Goal: Transaction & Acquisition: Purchase product/service

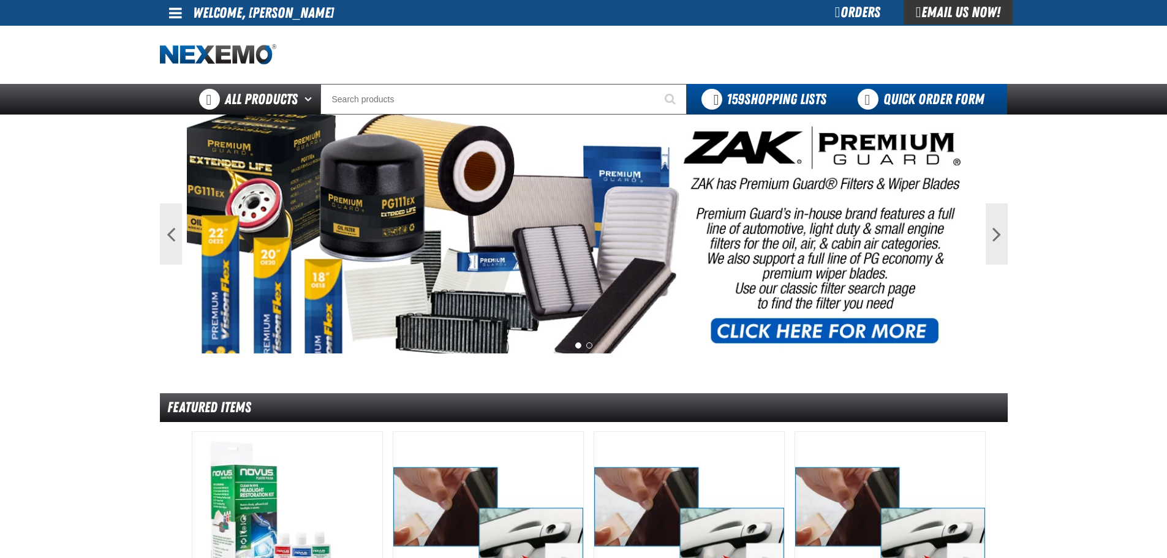
click at [906, 104] on link "Quick Order Form" at bounding box center [924, 99] width 166 height 31
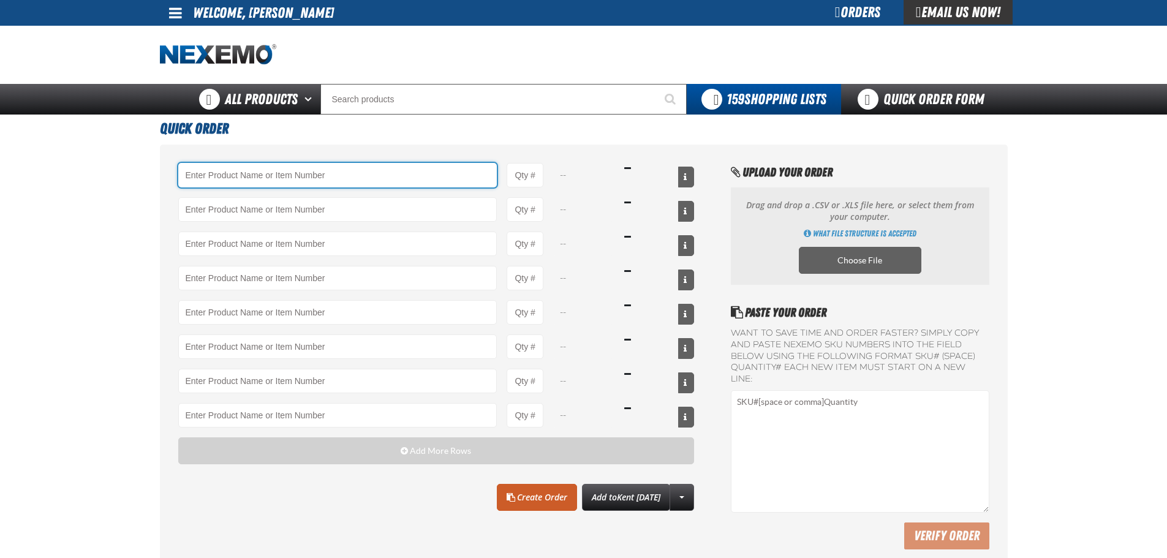
click at [311, 176] on input "Product" at bounding box center [337, 175] width 319 height 25
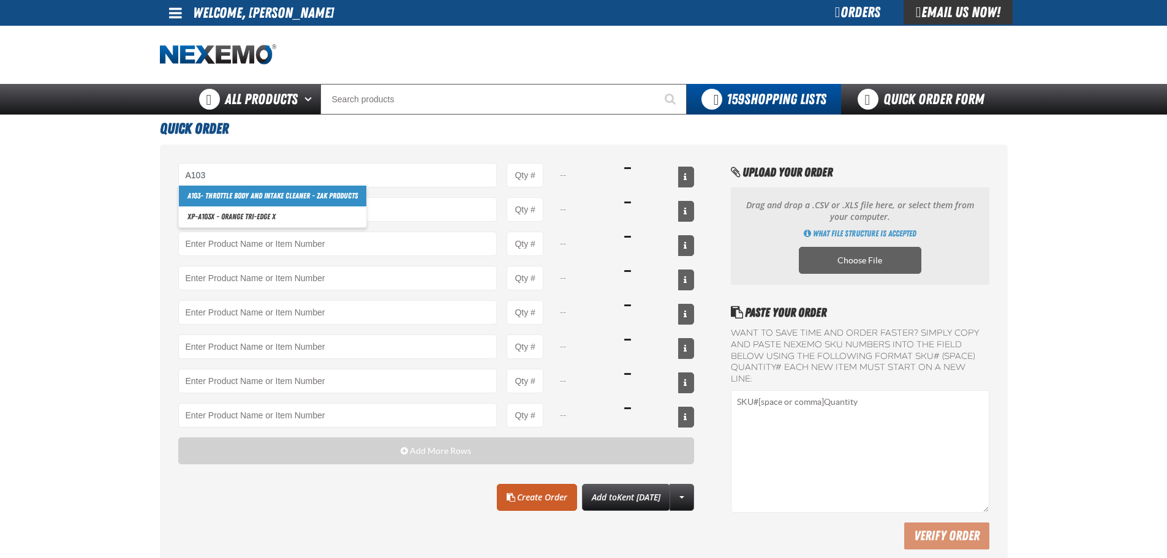
click at [277, 191] on link "A103 - Throttle Body and Intake Cleaner - ZAK Products" at bounding box center [272, 196] width 187 height 21
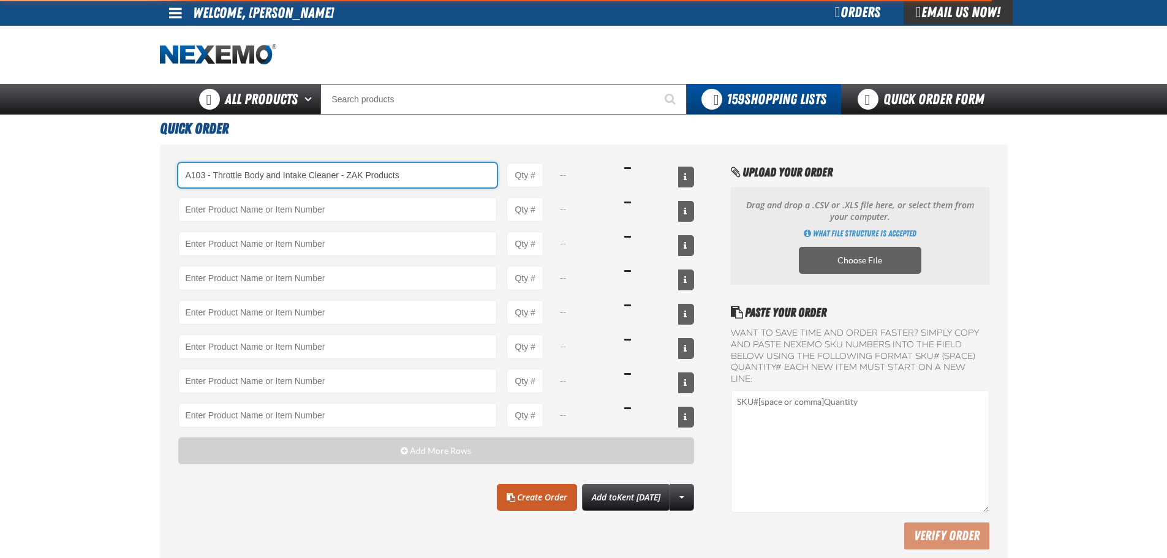
type input "A103 - Throttle Body and Intake Cleaner - ZAK Products"
type input "1"
select select "can"
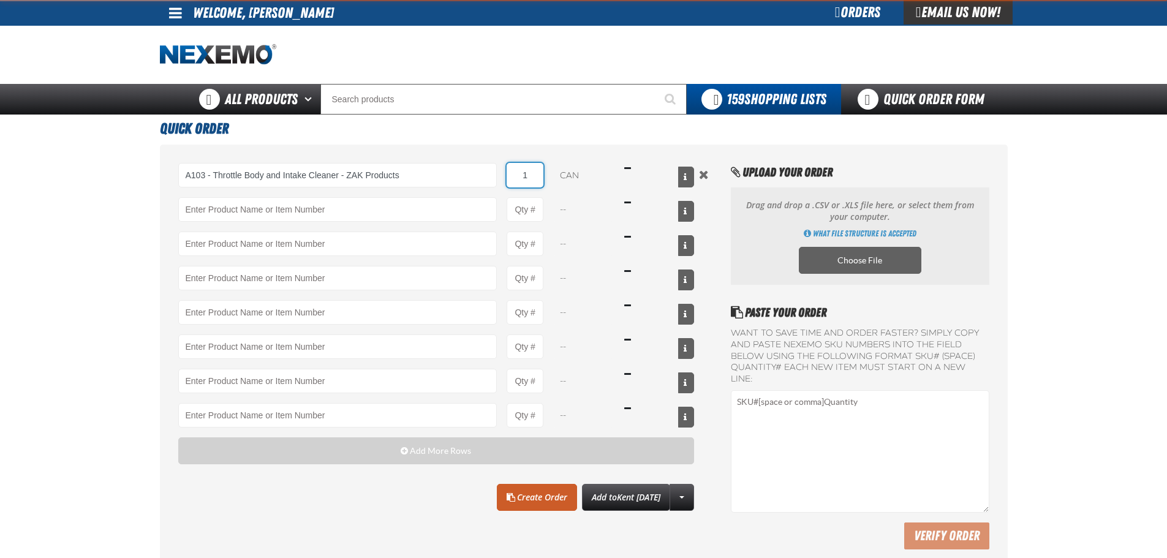
click at [527, 172] on input "1" at bounding box center [525, 175] width 37 height 25
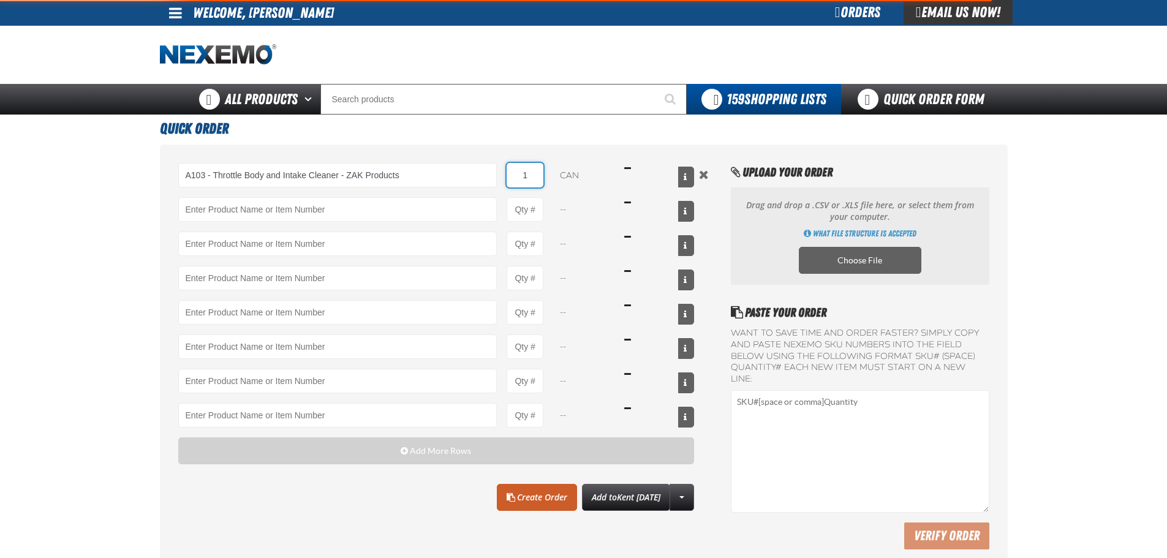
type input "A103 - Throttle Body and Intake Cleaner - ZAK Products"
type input "12"
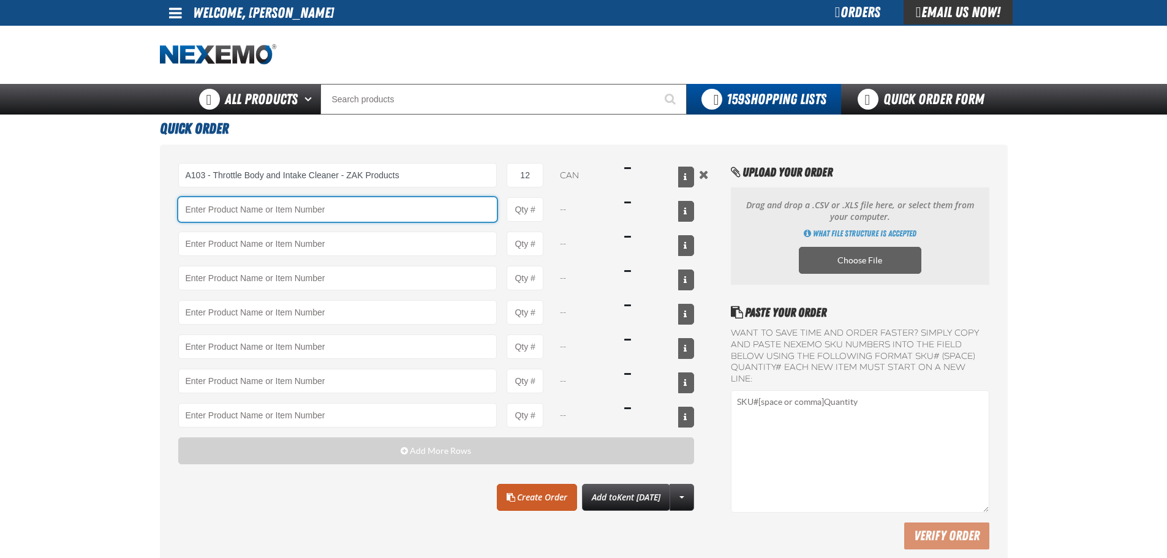
click at [294, 219] on input "Product" at bounding box center [337, 209] width 319 height 25
click at [188, 208] on input "Product" at bounding box center [337, 209] width 319 height 25
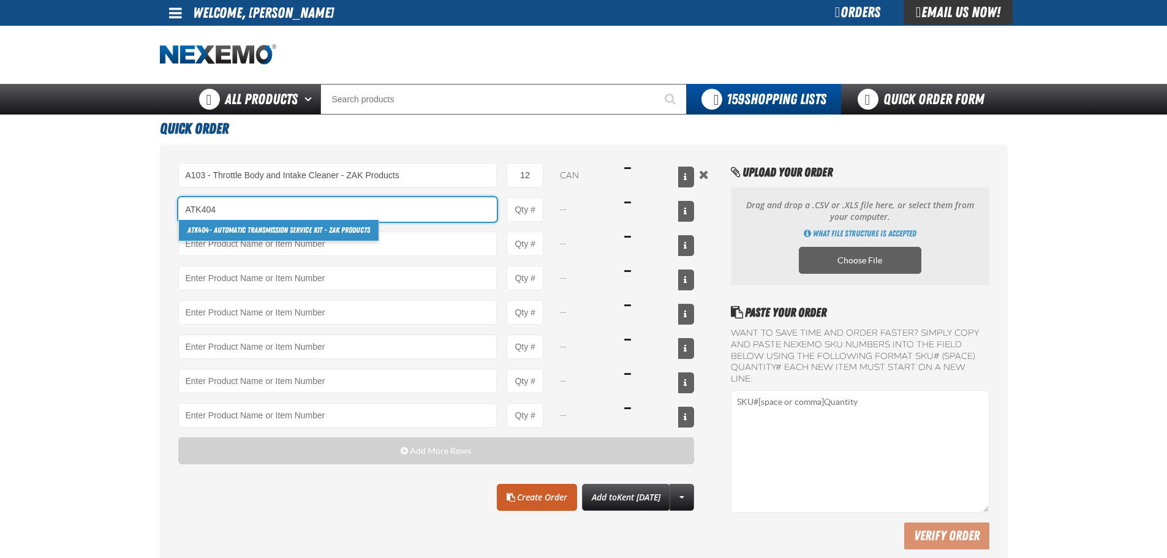
type input "ATK404"
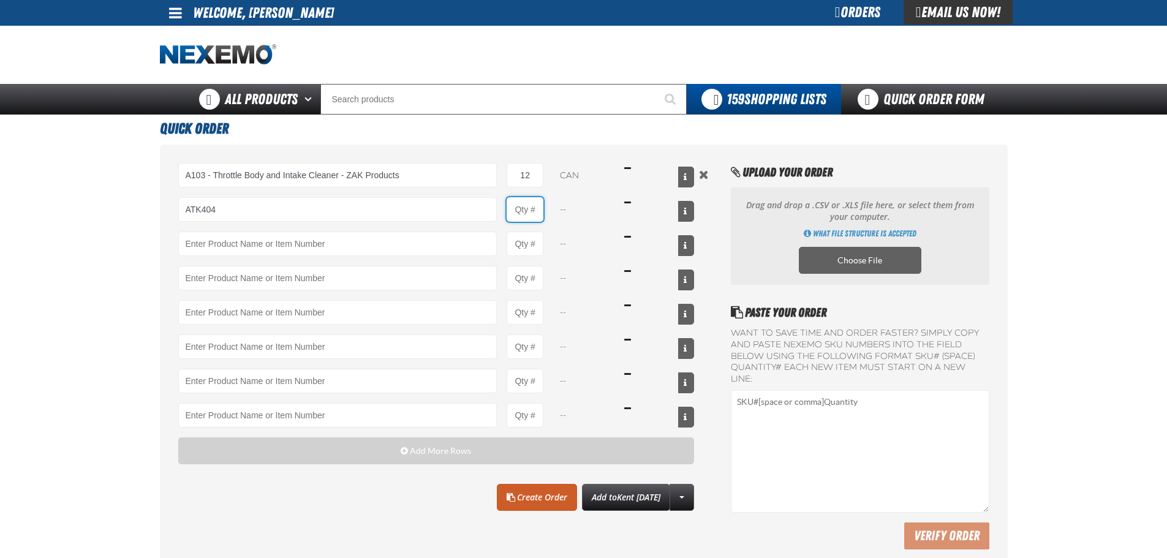
click at [532, 210] on input "Product Quantity" at bounding box center [525, 209] width 37 height 25
type input "12"
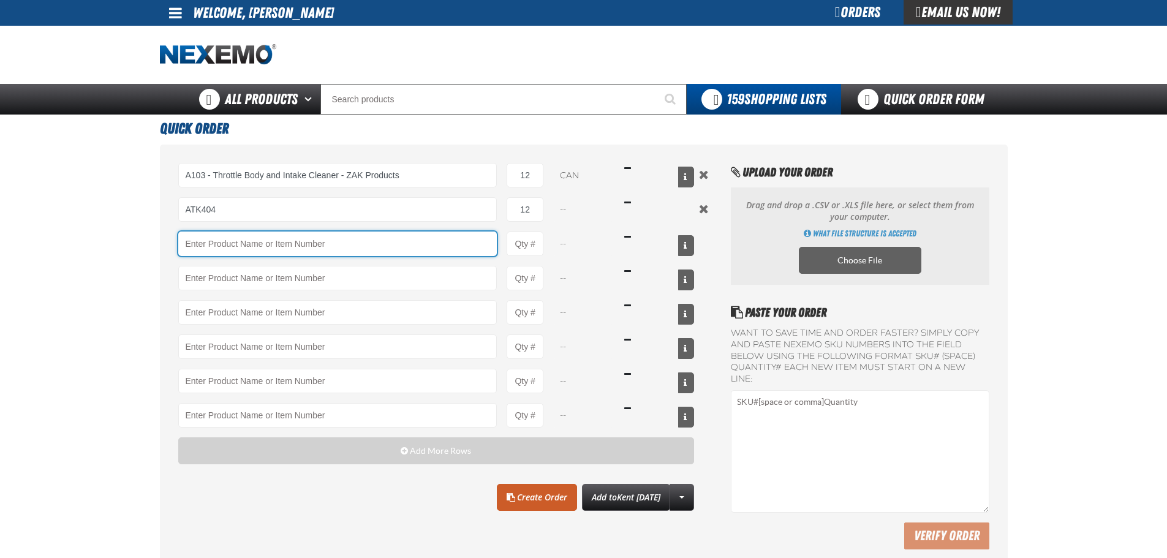
click at [253, 246] on input "Product" at bounding box center [337, 244] width 319 height 25
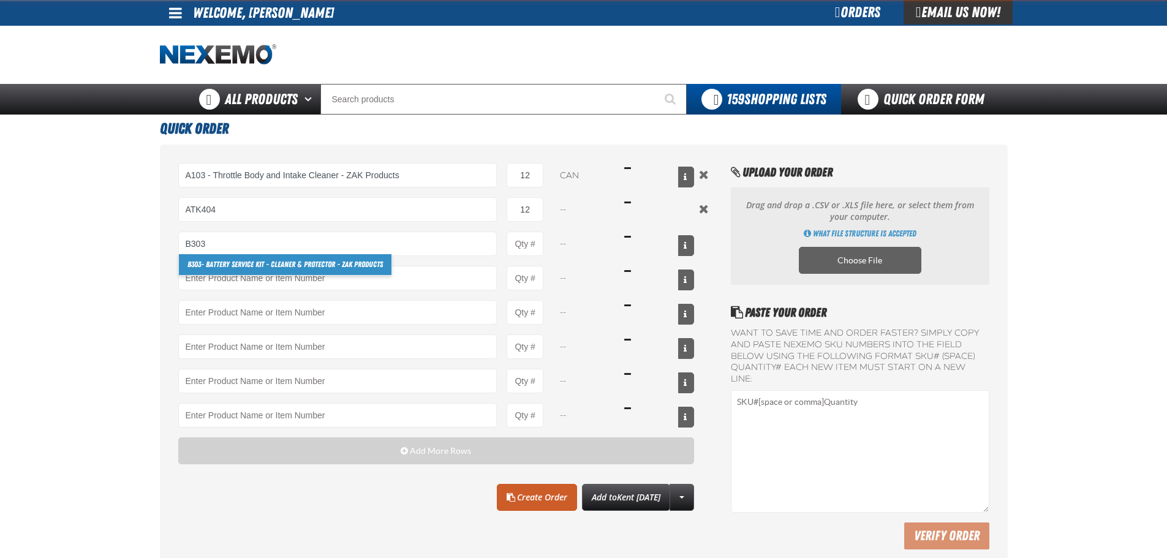
click at [241, 269] on link "B303 - Battery Service Kit - Cleaner & Protector - ZAK Products" at bounding box center [285, 264] width 213 height 21
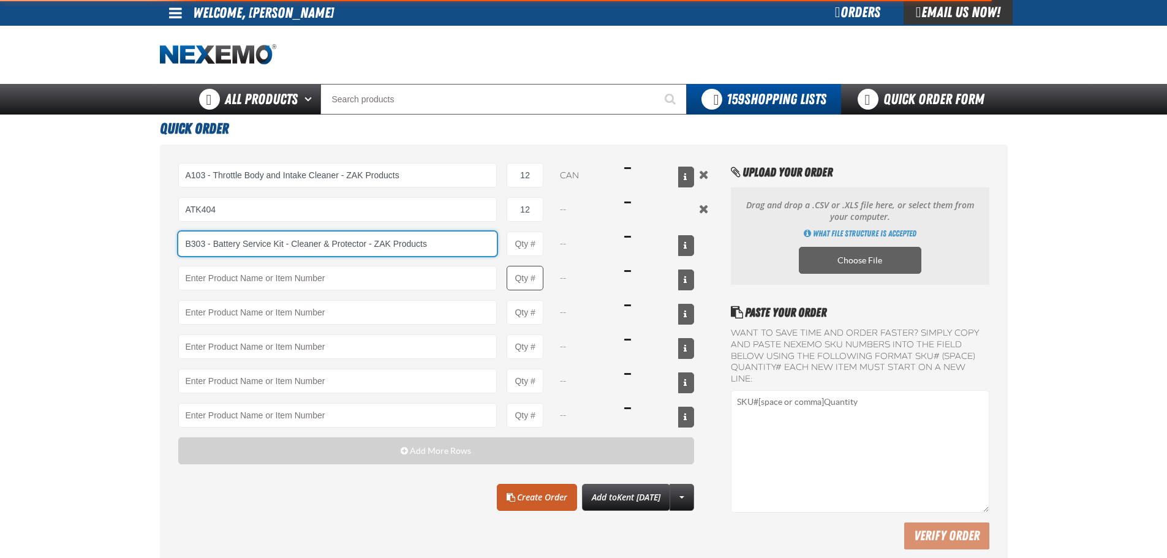
type input "B303 - Battery Service Kit - Cleaner &amp; Protector - ZAK Products"
type input "1"
select select "kit"
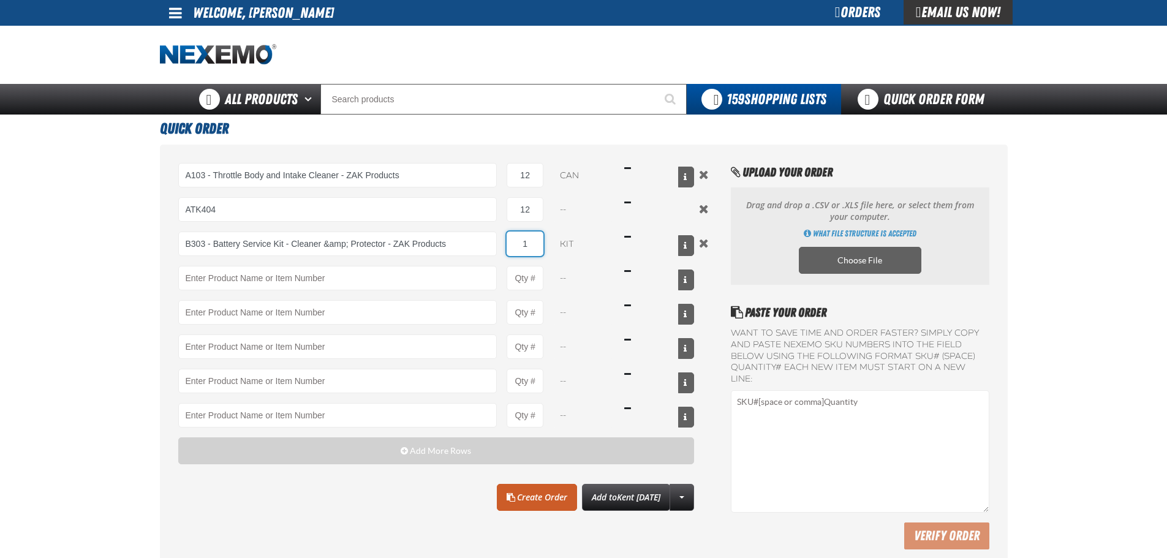
click at [534, 244] on input "1" at bounding box center [525, 244] width 37 height 25
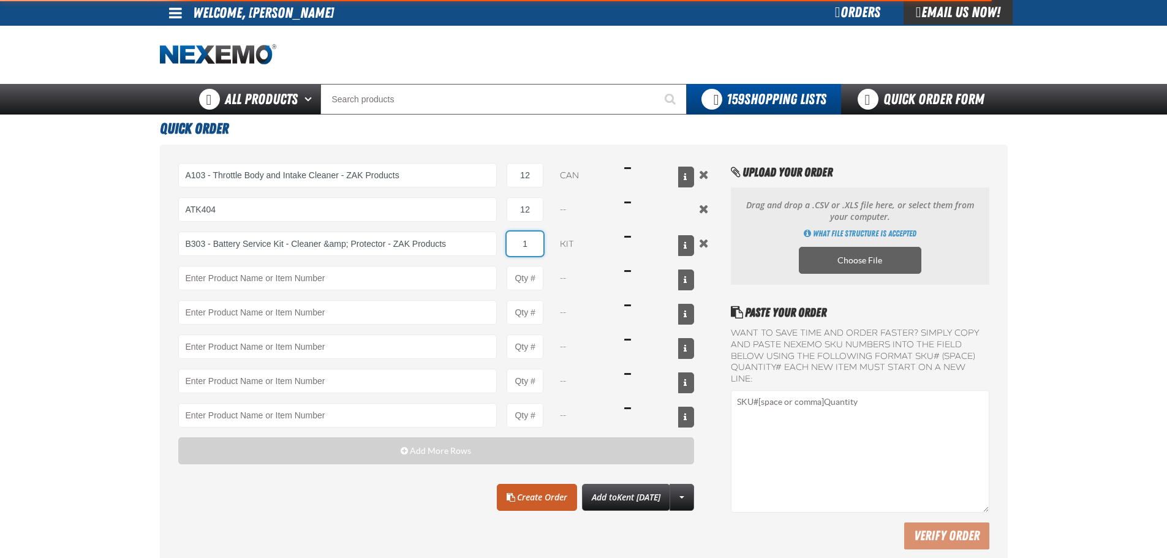
type input "B303 - Battery Service Kit - Cleaner &amp; Protector - ZAK Products"
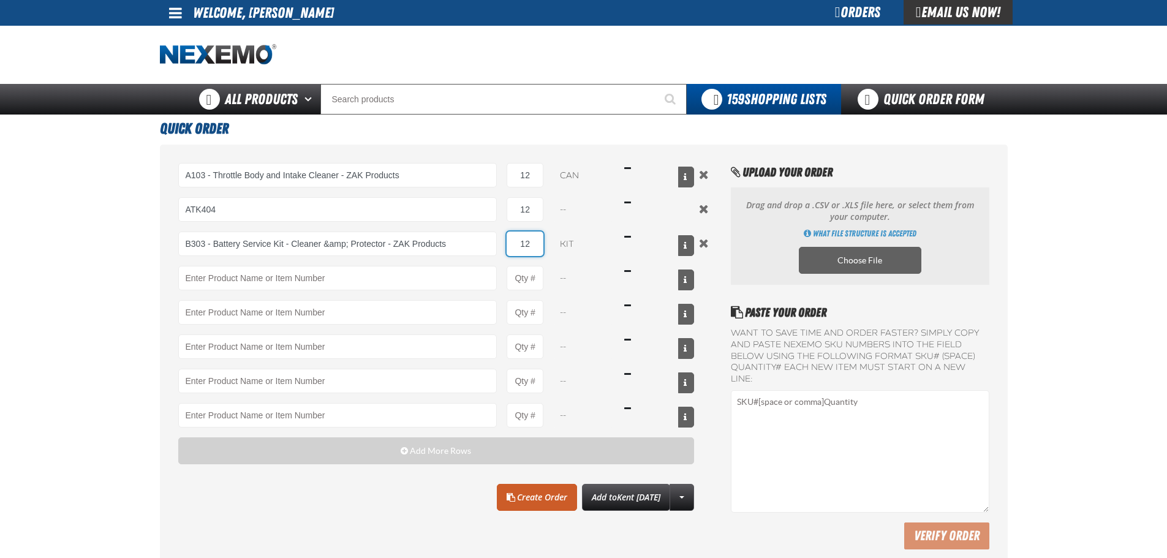
type input "12"
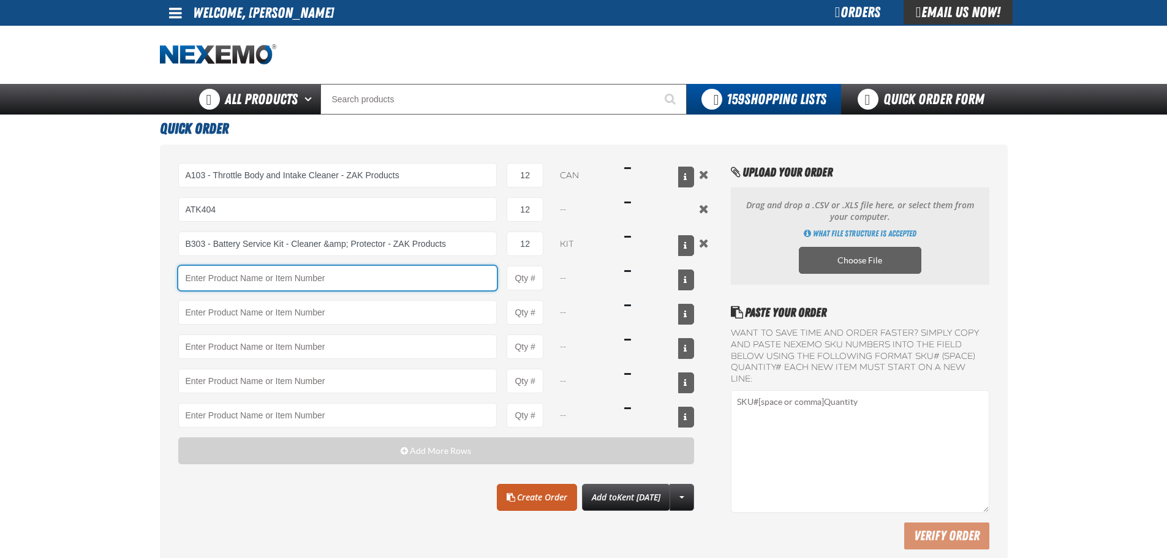
click at [240, 278] on input "Product" at bounding box center [337, 278] width 319 height 25
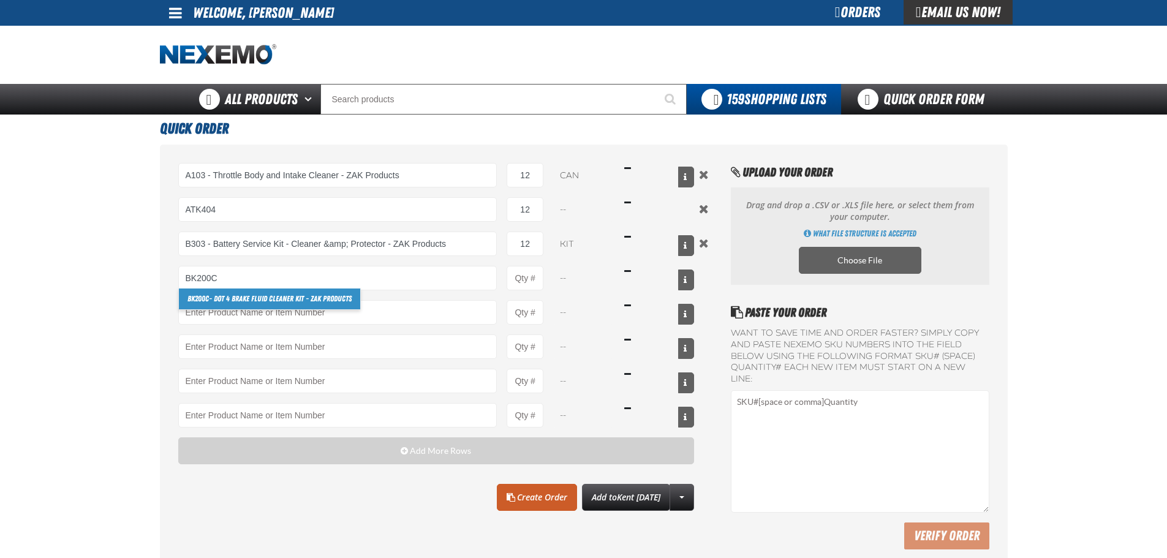
click at [214, 301] on link "BK200C - DOT 4 Brake Fluid Cleaner Kit - ZAK Products" at bounding box center [269, 299] width 181 height 21
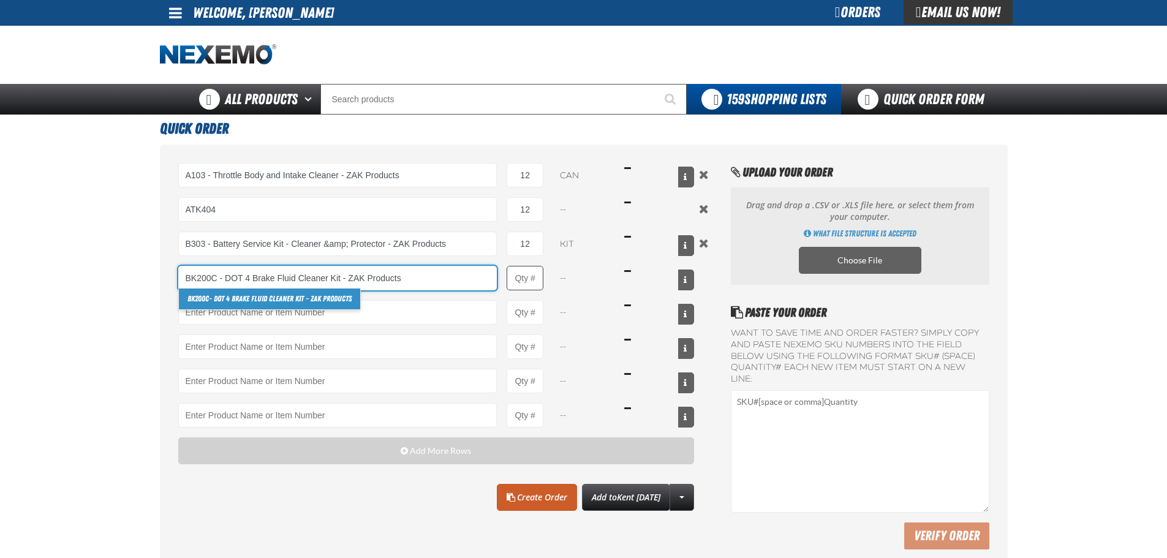
type input "BK200C - DOT 4 Brake Fluid Cleaner Kit - ZAK Products"
type input "1"
select select "kit"
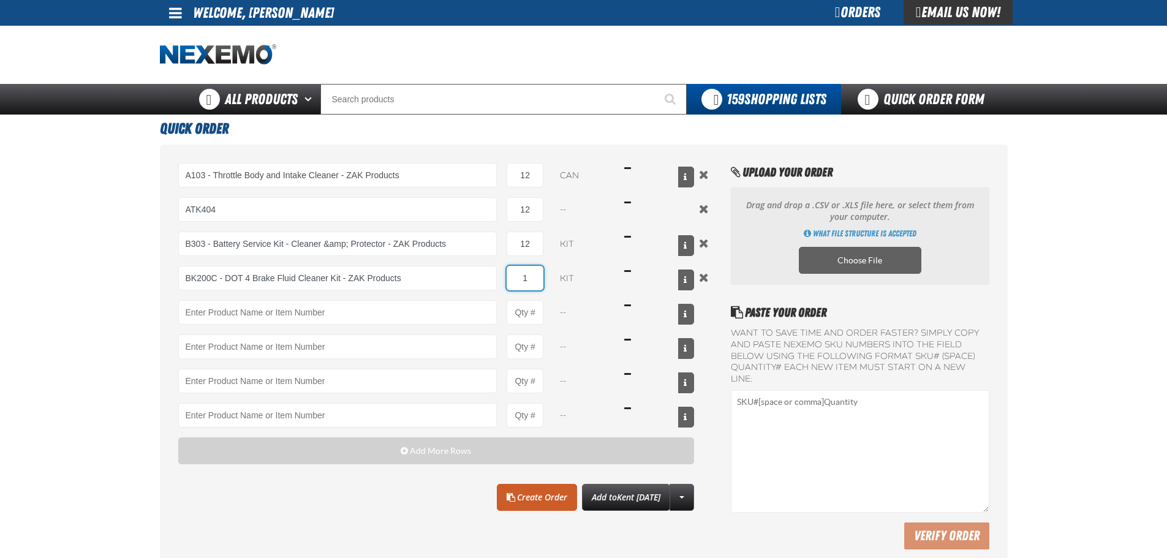
click at [535, 279] on input "1" at bounding box center [525, 278] width 37 height 25
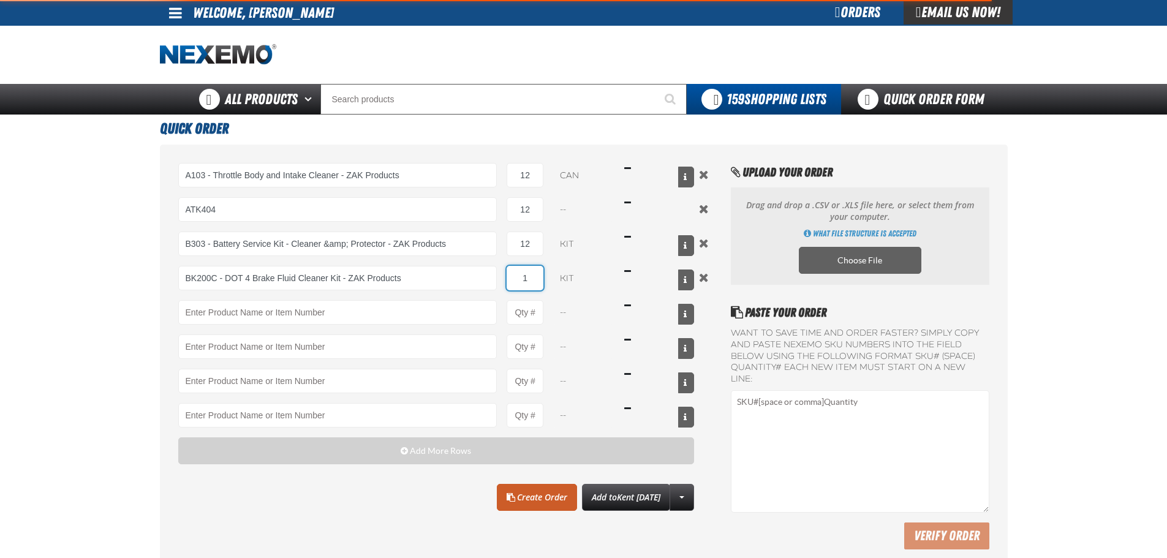
type input "BK200C - DOT 4 Brake Fluid Cleaner Kit - ZAK Products"
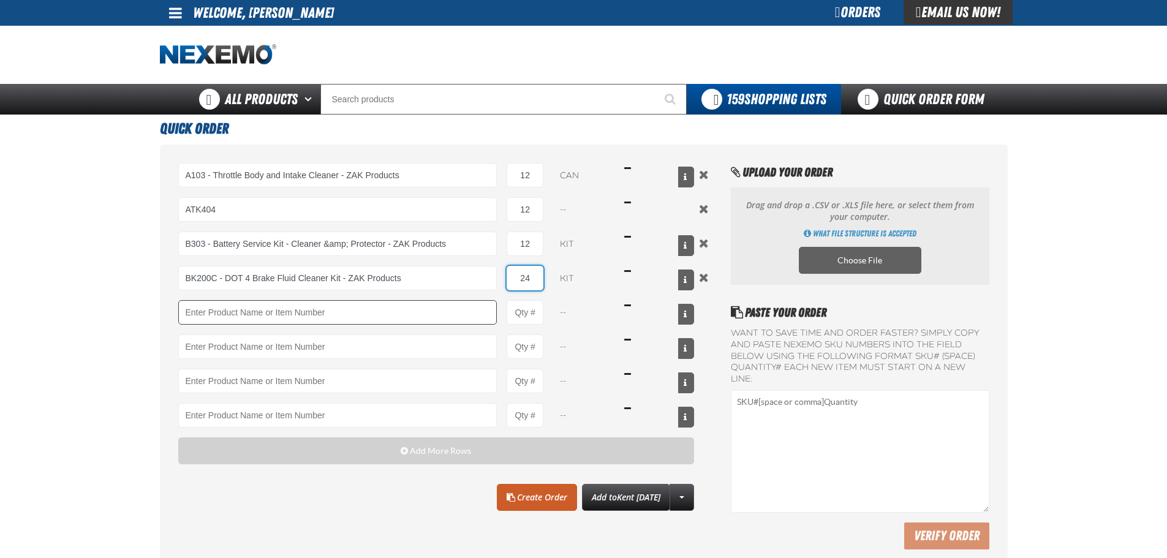
type input "24"
drag, startPoint x: 368, startPoint y: 316, endPoint x: 378, endPoint y: 308, distance: 13.1
click at [373, 312] on input "Product" at bounding box center [337, 312] width 319 height 25
click at [254, 320] on input "Product" at bounding box center [337, 312] width 319 height 25
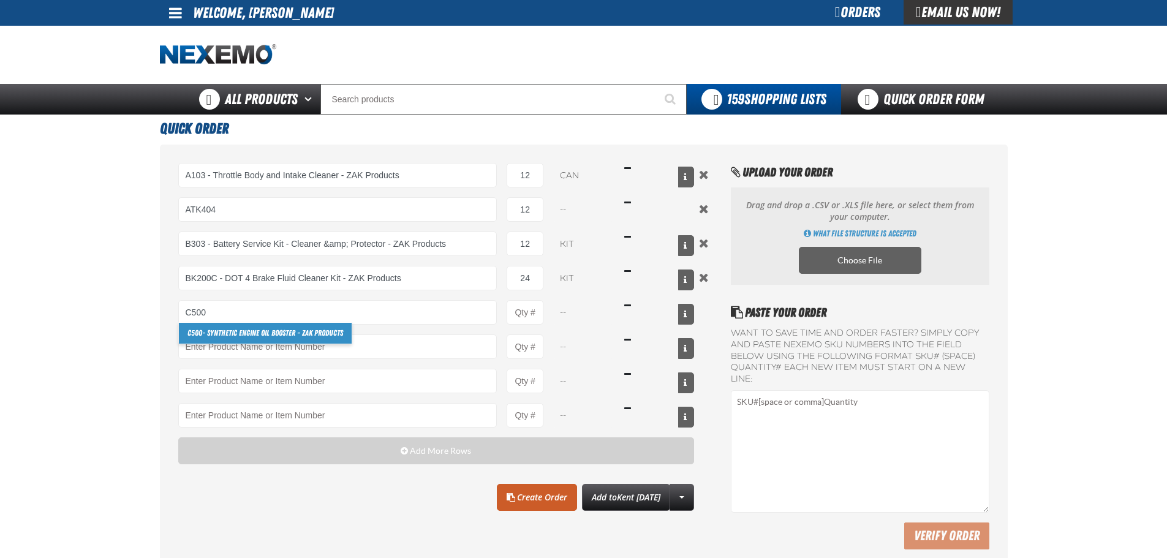
click at [315, 326] on link "C500 - Synthetic Engine Oil Booster - ZAK Products" at bounding box center [265, 333] width 173 height 21
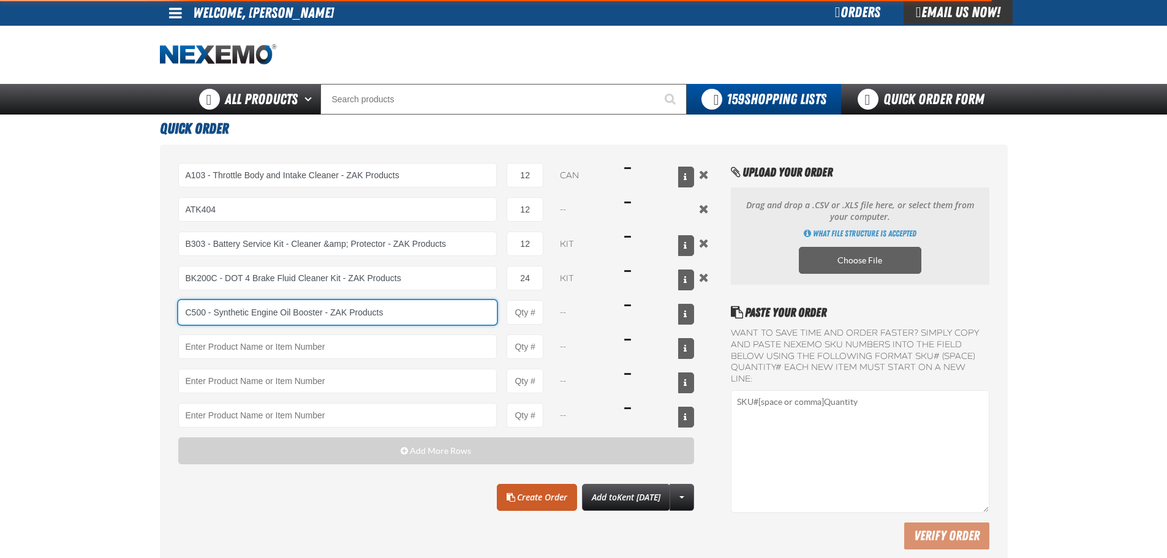
type input "C500 - Synthetic Engine Oil Booster - ZAK Products"
type input "1"
select select "bottle"
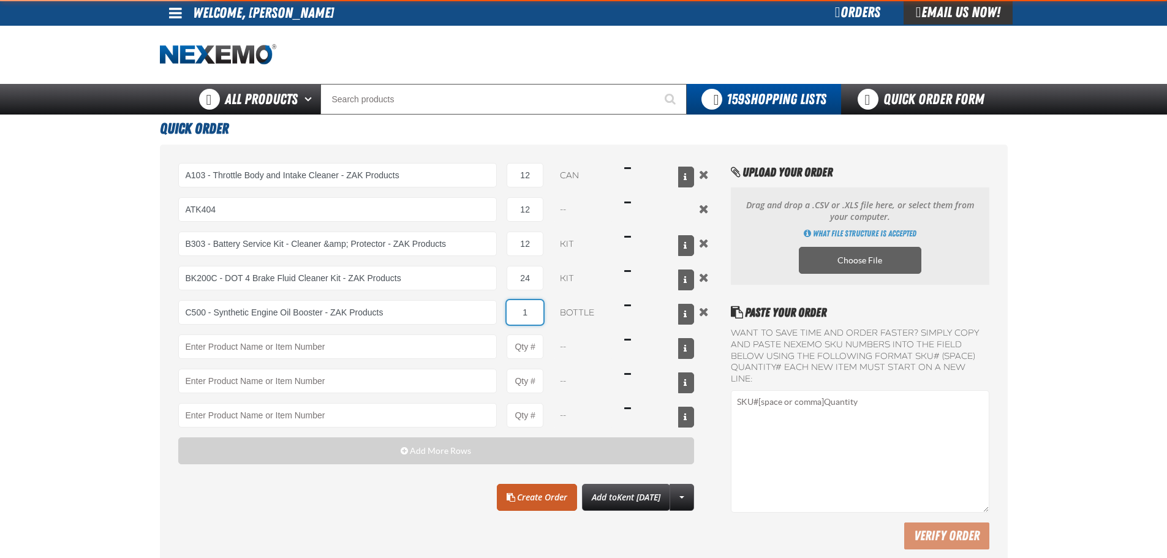
click at [524, 308] on input "1" at bounding box center [525, 312] width 37 height 25
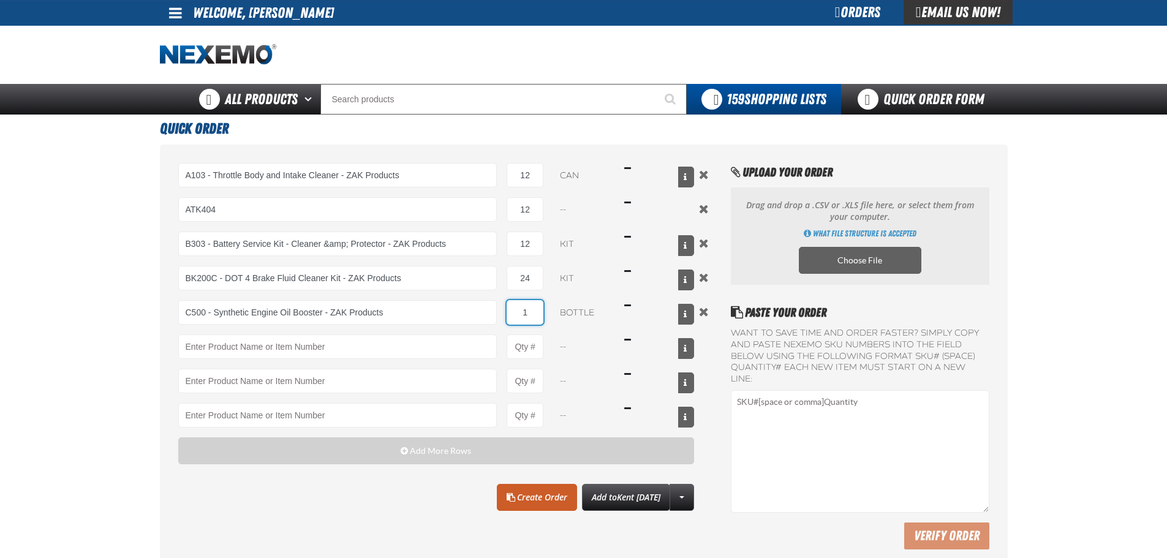
click at [524, 308] on input "1" at bounding box center [525, 312] width 37 height 25
type input "C500 - Synthetic Engine Oil Booster - ZAK Products"
type input "48"
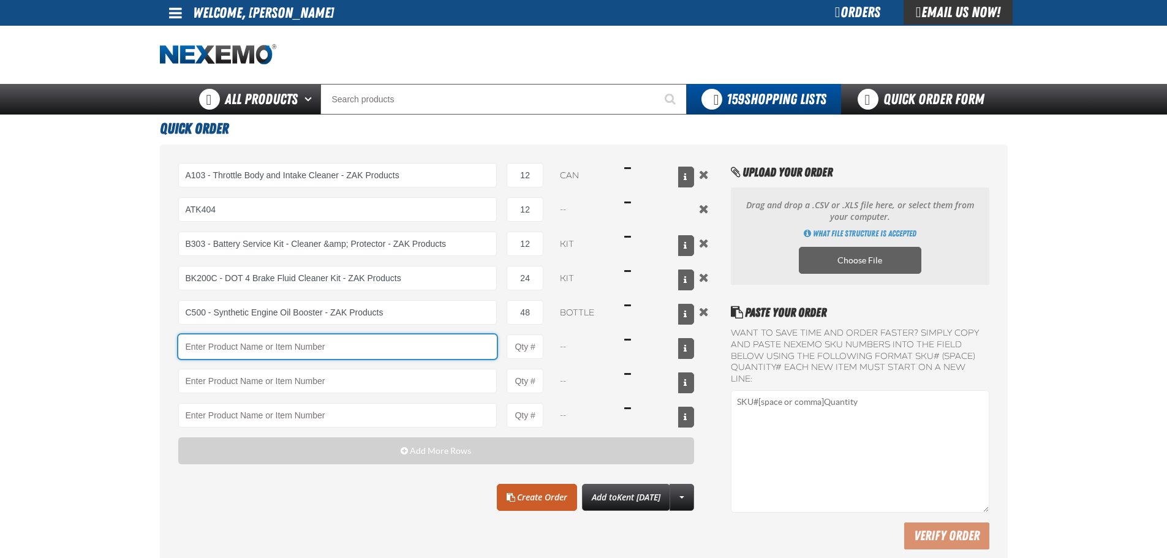
click at [376, 358] on input "Product" at bounding box center [337, 347] width 319 height 25
click at [217, 336] on input "Product" at bounding box center [337, 347] width 319 height 25
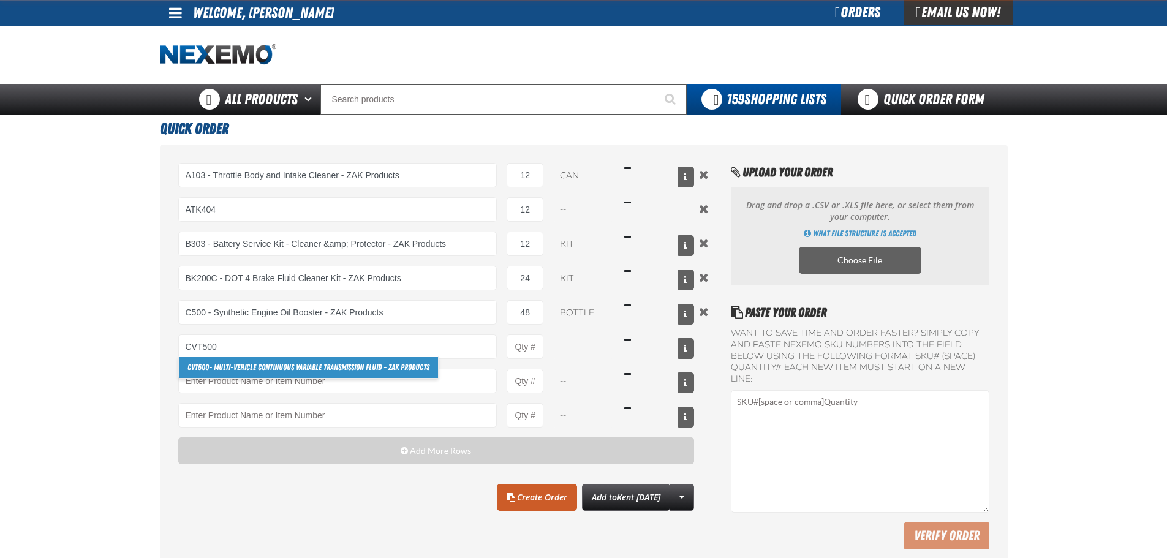
click at [222, 363] on link "CVT500 - Multi-Vehicle Continuous Variable Transmission Fluid - ZAK Products" at bounding box center [308, 367] width 259 height 21
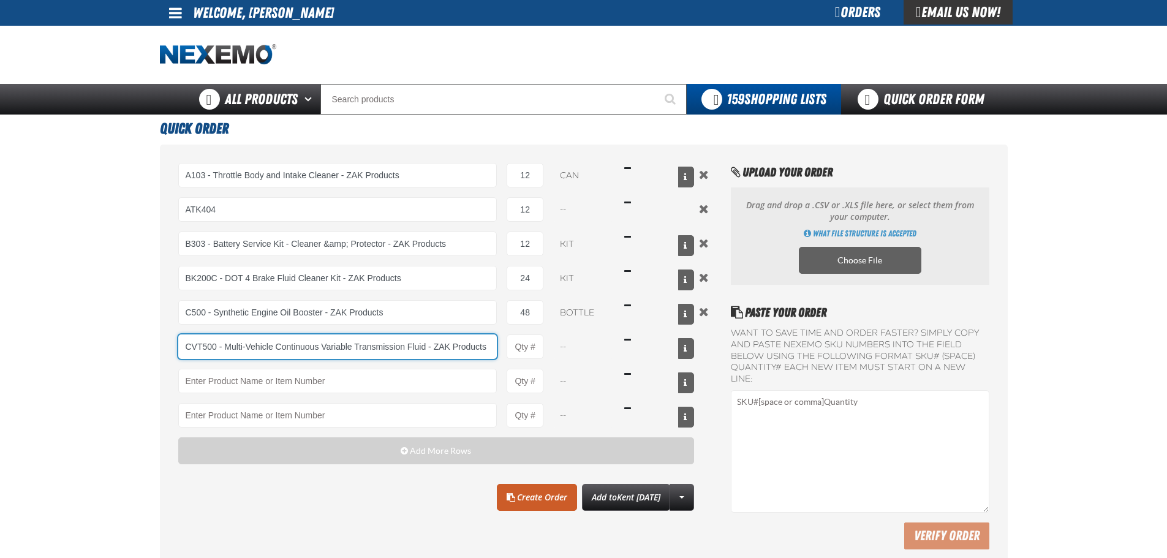
type input "CVT500 - Multi-Vehicle Continuous Variable Transmission Fluid - ZAK Products"
type input "1"
select select "bottle"
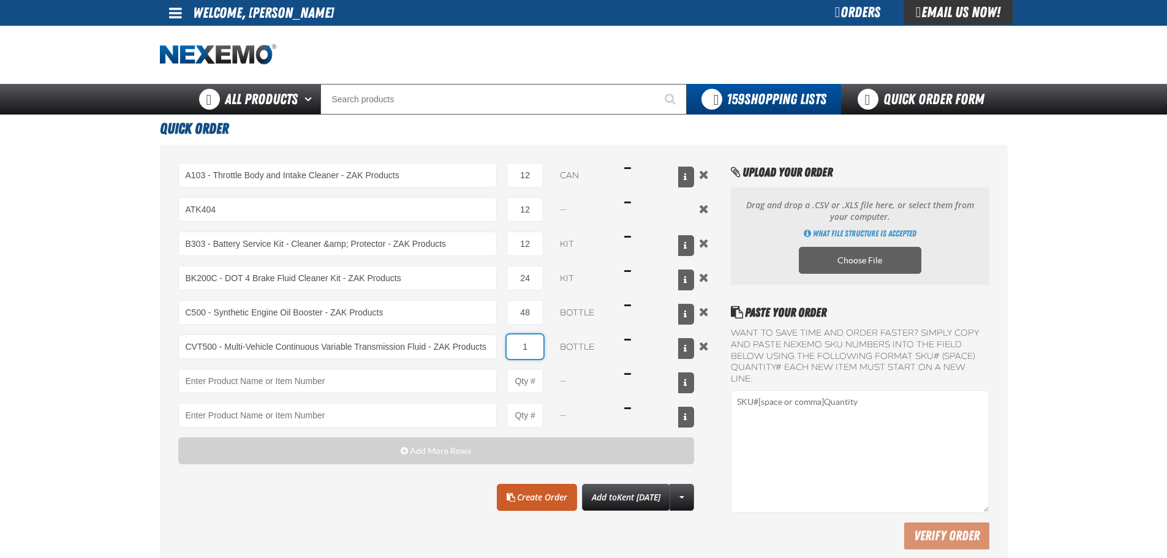
click at [530, 343] on input "1" at bounding box center [525, 347] width 37 height 25
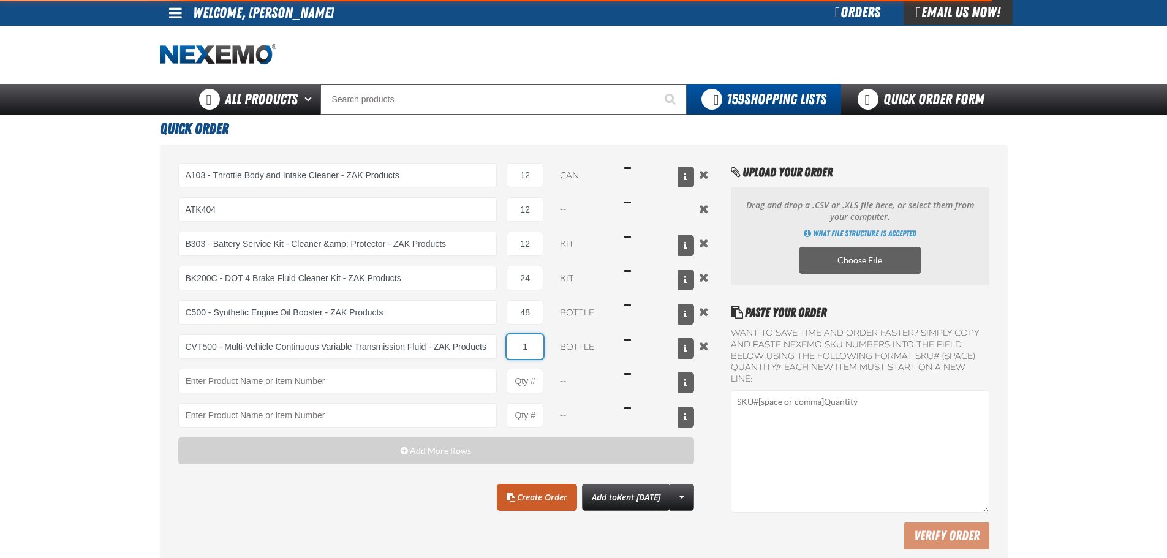
type input "CVT500 - Multi-Vehicle Continuous Variable Transmission Fluid - ZAK Products"
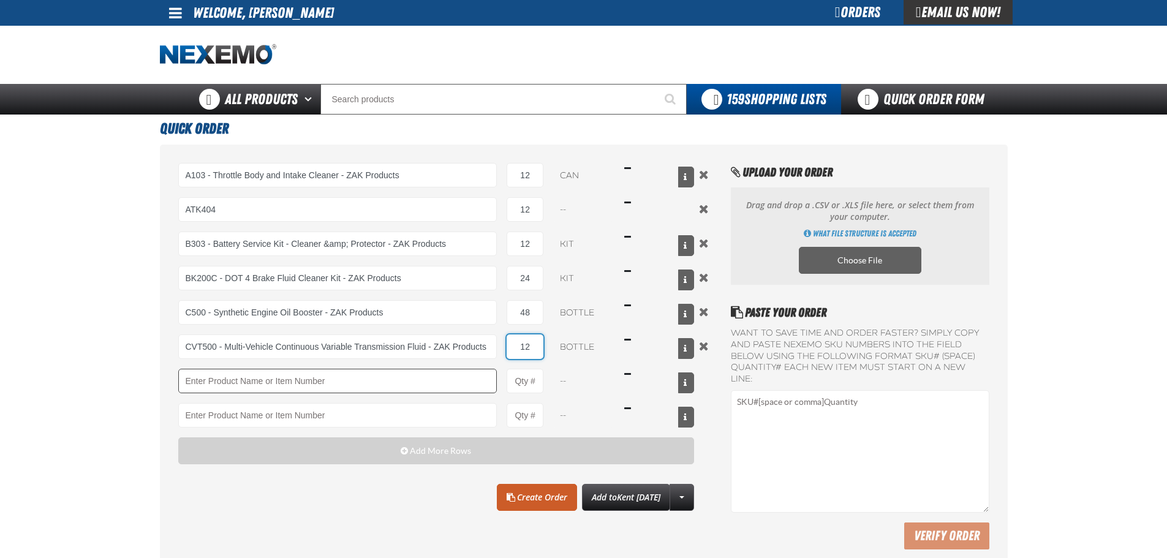
type input "12"
click at [276, 380] on input "Product" at bounding box center [337, 381] width 319 height 25
click at [281, 376] on input "Product" at bounding box center [337, 381] width 319 height 25
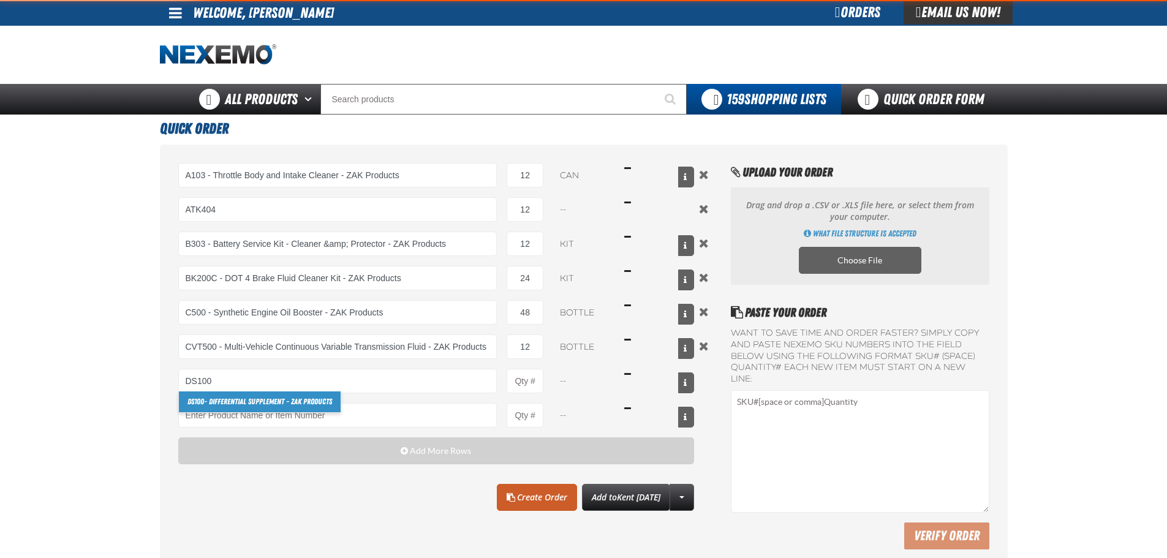
drag, startPoint x: 260, startPoint y: 399, endPoint x: 428, endPoint y: 384, distance: 168.0
click at [261, 399] on link "DS100 - Differential Supplement - ZAK Products" at bounding box center [260, 401] width 162 height 21
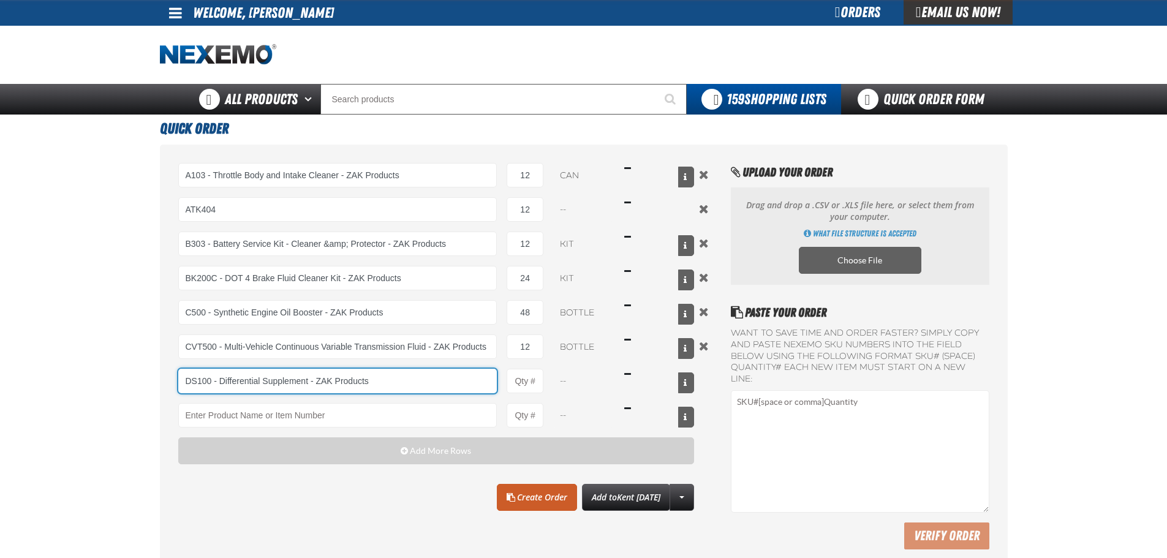
type input "DS100 - Differential Supplement - ZAK Products"
type input "1"
select select "bottle"
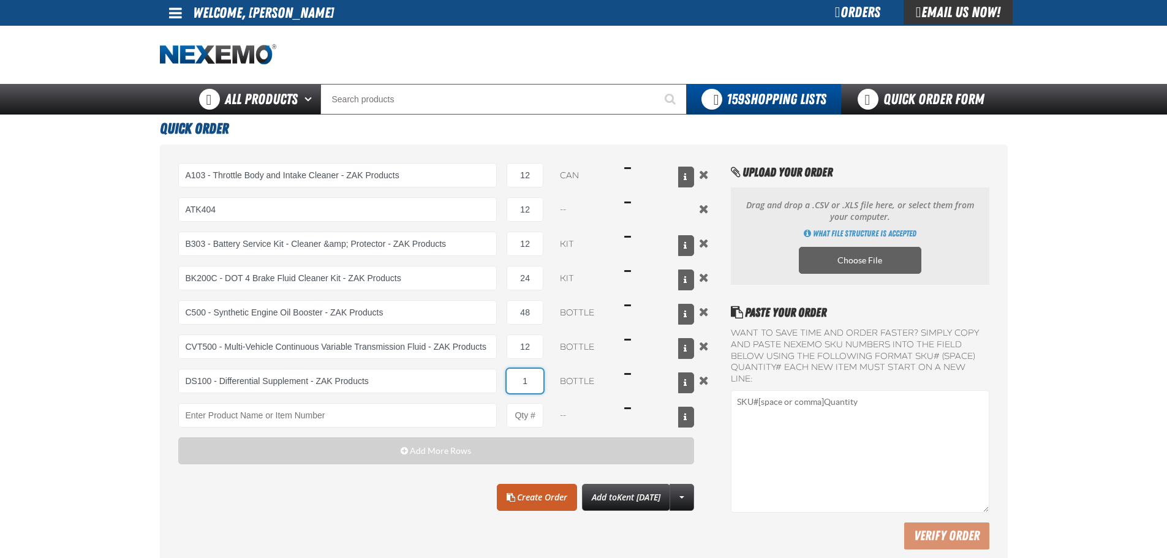
click at [532, 376] on input "1" at bounding box center [525, 381] width 37 height 25
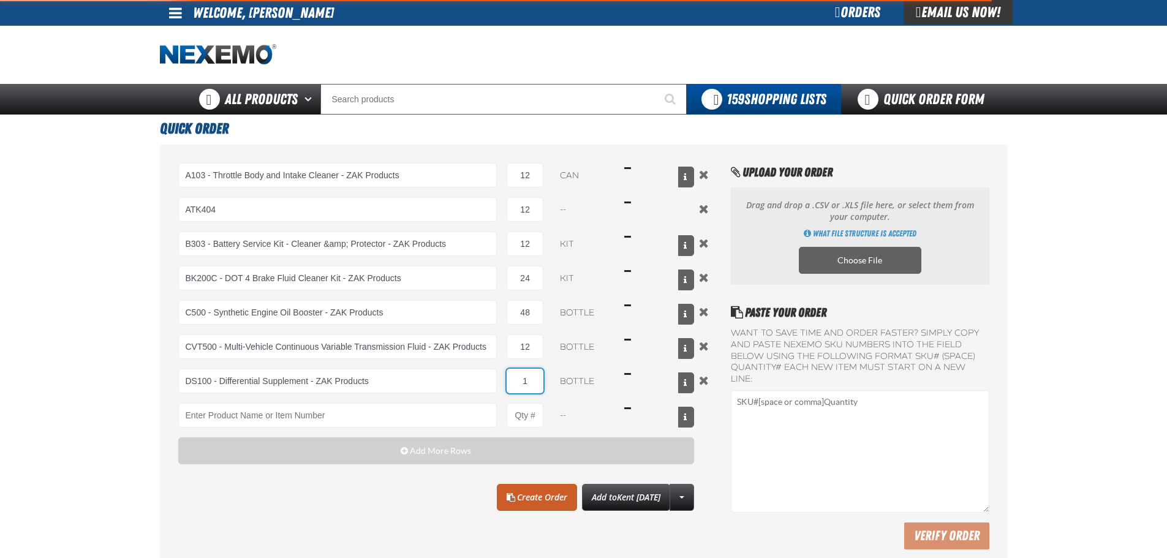
type input "DS100 - Differential Supplement - ZAK Products"
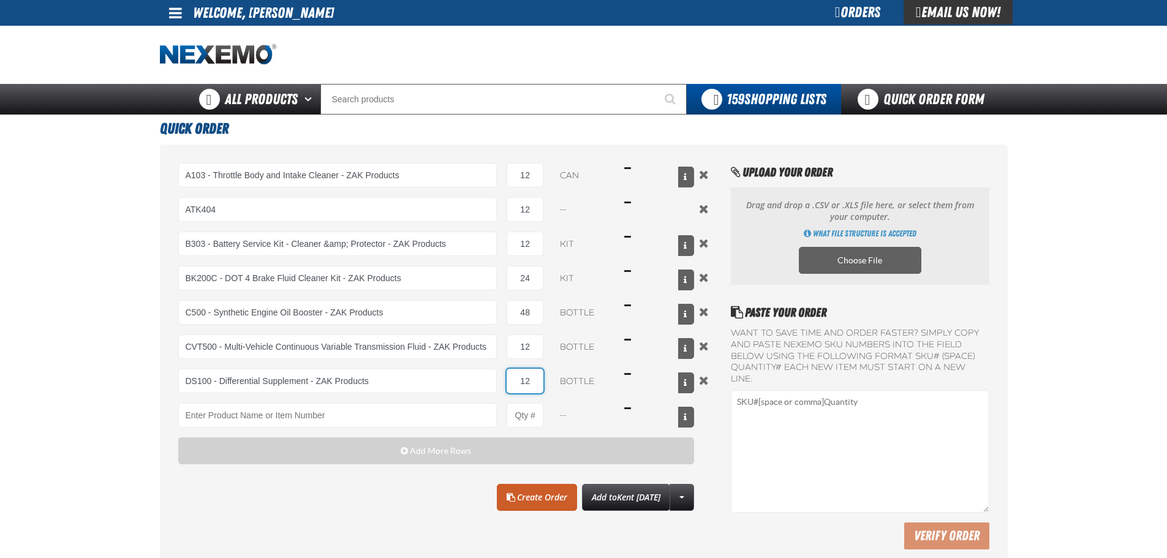
type input "12"
drag, startPoint x: 256, startPoint y: 442, endPoint x: 256, endPoint y: 431, distance: 11.0
click at [256, 442] on button "Add More Rows" at bounding box center [436, 450] width 516 height 27
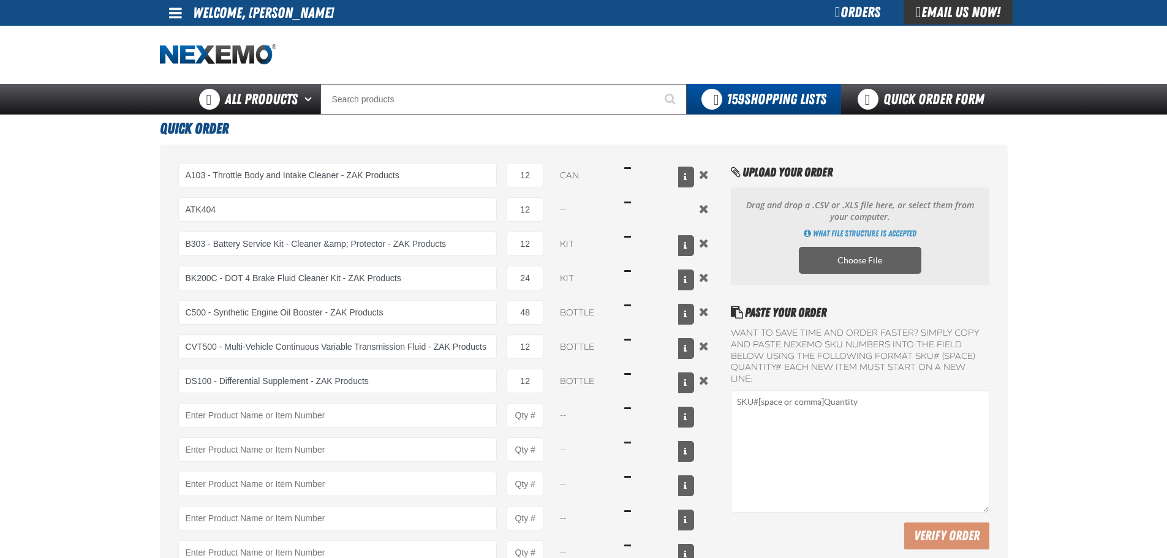
click at [257, 431] on div "A103 - Throttle Body and Intake Cleaner - ZAK Products A103 - Throttle Body and…" at bounding box center [436, 381] width 516 height 436
click at [257, 420] on input "Product" at bounding box center [337, 415] width 319 height 25
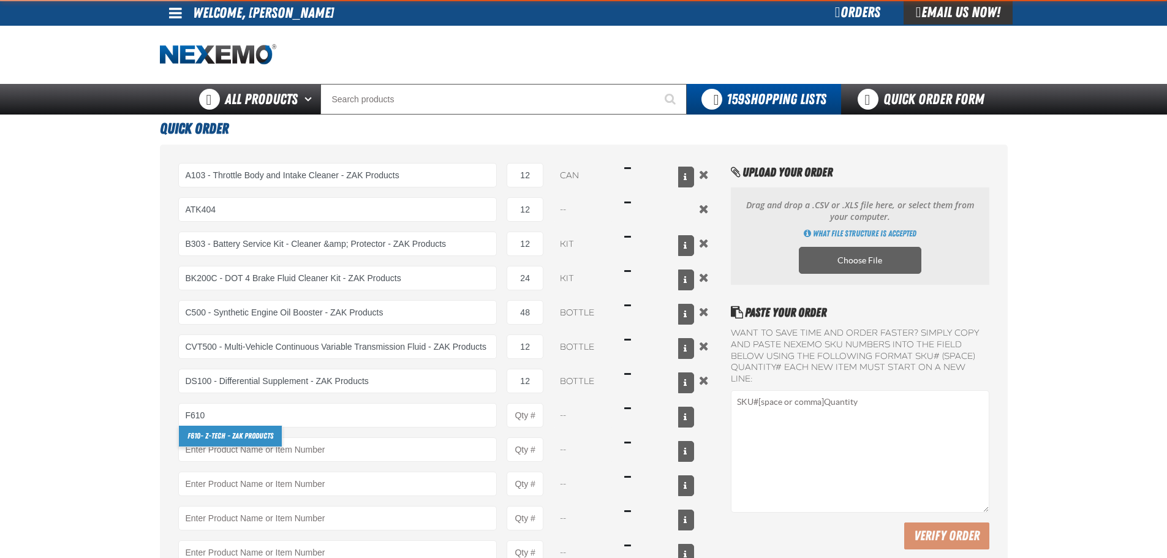
click at [249, 434] on link "F610 - Z-Tech - ZAK Products" at bounding box center [230, 436] width 103 height 21
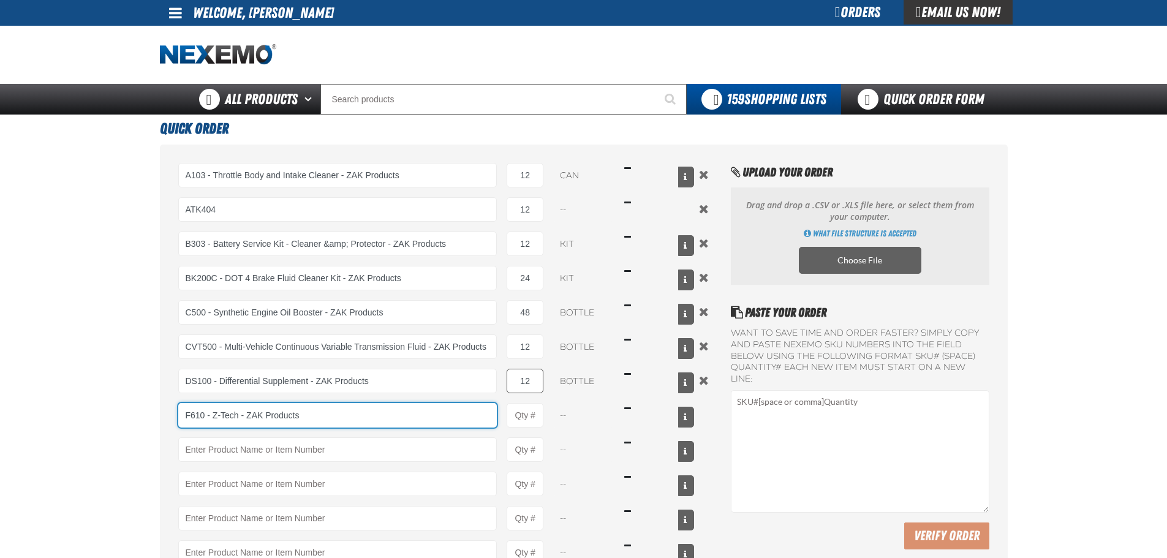
type input "F610 - Z-Tech - ZAK Products"
type input "1"
select select "bottle"
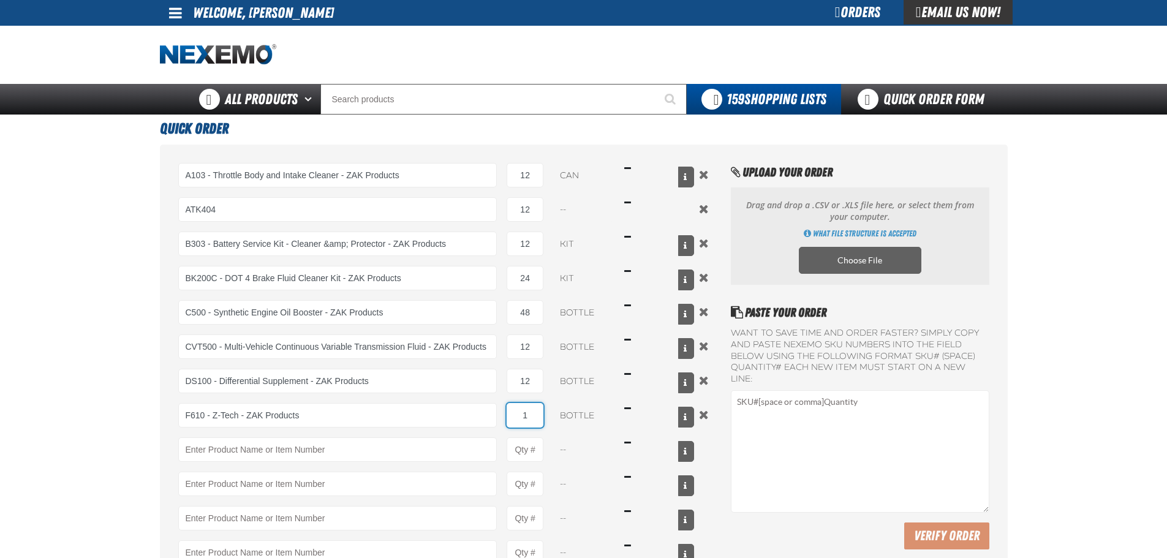
drag, startPoint x: 528, startPoint y: 408, endPoint x: 535, endPoint y: 408, distance: 7.4
click at [534, 408] on input "1" at bounding box center [525, 415] width 37 height 25
click at [535, 408] on input "1" at bounding box center [525, 415] width 37 height 25
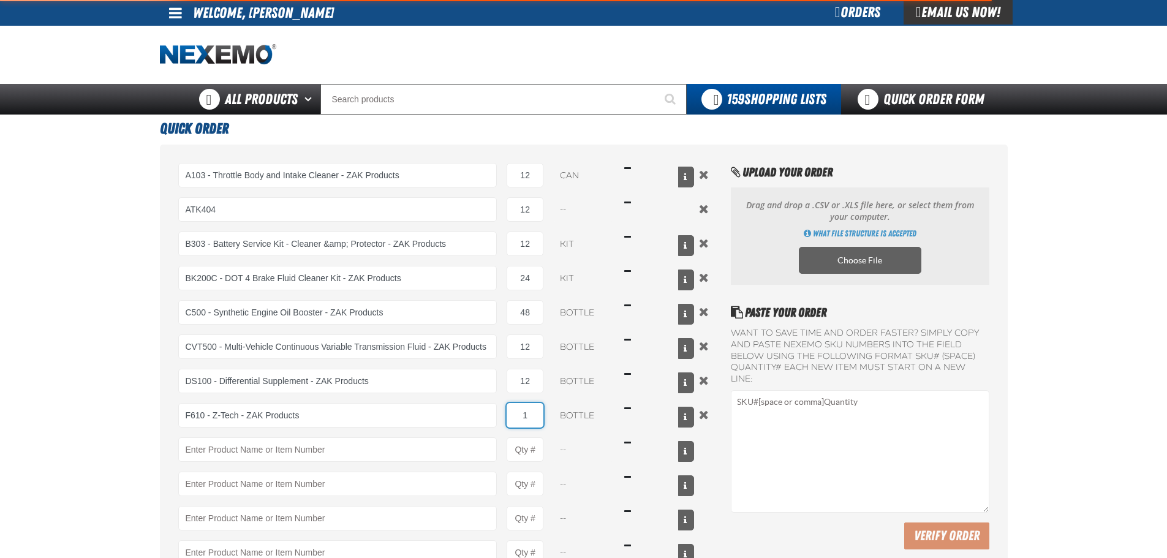
type input "F610 - Z-Tech - ZAK Products"
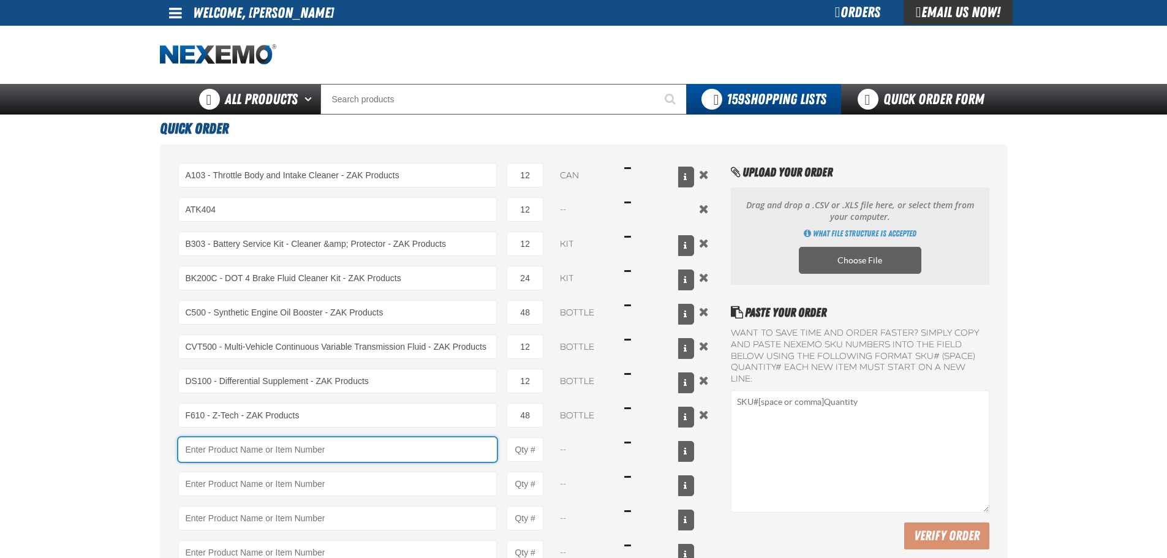
click at [365, 447] on input "Product" at bounding box center [337, 449] width 319 height 25
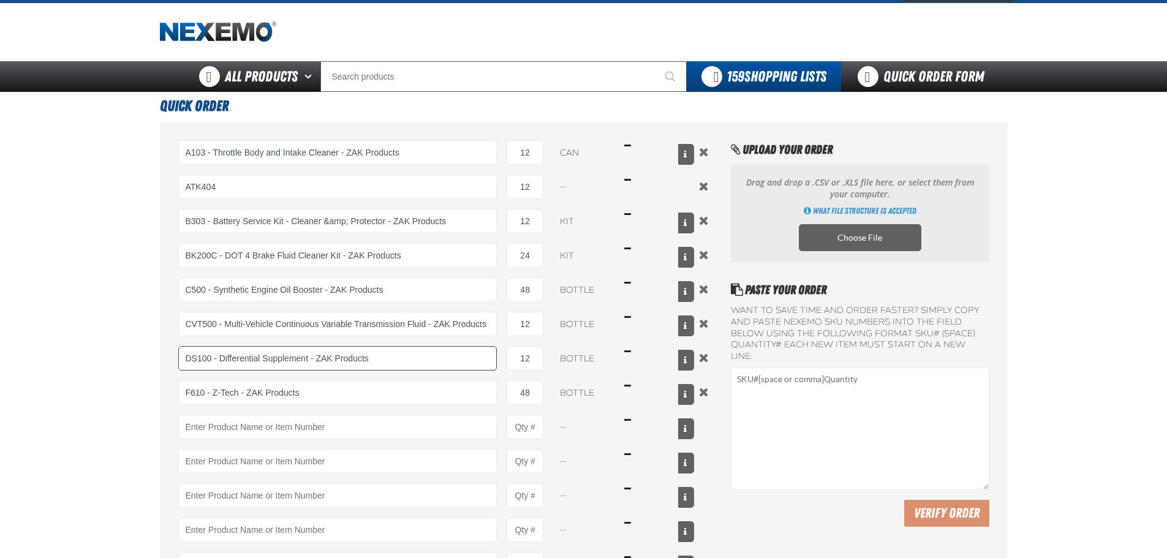
scroll to position [61, 0]
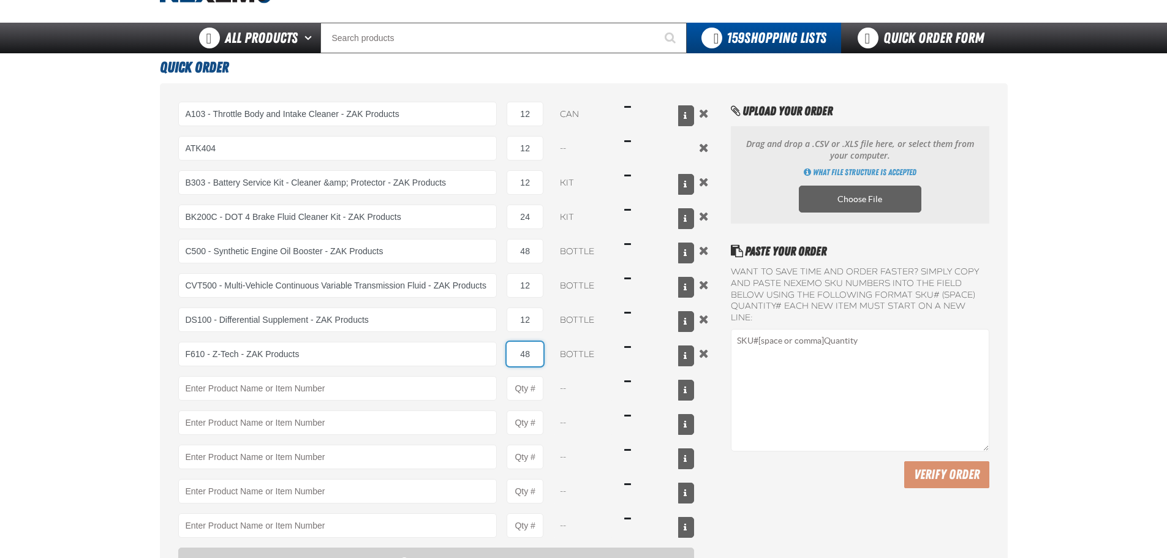
drag, startPoint x: 534, startPoint y: 355, endPoint x: 501, endPoint y: 356, distance: 32.5
click at [501, 356] on div "F610 - Z-Tech - ZAK Products F610 - Z-Tech - ZAK Products 48 bottle $791.52" at bounding box center [436, 354] width 516 height 25
type input "24"
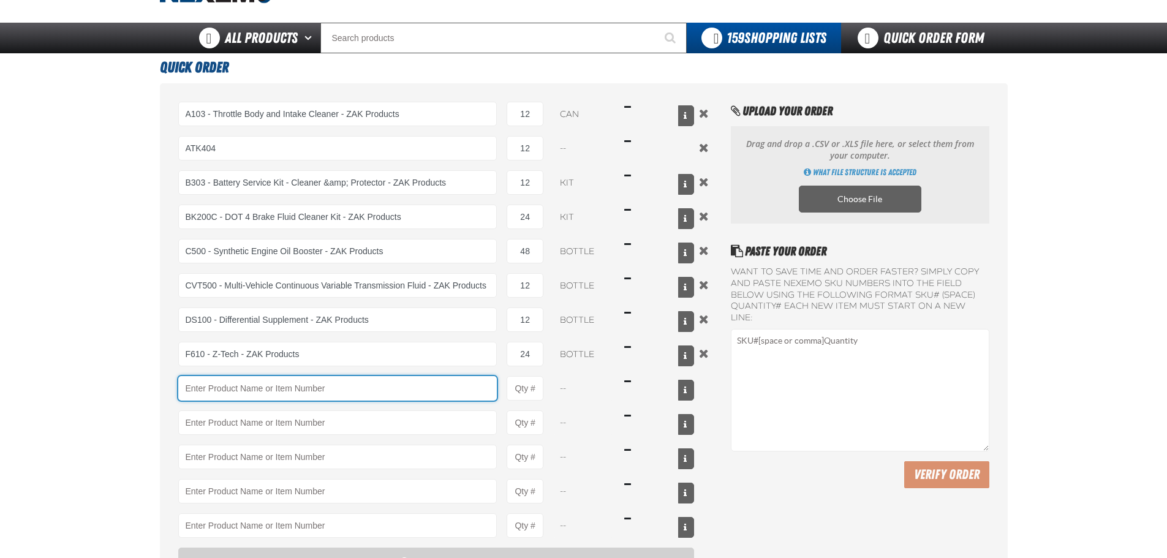
click at [358, 388] on input "Product" at bounding box center [337, 388] width 319 height 25
click at [251, 397] on input "Product" at bounding box center [337, 388] width 319 height 25
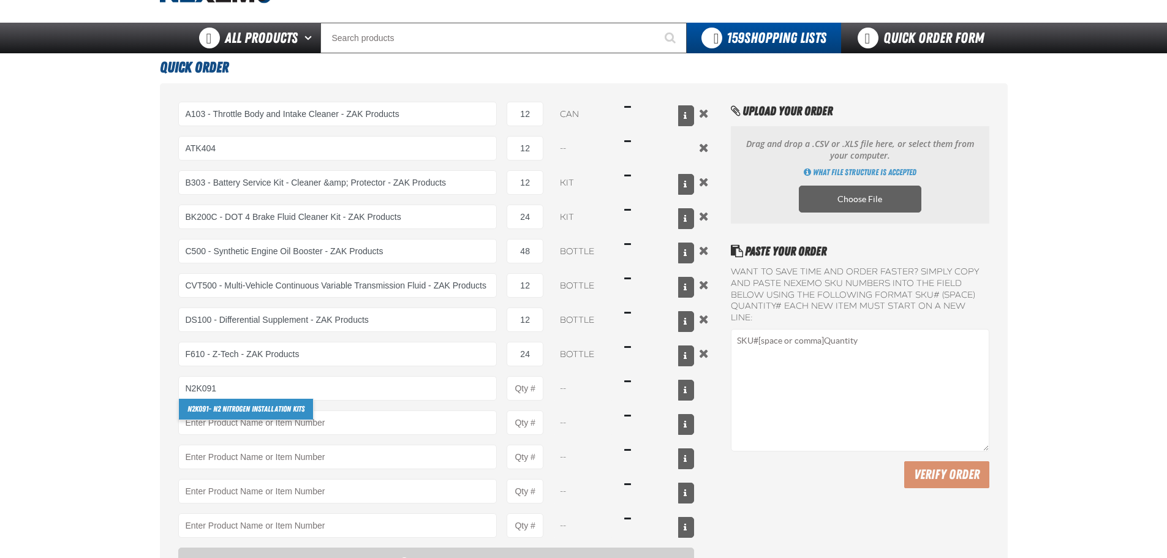
click at [208, 413] on link "N2K091 - N2 Nitrogen Installation Kits" at bounding box center [246, 409] width 134 height 21
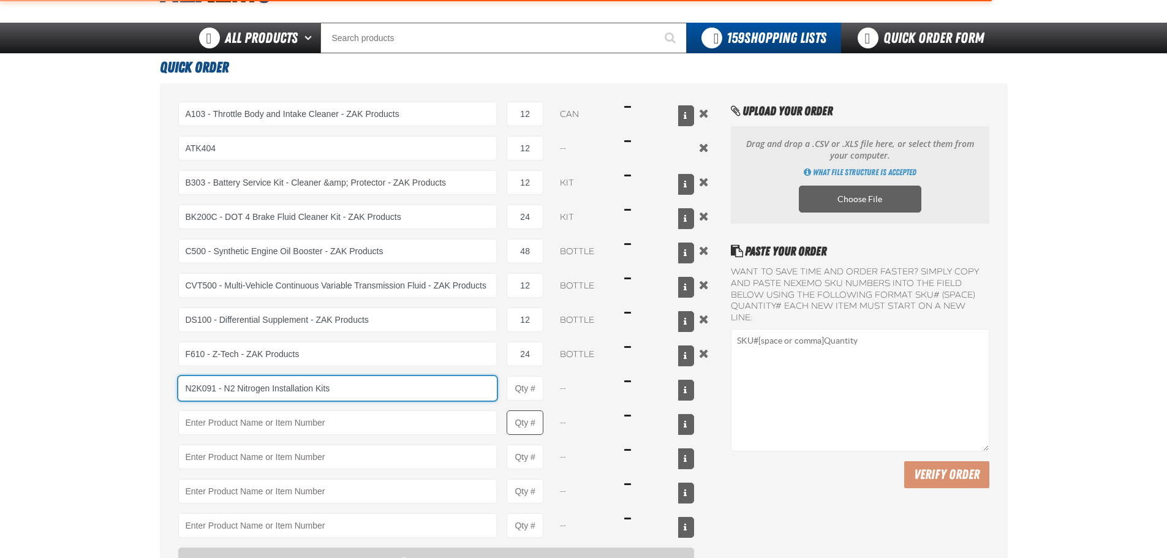
type input "N2K091 - N2 Nitrogen Installation Kits"
type input "1"
select select "kit"
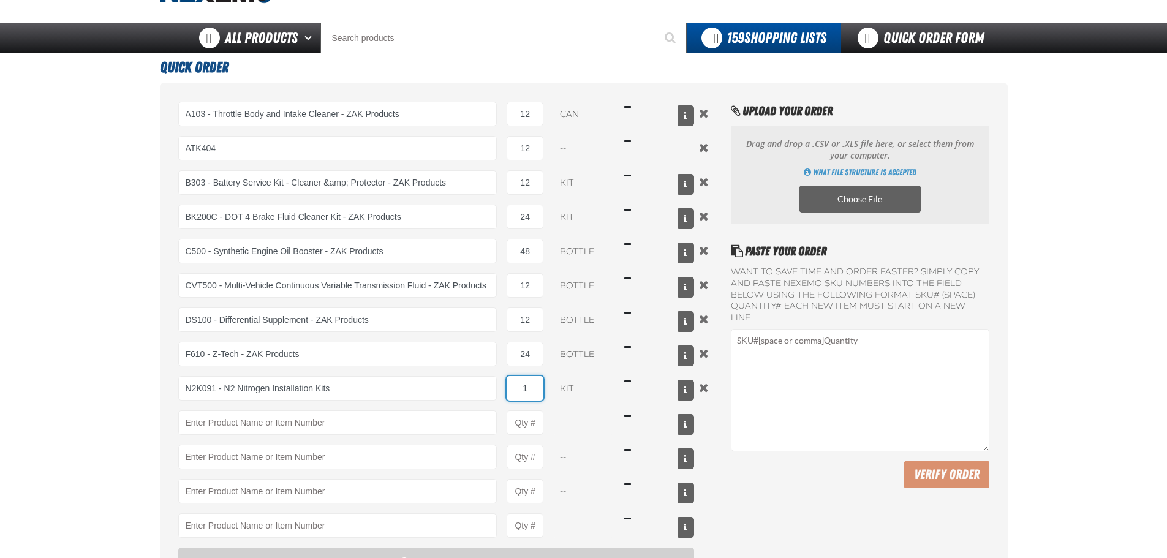
click at [525, 393] on input "1" at bounding box center [525, 388] width 37 height 25
type input "N2K091 - N2 Nitrogen Installation Kits"
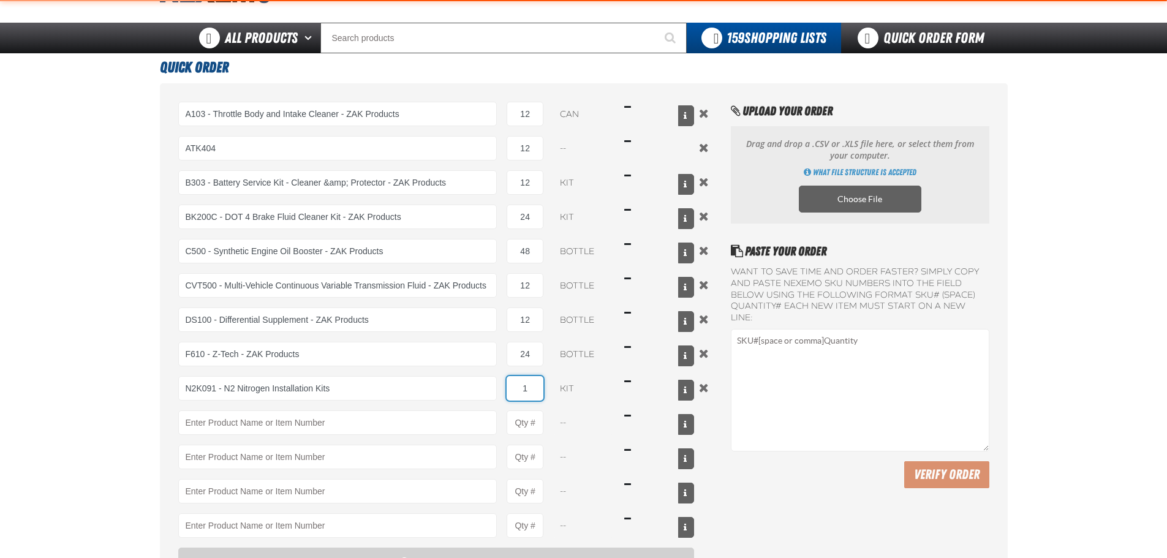
click at [526, 393] on input "1" at bounding box center [525, 388] width 37 height 25
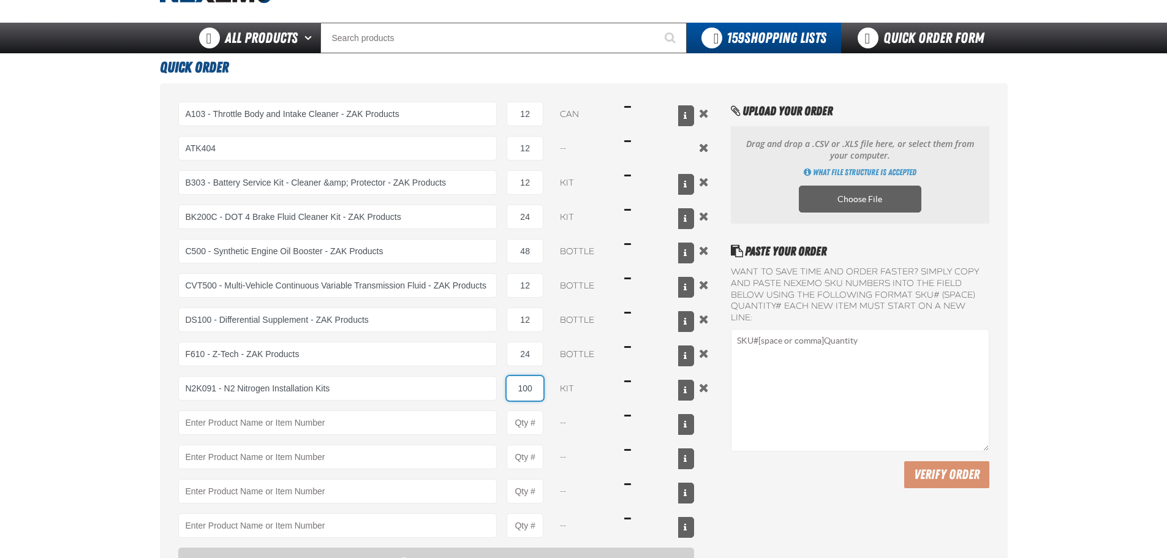
type input "100"
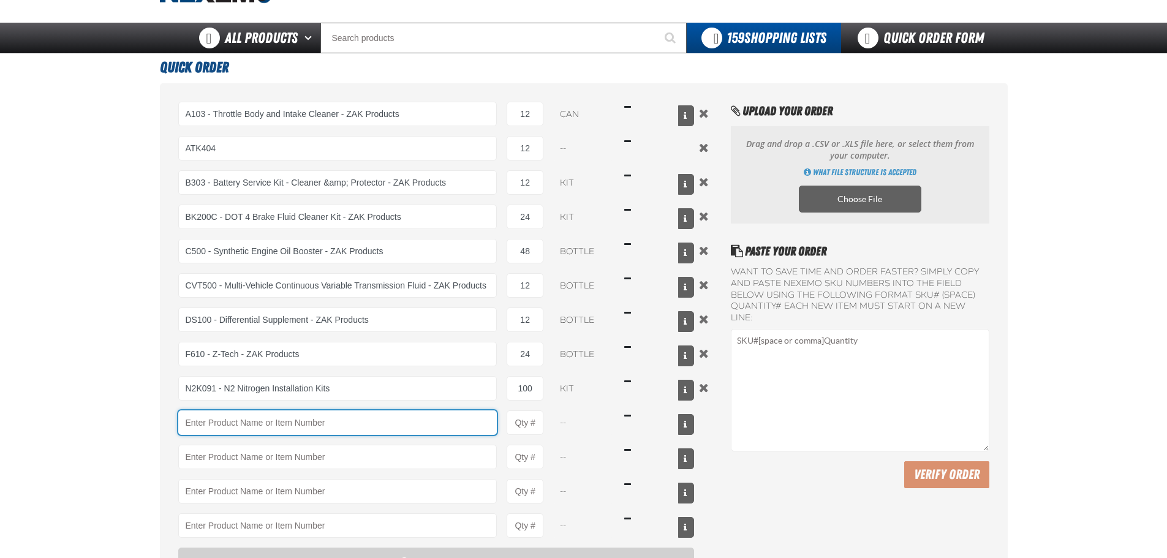
click at [225, 431] on input "Product" at bounding box center [337, 422] width 319 height 25
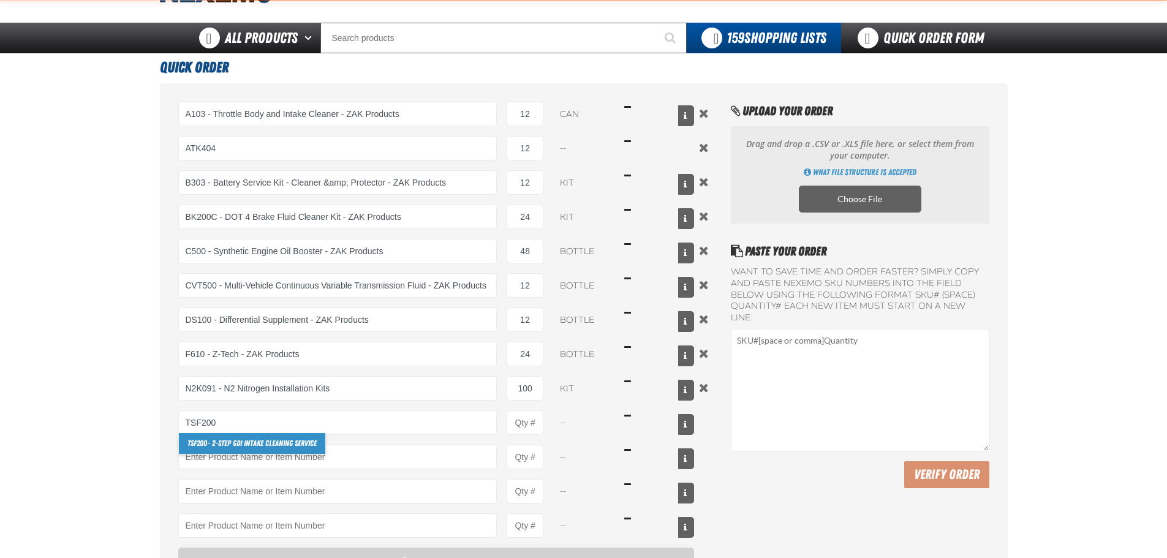
click at [204, 445] on strong "TSF200" at bounding box center [197, 443] width 20 height 9
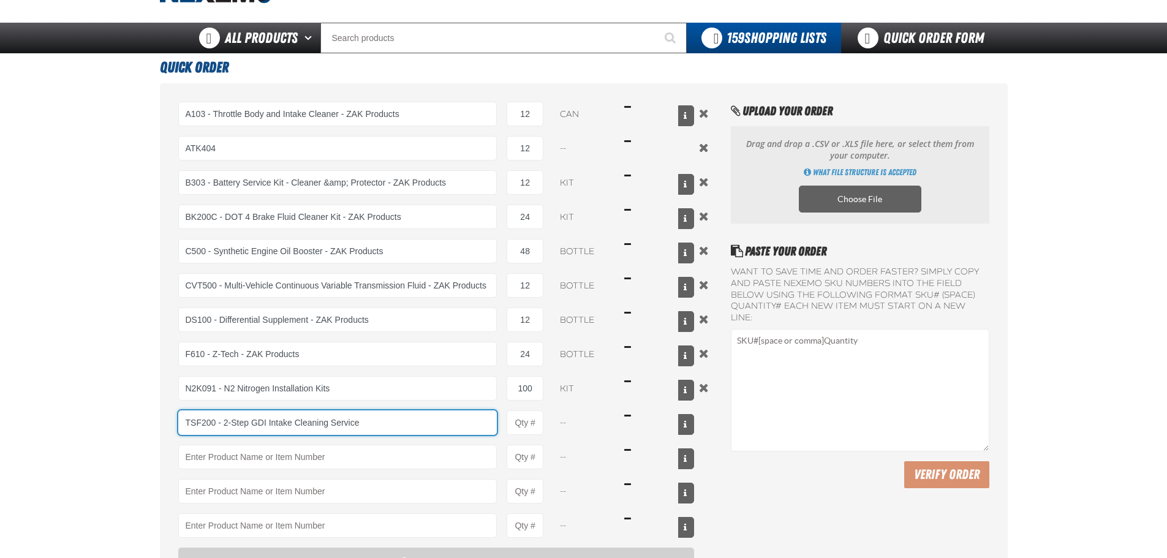
type input "TSF200 - 2-Step GDI Intake Cleaning Service"
type input "1"
select select "kit"
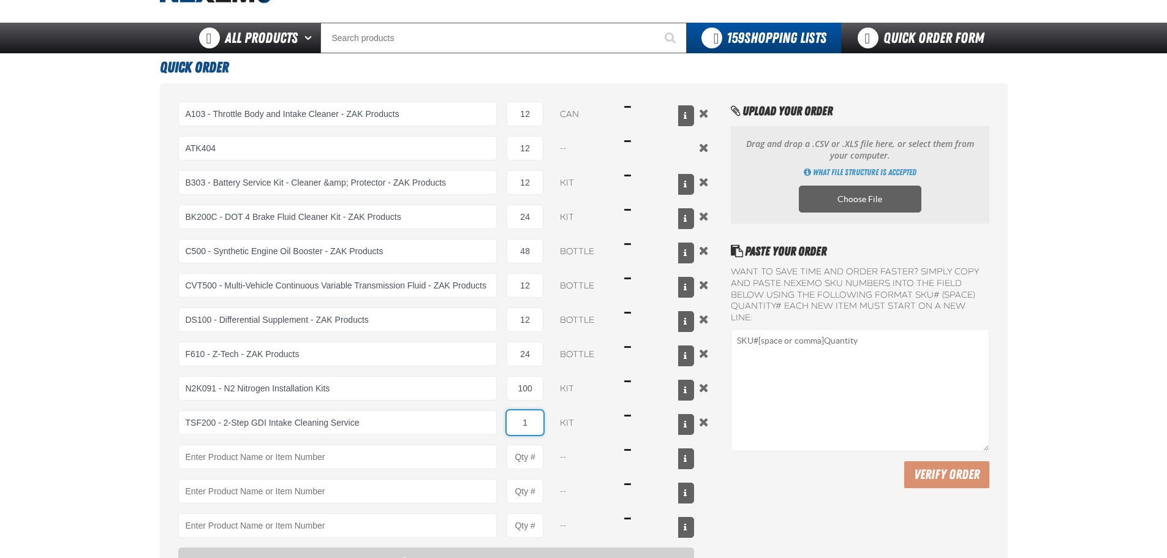
click at [521, 420] on input "1" at bounding box center [525, 422] width 37 height 25
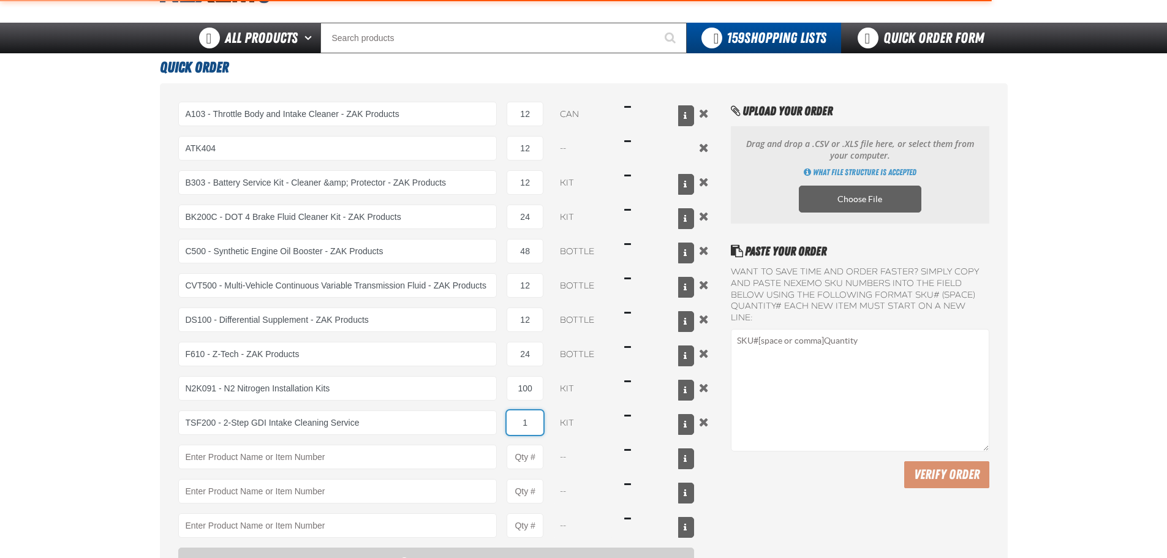
type input "TSF200 - 2-Step GDI Intake Cleaning Service"
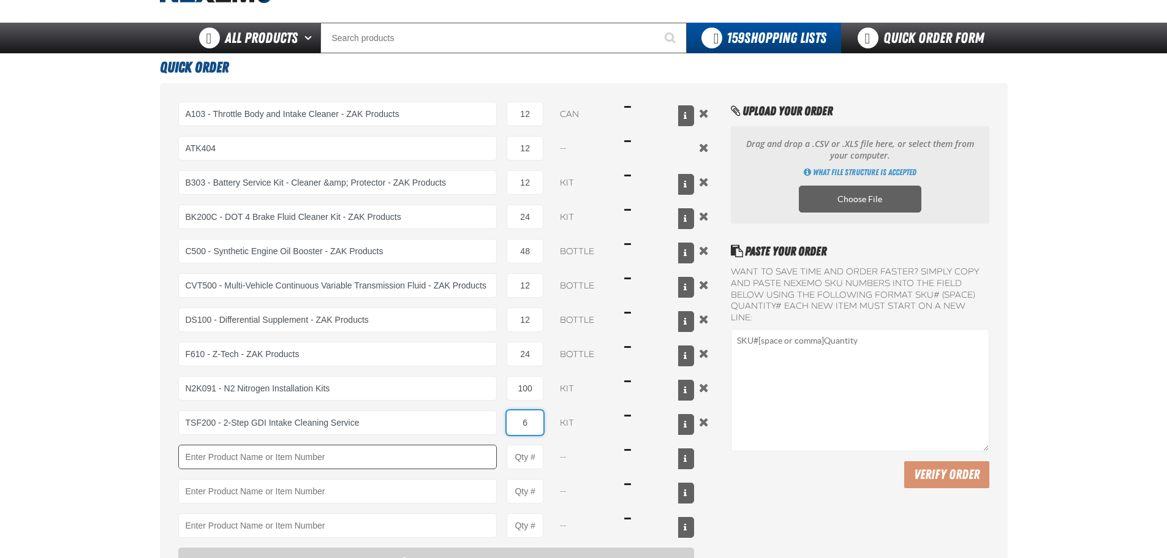
type input "6"
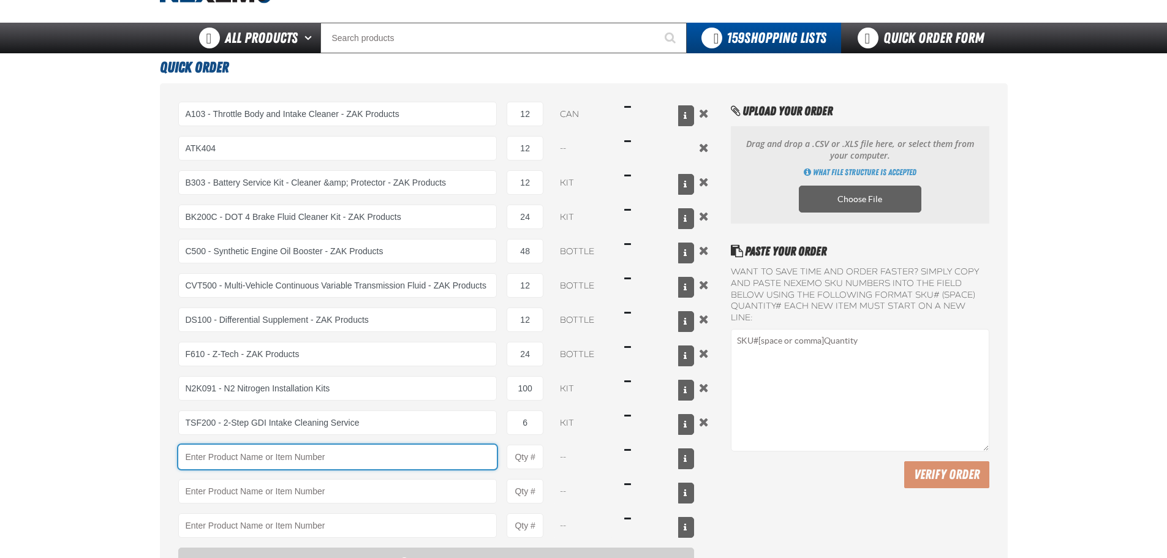
click at [387, 457] on input "Product" at bounding box center [337, 457] width 319 height 25
click at [216, 463] on input "Product" at bounding box center [337, 457] width 319 height 25
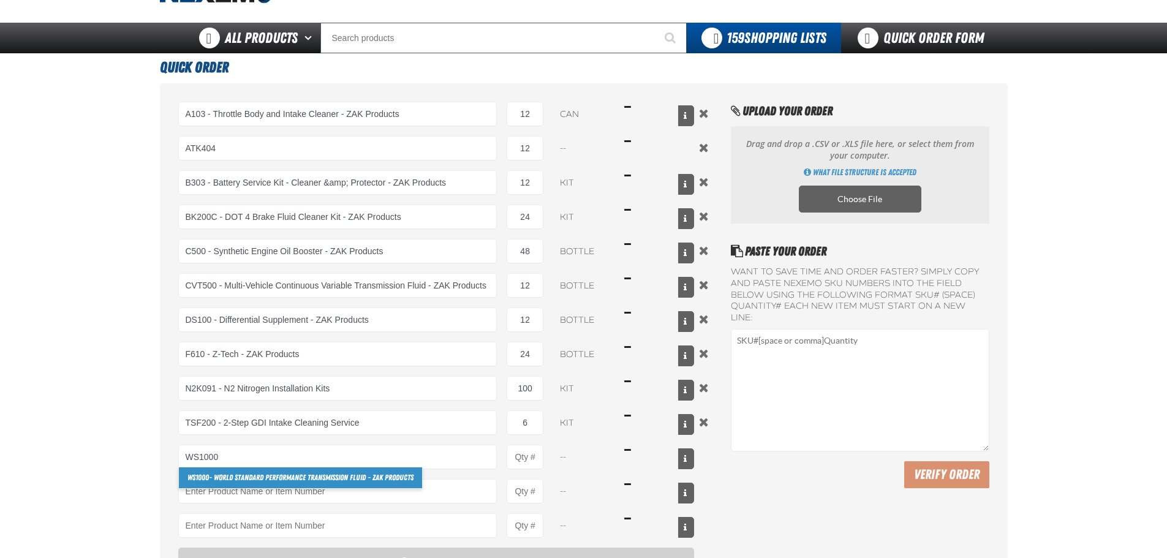
click at [237, 478] on link "WS1000 - World Standard Performance Transmission Fluid - ZAK Products" at bounding box center [300, 477] width 243 height 21
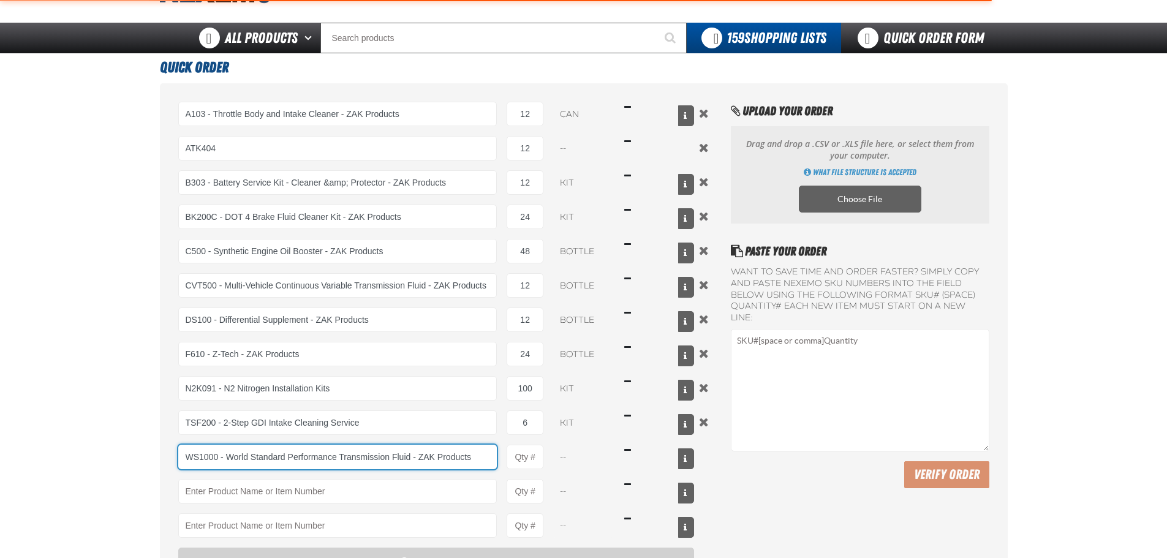
type input "WS1000 - World Standard Performance Transmission Fluid - ZAK Products"
type input "1"
select select "bottle"
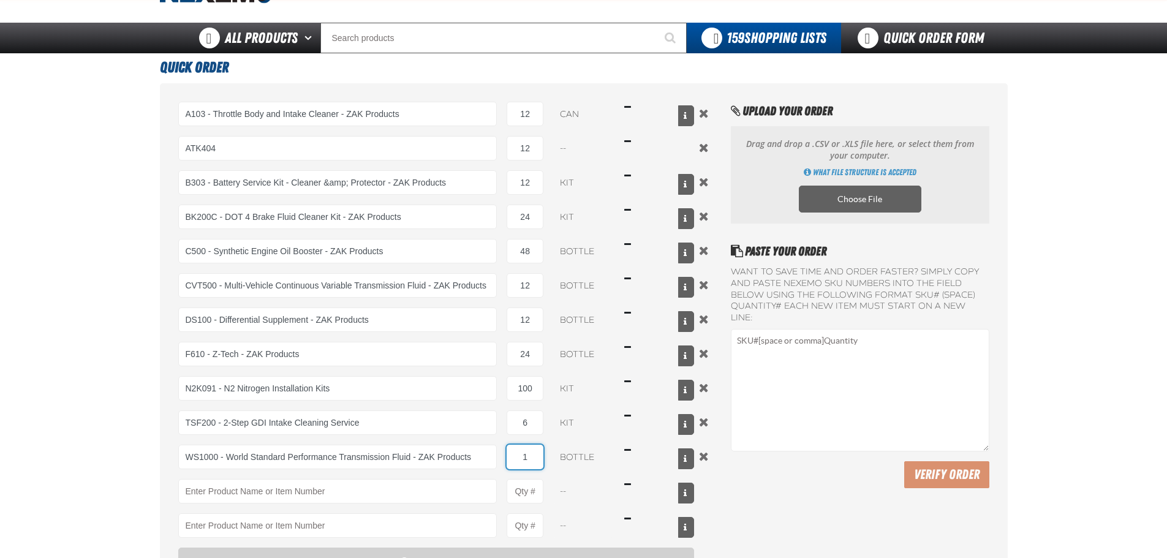
click at [535, 453] on input "1" at bounding box center [525, 457] width 37 height 25
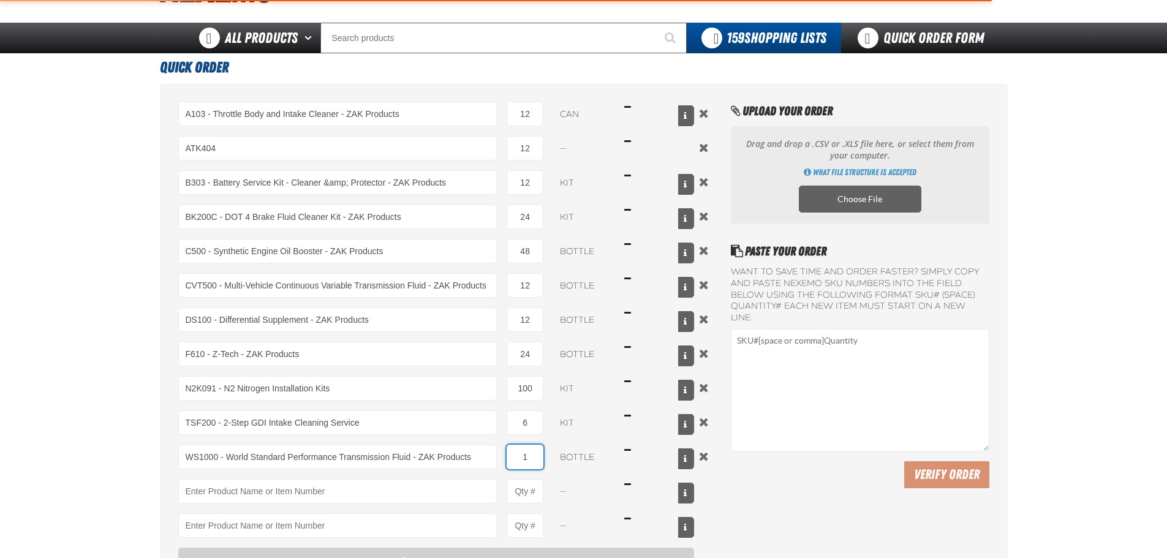
type input "WS1000 - World Standard Performance Transmission Fluid - ZAK Products"
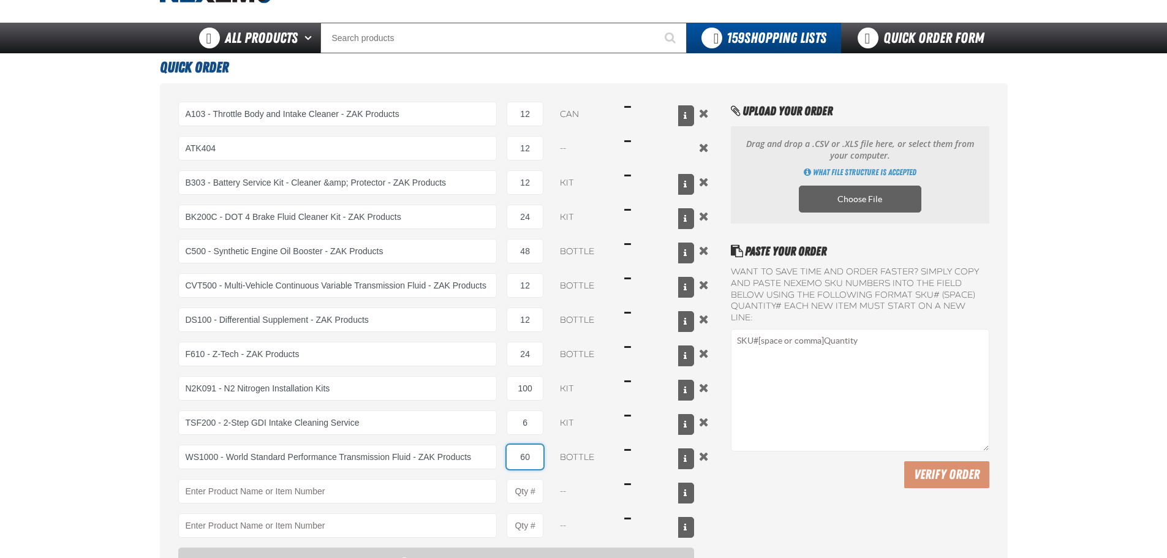
type input "60"
click at [89, 402] on main "Quick Order A103 - Throttle Body and Intake Cleaner - ZAK Products A103 - Throt…" at bounding box center [583, 349] width 1167 height 592
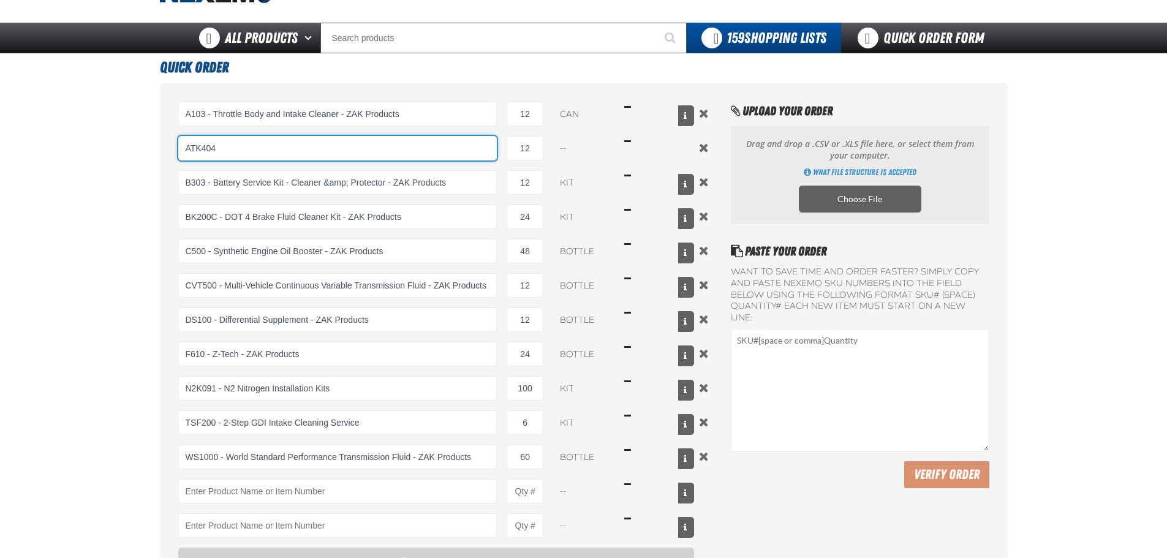
click at [262, 145] on input "ATK404" at bounding box center [337, 148] width 319 height 25
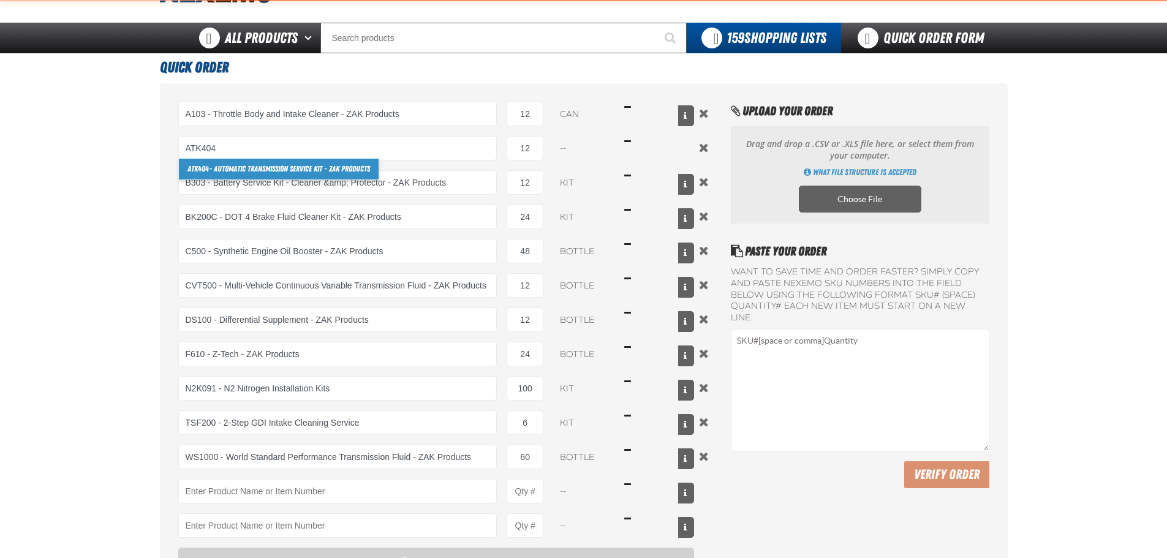
click at [243, 167] on link "ATK404 - Automatic Transmission Service Kit - ZAK Products" at bounding box center [279, 169] width 200 height 21
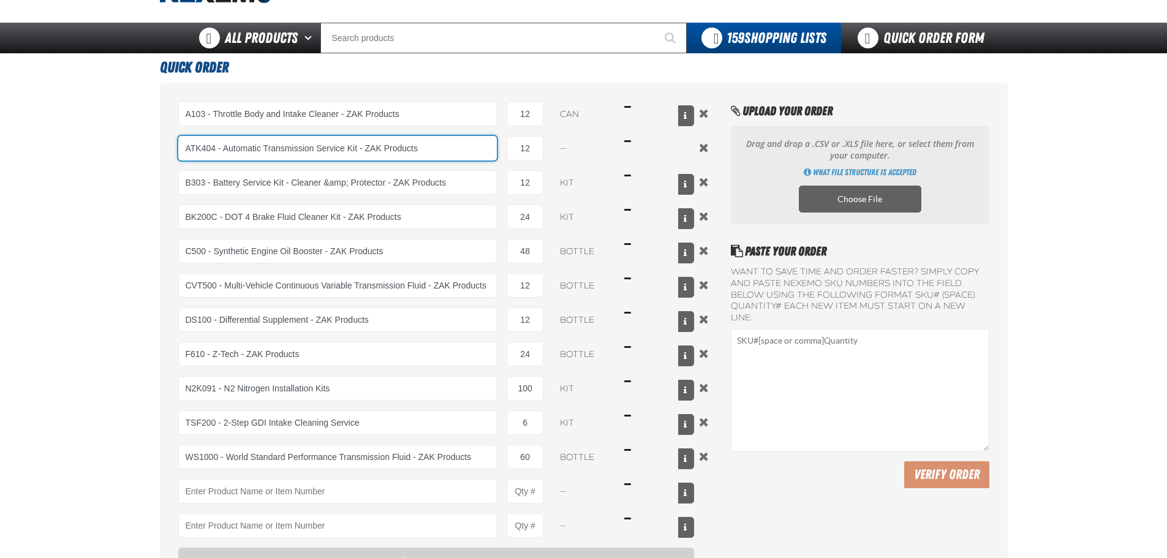
type input "ATK404 - Automatic Transmission Service Kit - ZAK Products"
select select "kit"
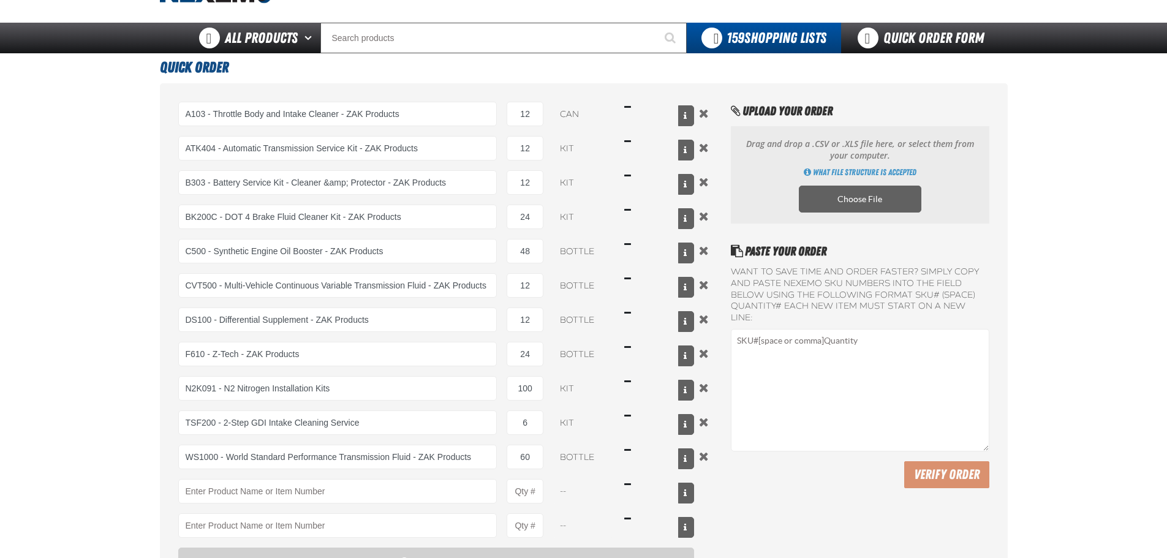
click at [75, 189] on main "Quick Order A103 - Throttle Body and Intake Cleaner - ZAK Products A103 - Throt…" at bounding box center [583, 349] width 1167 height 592
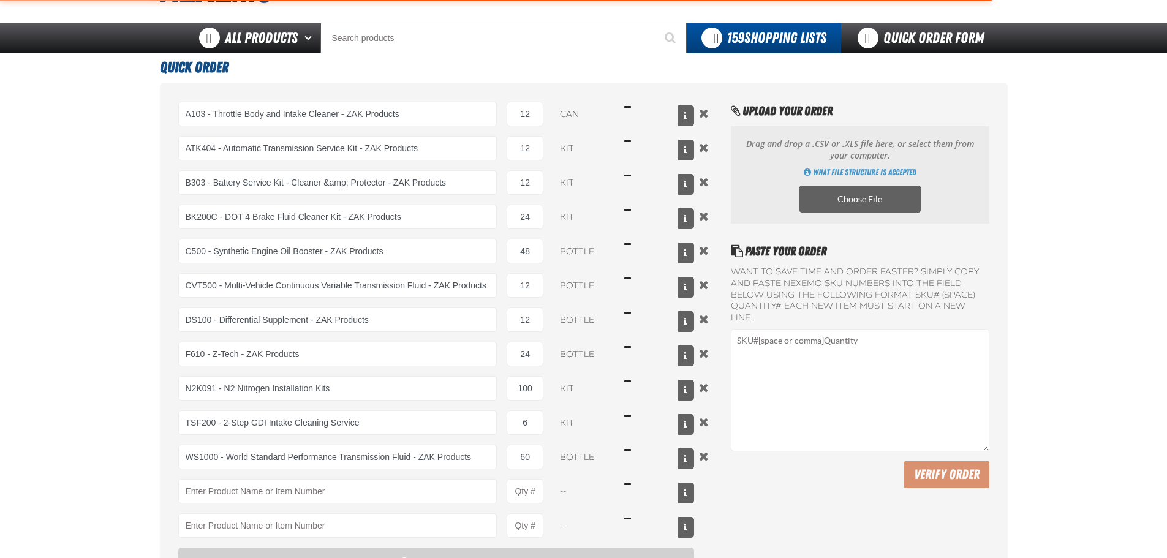
type input "ATK404 - Automatic Transmission Service Kit - ZAK Products"
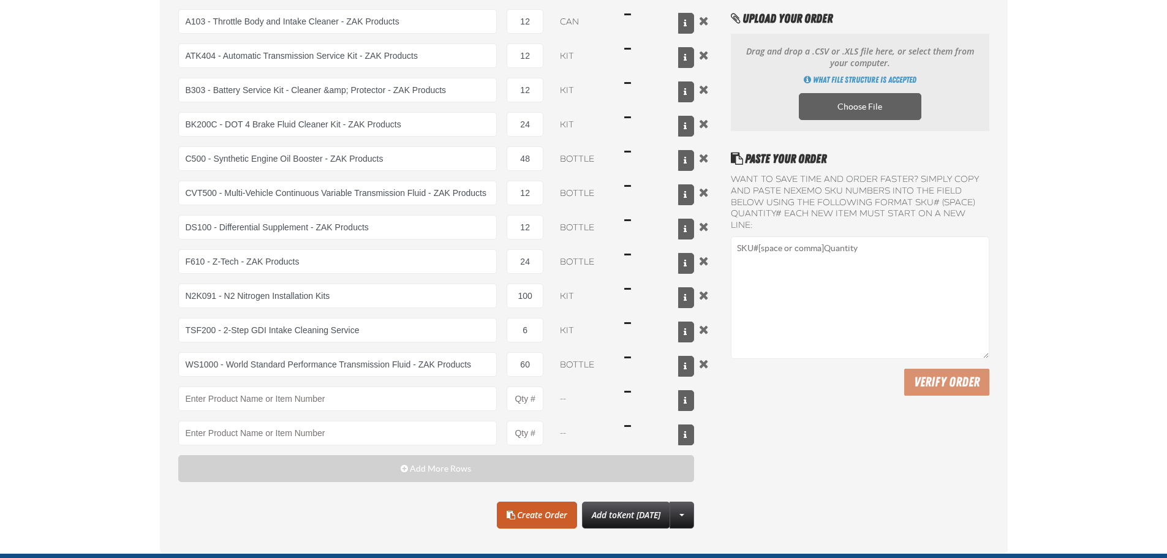
scroll to position [353, 0]
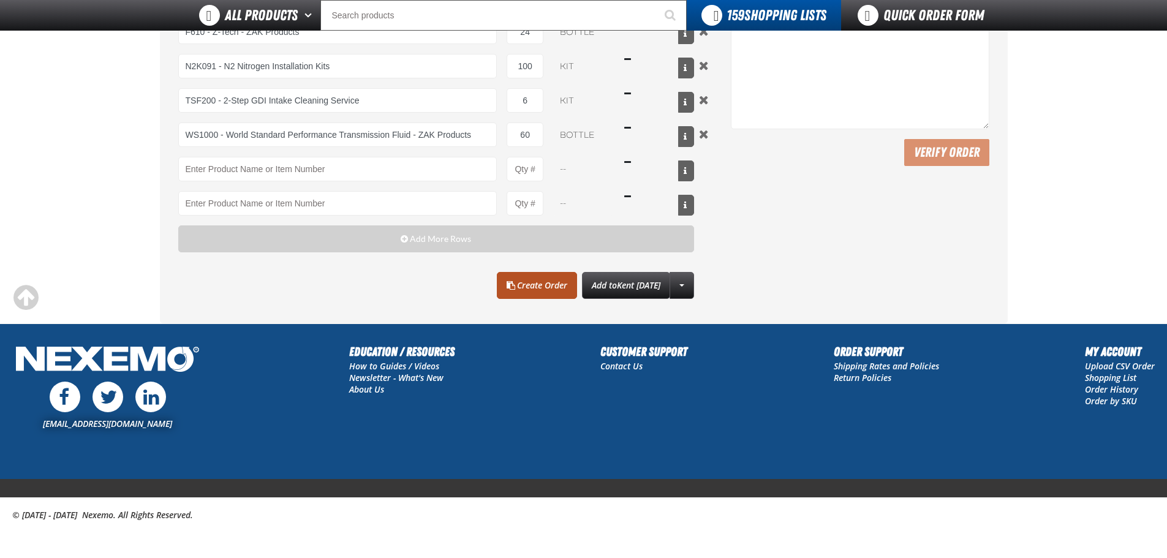
click at [521, 282] on link "Create Order" at bounding box center [537, 285] width 80 height 27
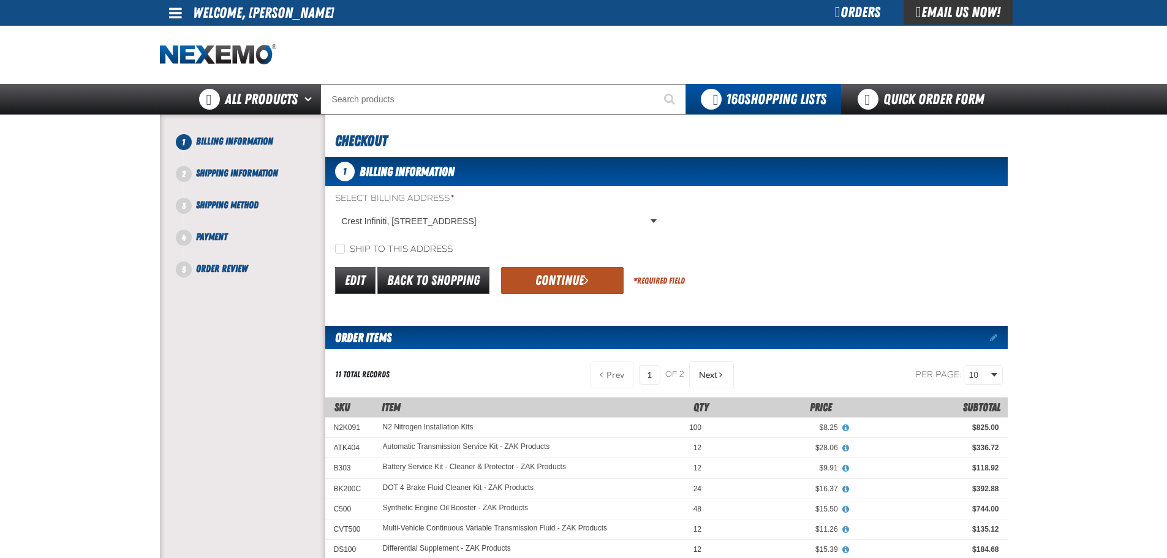
click at [547, 290] on button "Continue" at bounding box center [562, 280] width 123 height 27
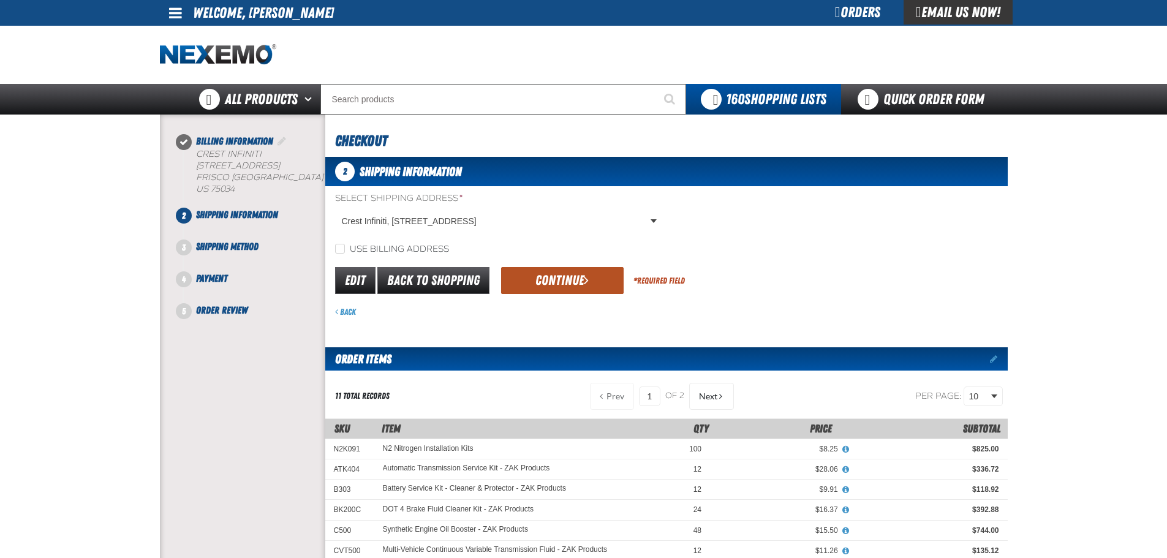
click at [554, 284] on button "Continue" at bounding box center [562, 280] width 123 height 27
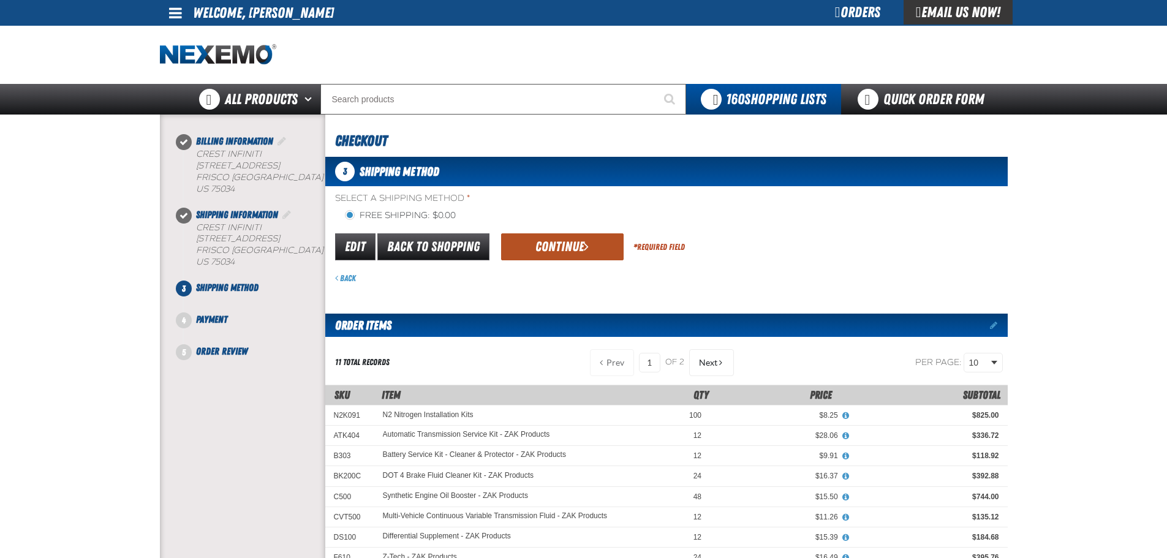
click at [545, 252] on button "Continue" at bounding box center [562, 246] width 123 height 27
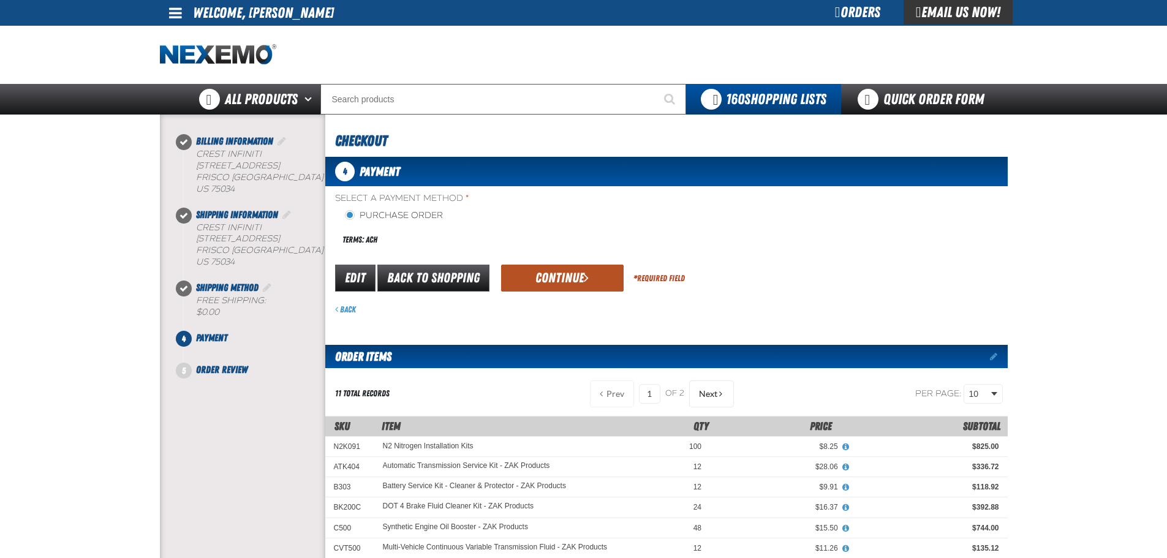
click at [531, 273] on button "Continue" at bounding box center [562, 278] width 123 height 27
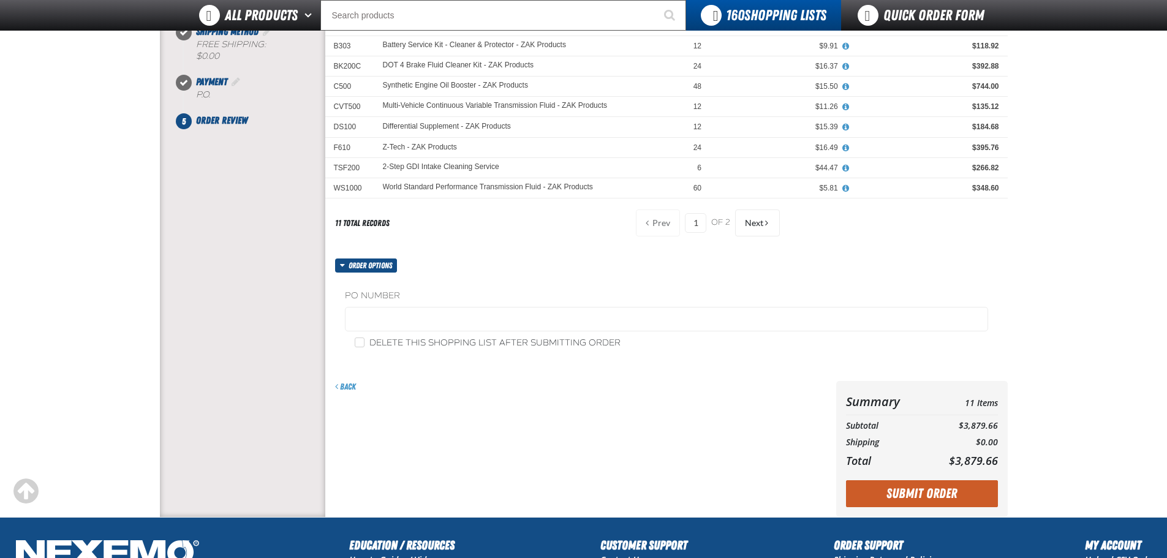
scroll to position [245, 0]
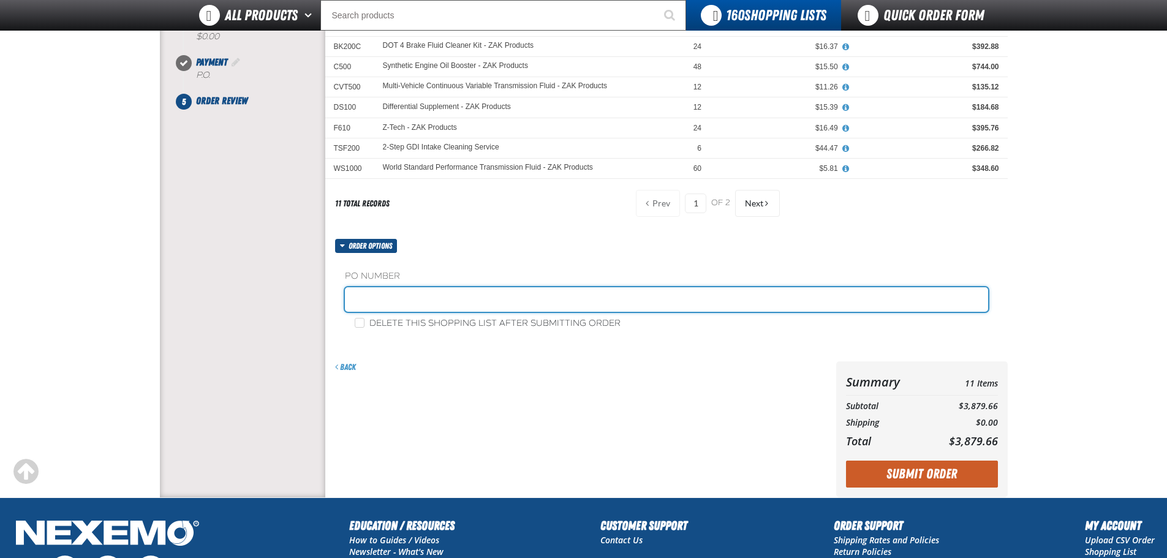
click at [437, 298] on input "text" at bounding box center [666, 299] width 643 height 25
paste input "881713"
type input "881713-BI"
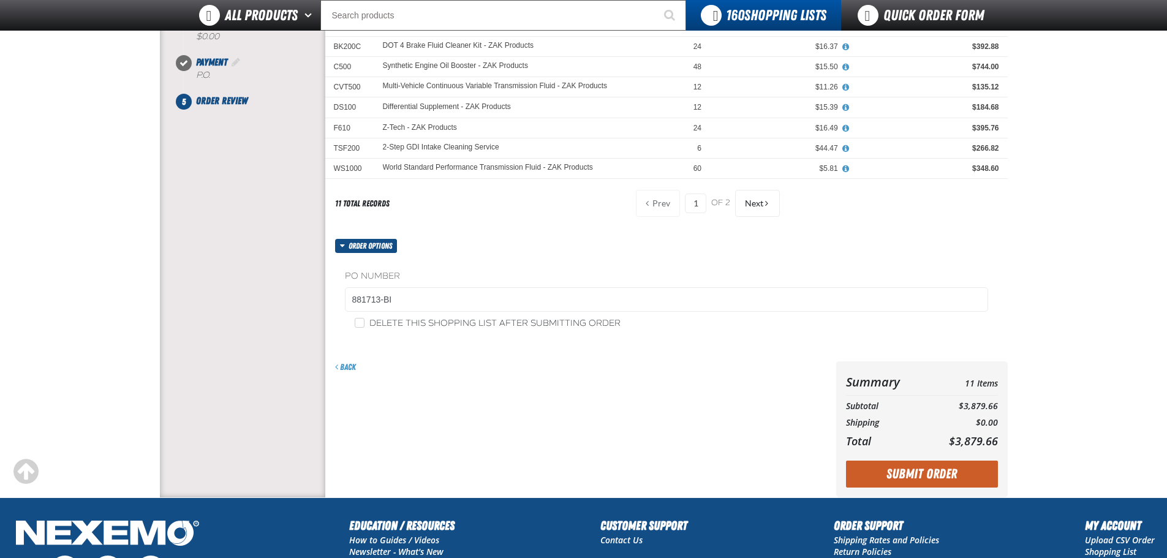
click at [580, 320] on label "Delete this shopping list after submitting order" at bounding box center [488, 324] width 266 height 12
click at [365, 320] on input "Delete this shopping list after submitting order" at bounding box center [360, 323] width 10 height 10
checkbox input "true"
click at [921, 471] on button "Submit Order" at bounding box center [922, 474] width 152 height 27
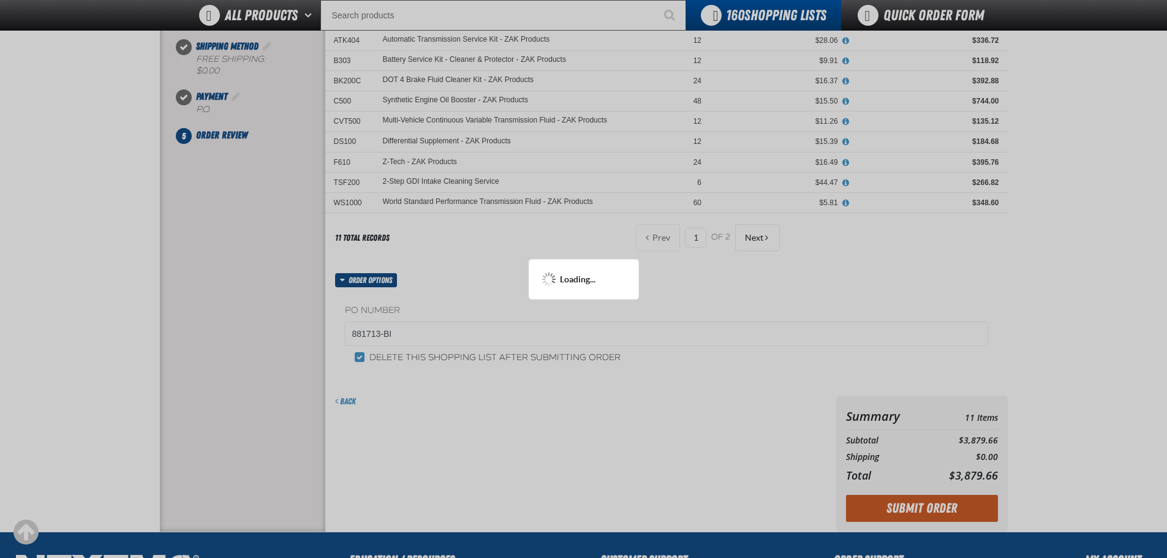
scroll to position [61, 0]
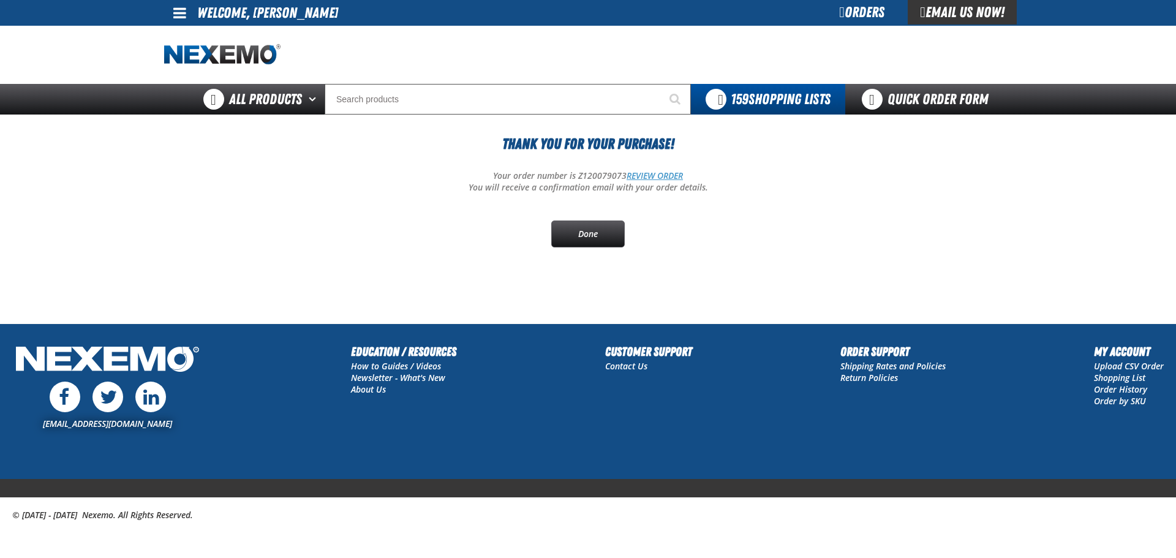
click at [654, 179] on link "REVIEW ORDER" at bounding box center [655, 176] width 56 height 12
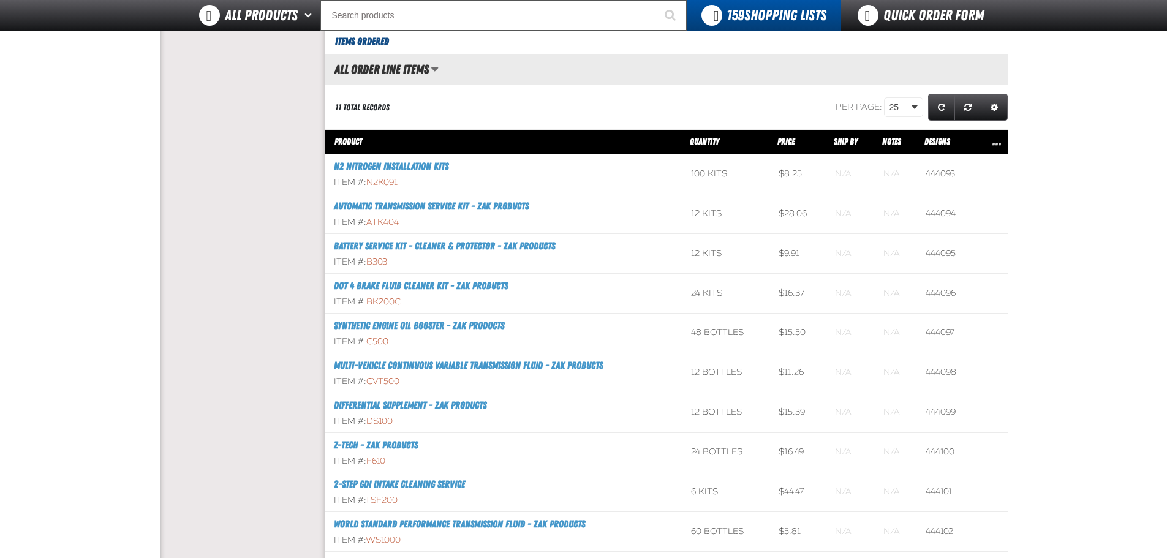
scroll to position [429, 0]
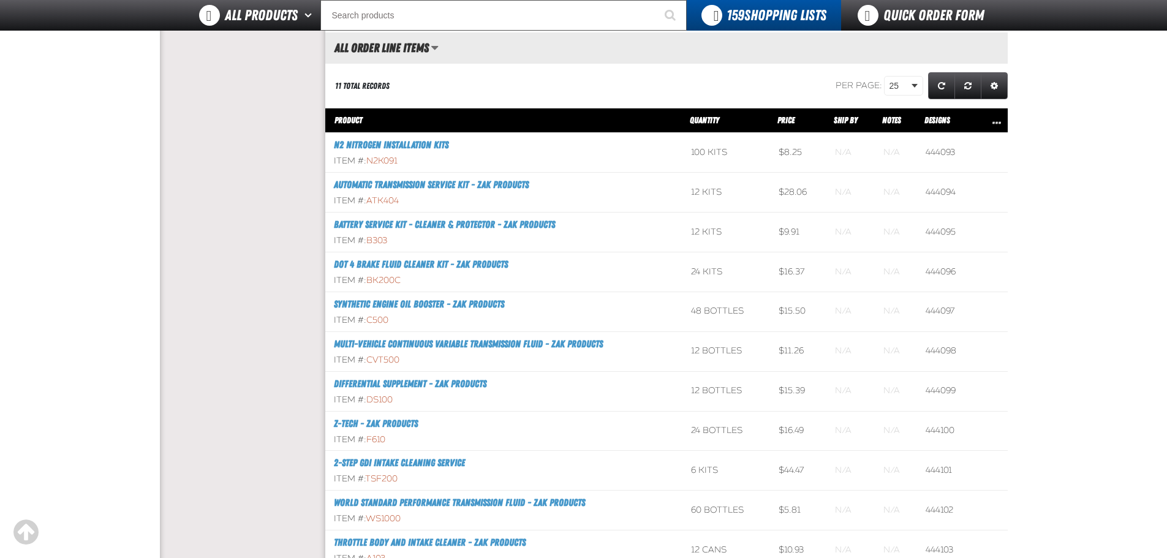
click at [250, 276] on aside "Account My Profile Address Book Users Invoice History Previously Purchased" at bounding box center [242, 199] width 165 height 1032
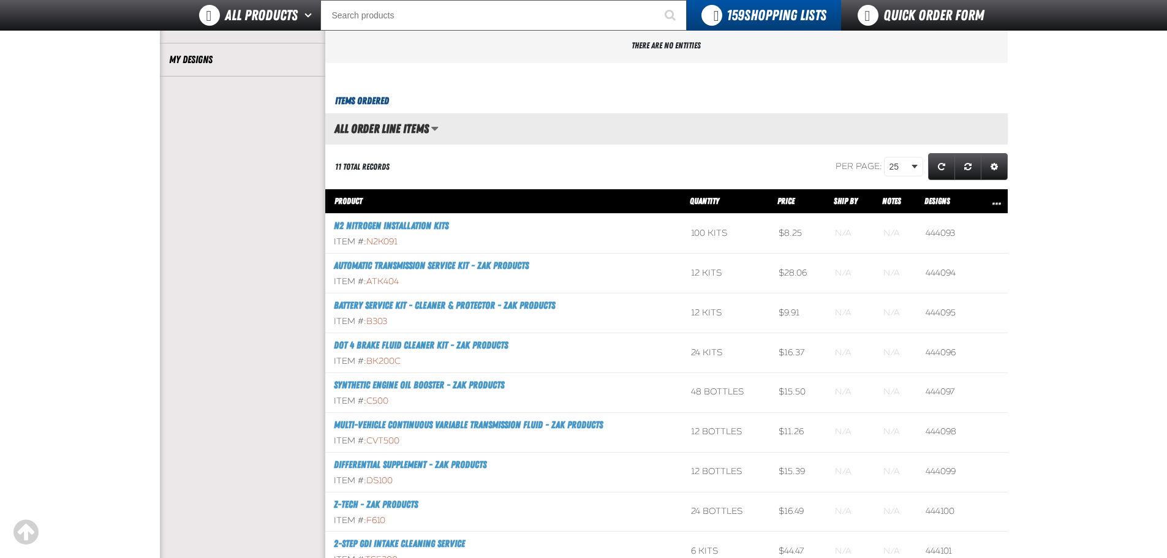
scroll to position [0, 0]
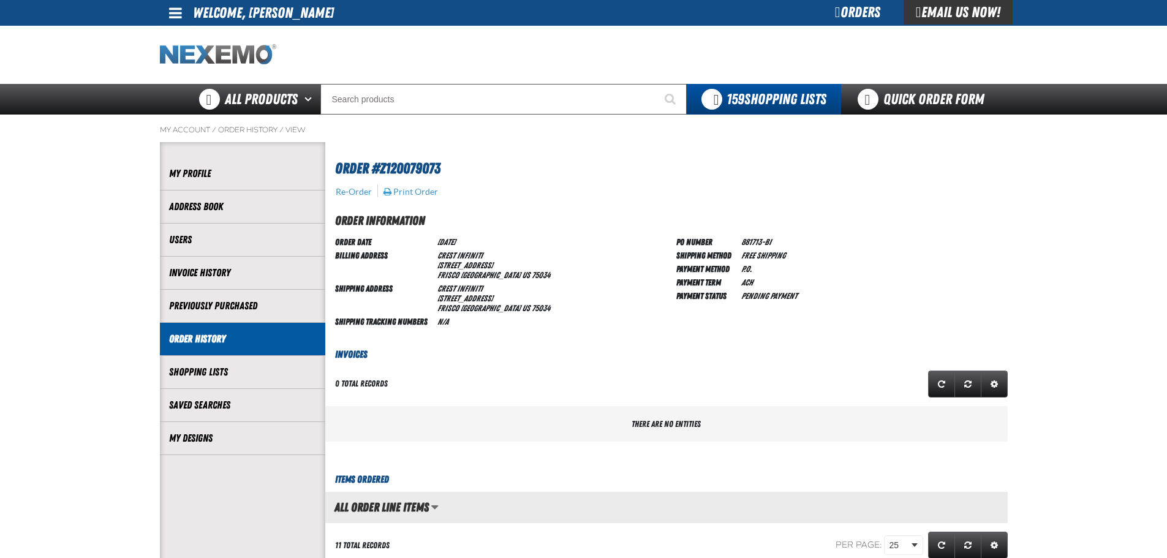
click at [199, 56] on img "Home" at bounding box center [218, 54] width 116 height 21
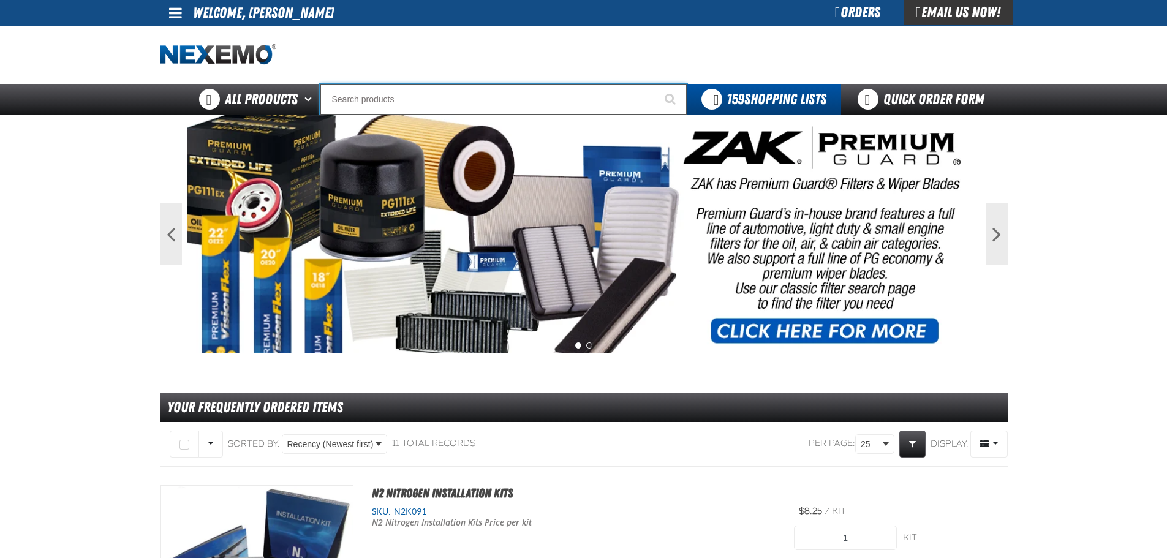
click at [441, 96] on input "Search" at bounding box center [503, 99] width 366 height 31
type input "D"
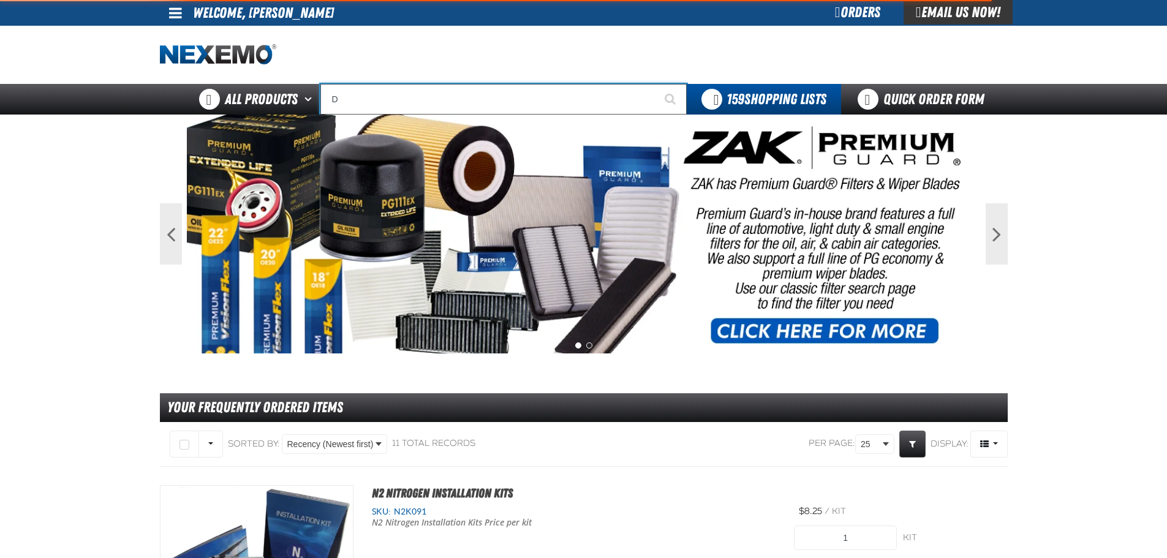
type input "D Alkaline Battery 1.5 Volt (ph)"
type input "DH"
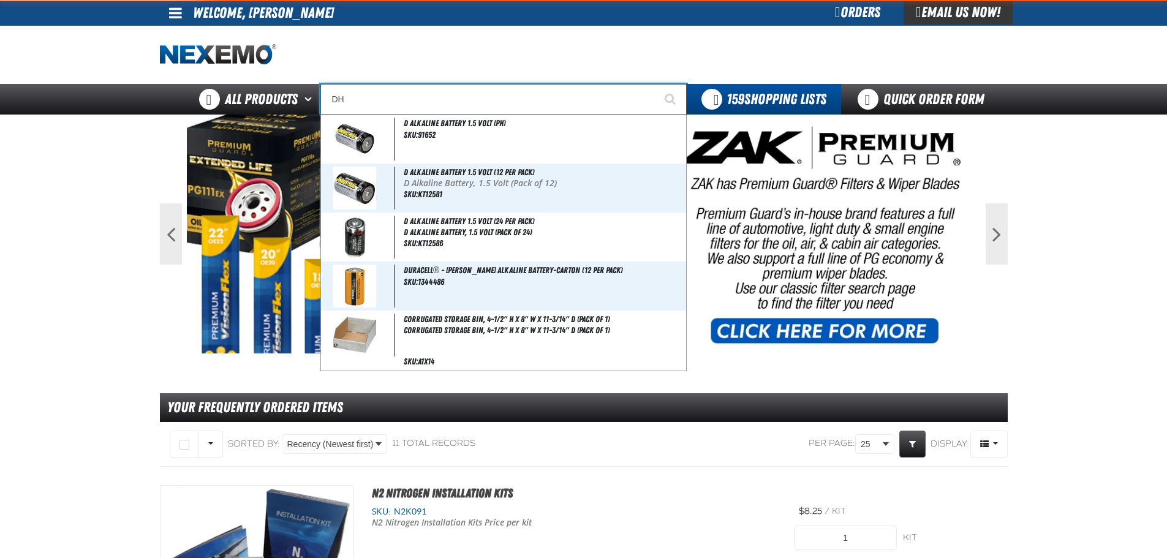
type input "DHC Deluxe Battery Tester"
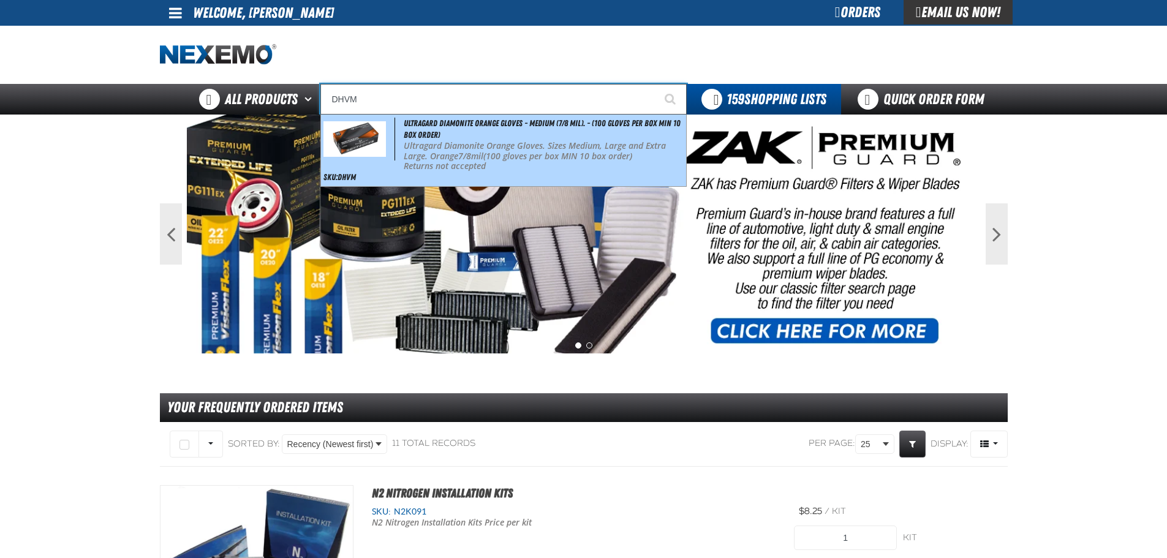
click at [469, 134] on div "Ultragard Diamonite Orange Gloves - Medium (7/8 mil). - (100 gloves per box MIN…" at bounding box center [503, 151] width 365 height 72
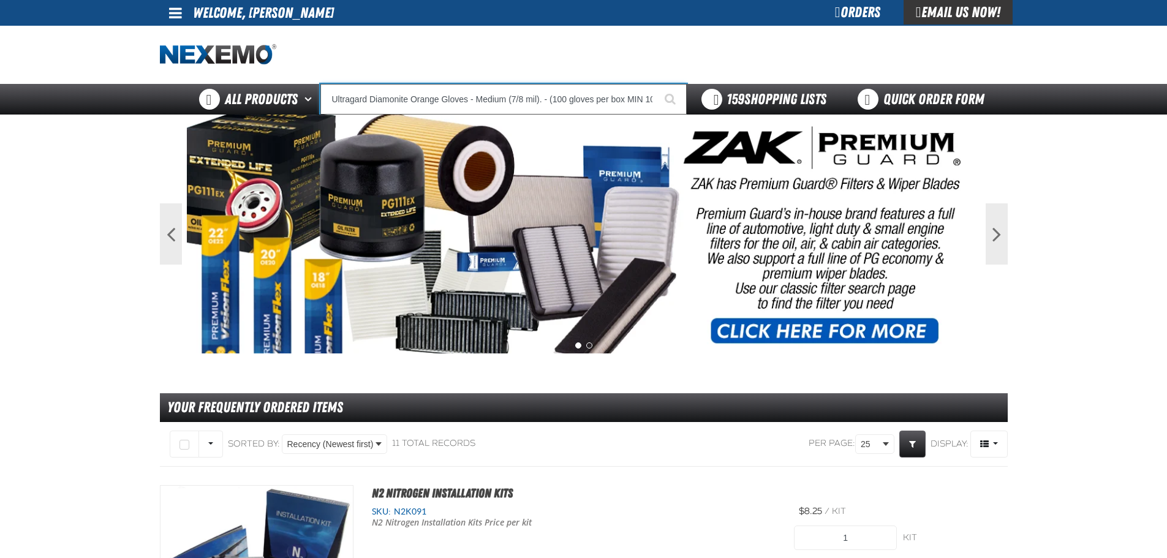
type input "Ultragard Diamonite Orange Gloves - Medium (7/8 mil). - (100 gloves per box MIN…"
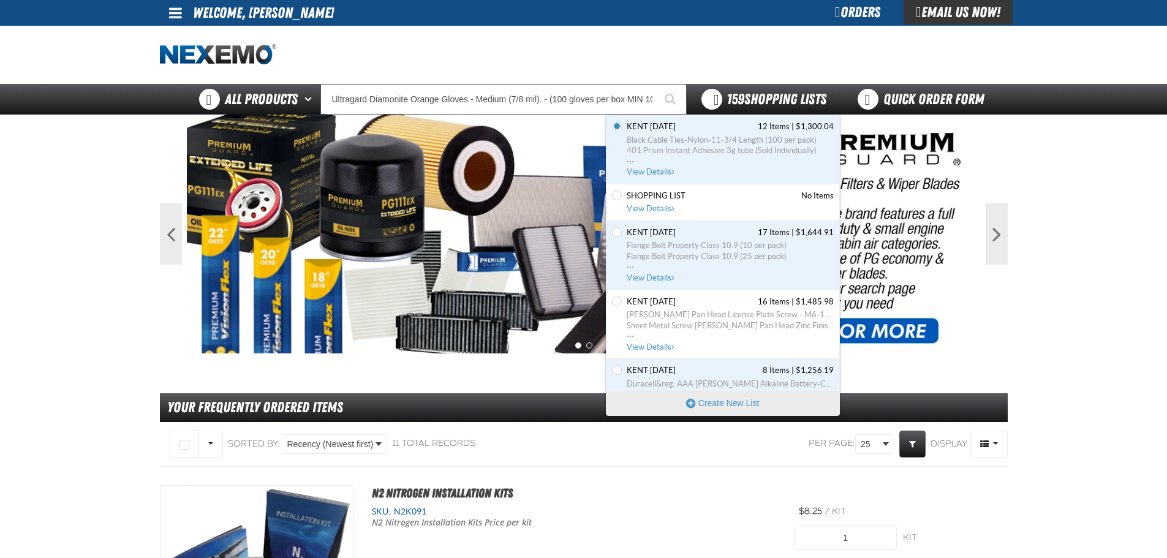
click at [747, 97] on span "159 Shopping Lists" at bounding box center [777, 99] width 100 height 17
click at [959, 83] on div at bounding box center [584, 55] width 848 height 58
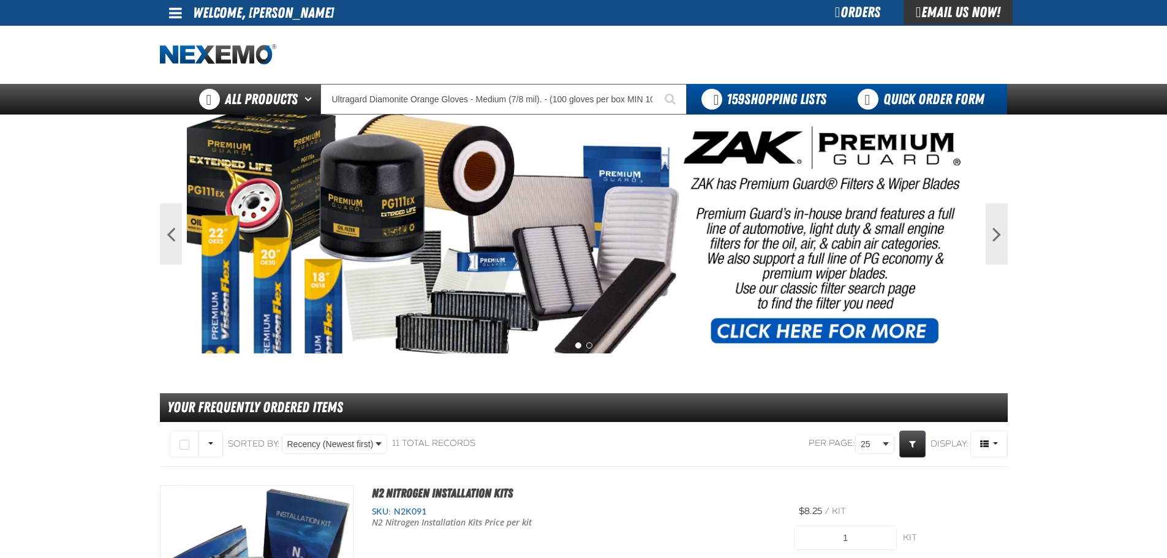
click at [947, 88] on link "Quick Order Form" at bounding box center [924, 99] width 166 height 31
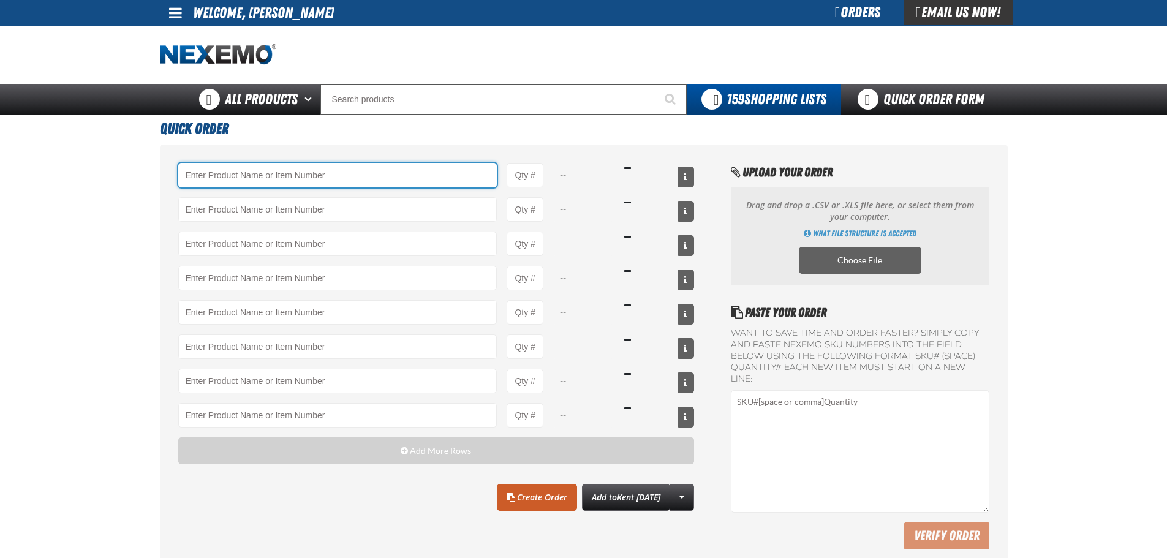
click at [297, 181] on input "Product" at bounding box center [337, 175] width 319 height 25
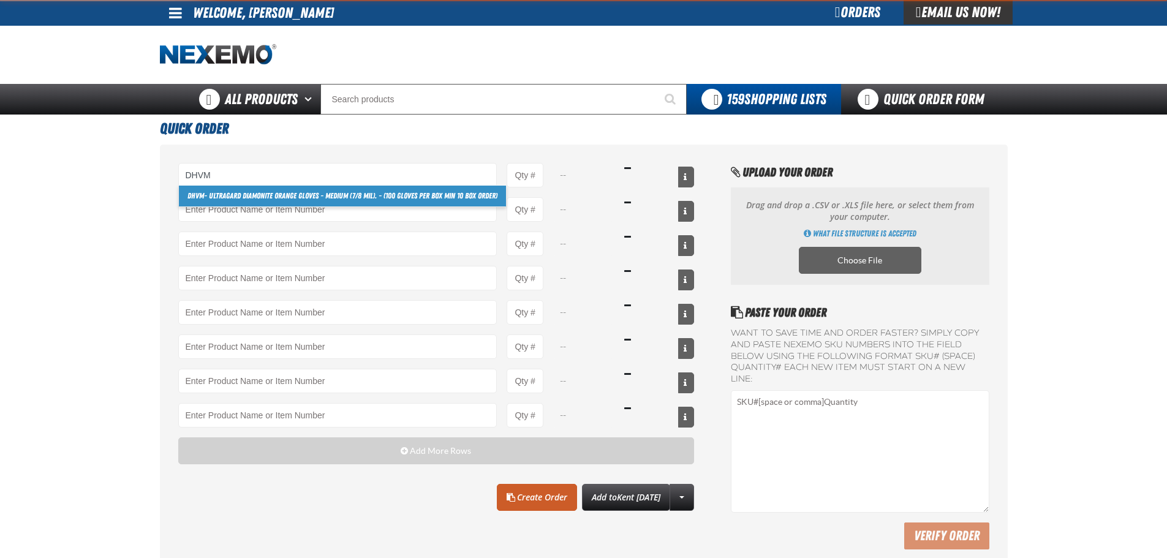
click at [241, 193] on link "DHVM - Ultragard Diamonite Orange Gloves - Medium (7/8 mil). - (100 gloves per …" at bounding box center [342, 196] width 327 height 21
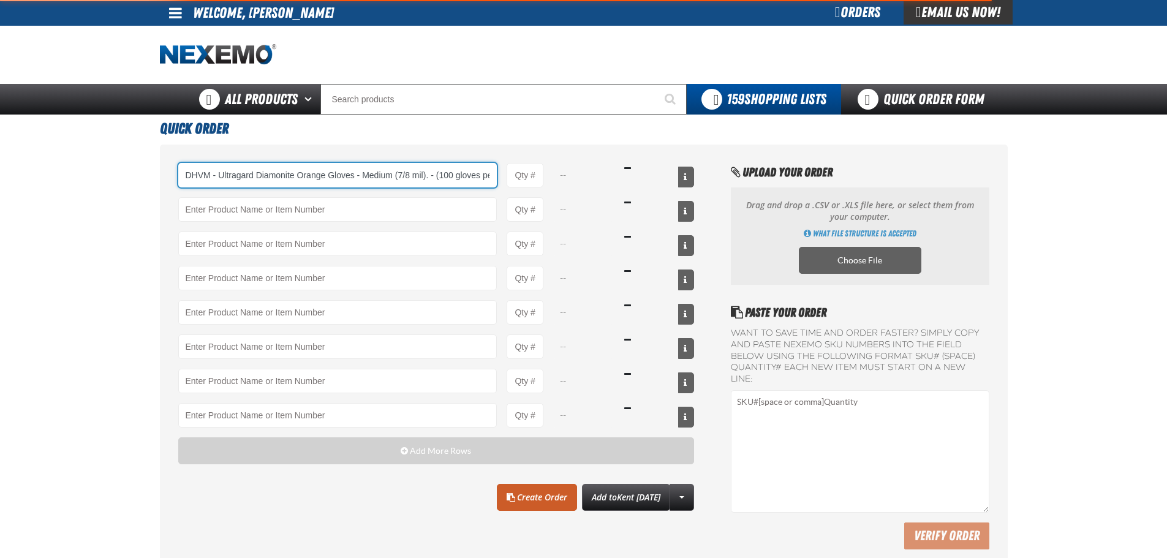
scroll to position [0, 93]
type input "DHVM - Ultragard Diamonite Orange Gloves - Medium (7/8 mil). - (100 gloves per …"
type input "1"
select select "box"
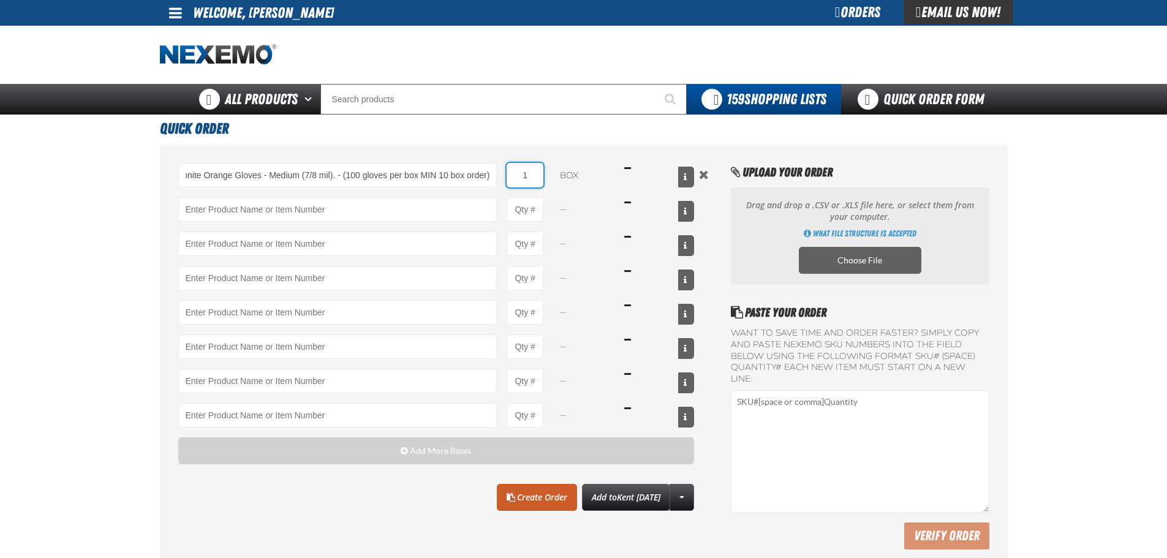
click at [528, 178] on input "1" at bounding box center [525, 175] width 37 height 25
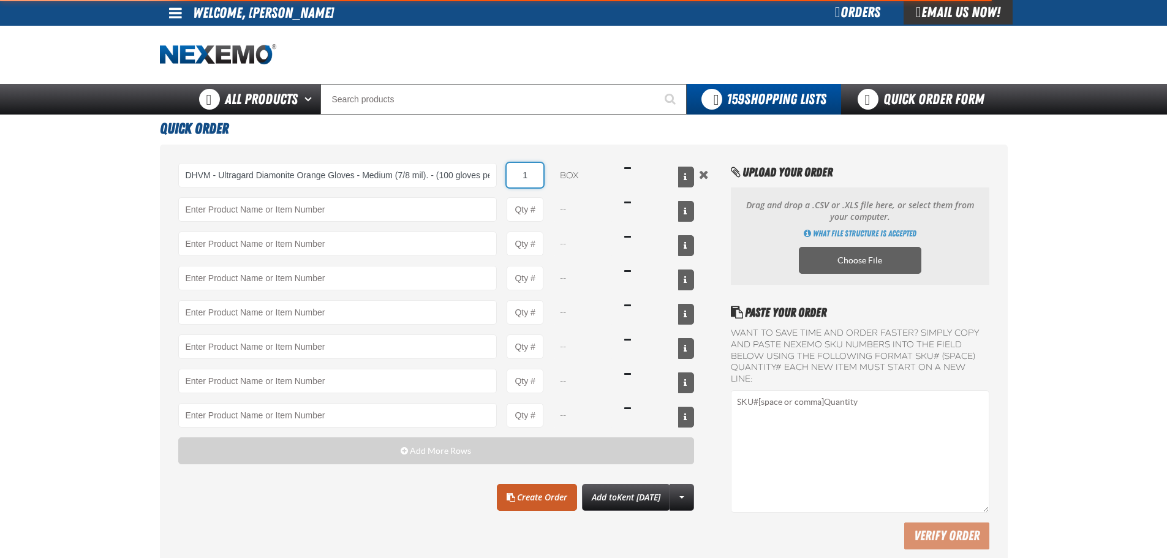
type input "DHVM - Ultragard Diamonite Orange Gloves - Medium (7/8 mil). - (100 gloves per …"
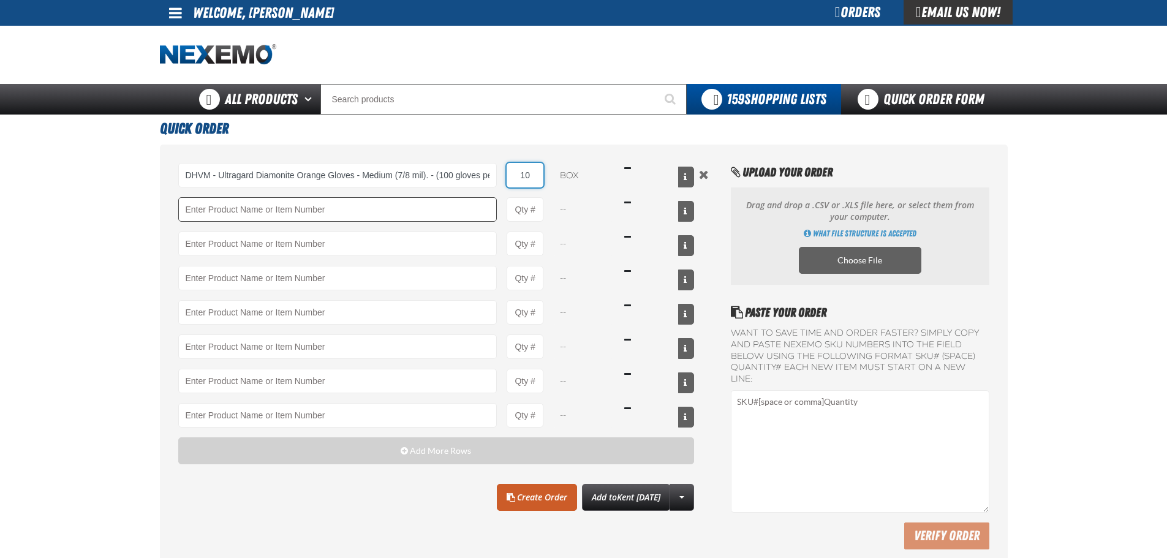
type input "10"
click at [406, 213] on input "Product" at bounding box center [337, 209] width 319 height 25
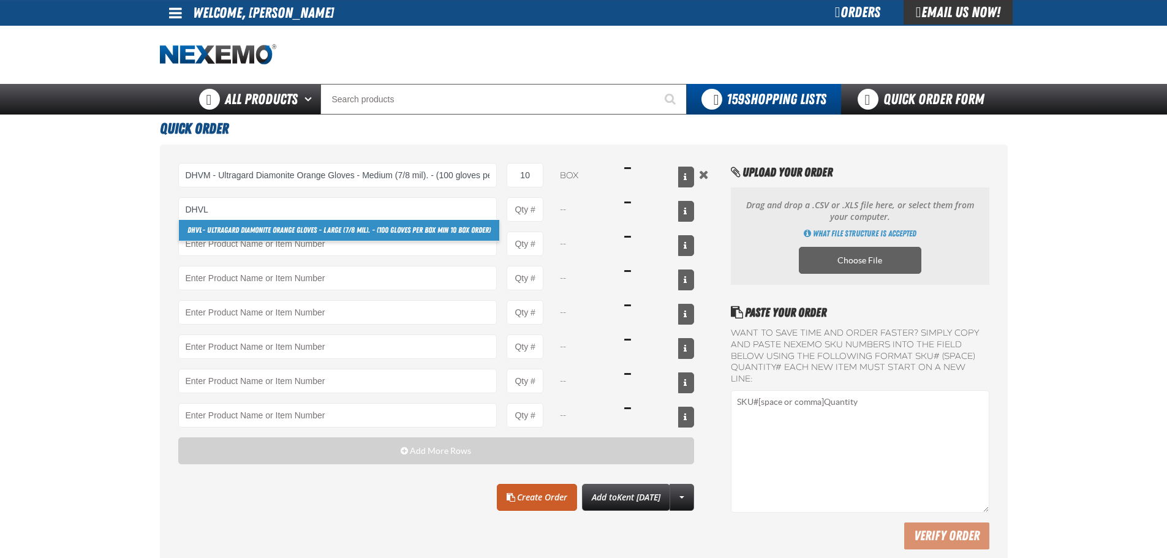
click at [197, 231] on strong "DHVL" at bounding box center [194, 229] width 15 height 9
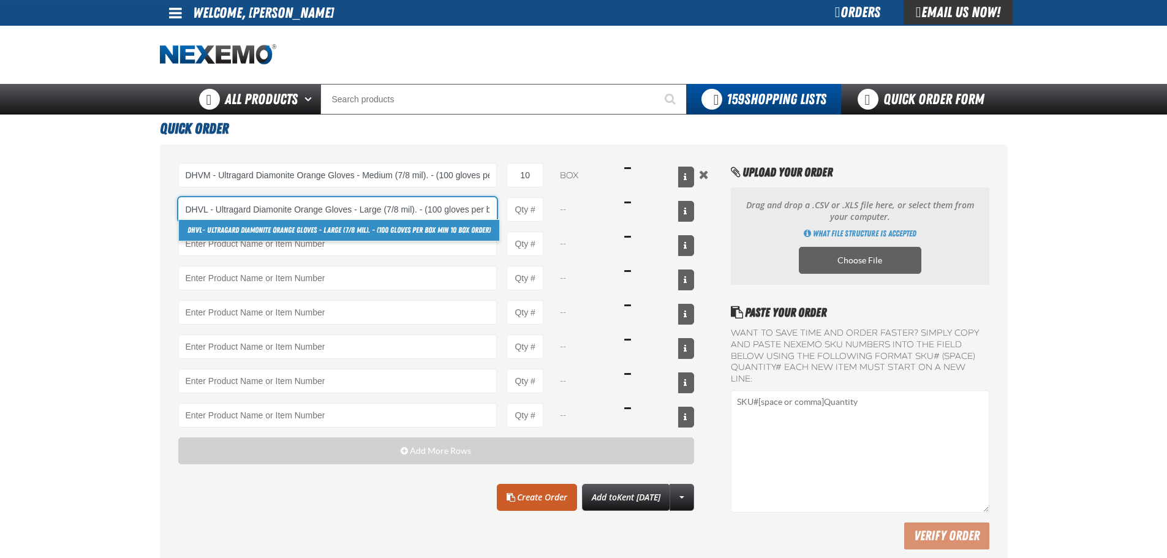
scroll to position [0, 82]
type input "DHVL - Ultragard Diamonite Orange Gloves - Large (7/8 mil). - (100 gloves per b…"
type input "1"
select select "box"
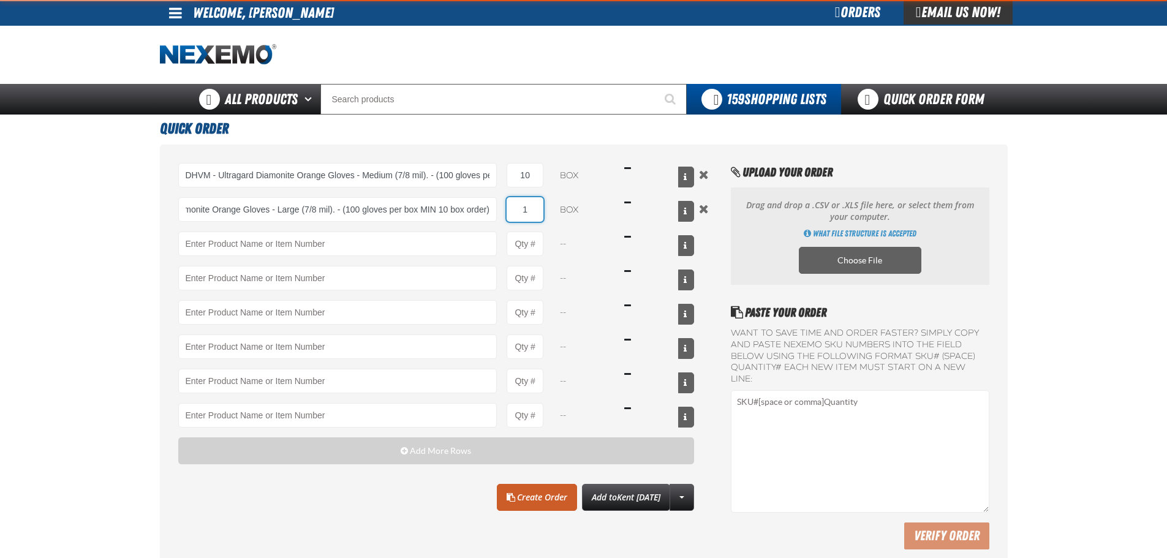
scroll to position [0, 0]
click at [537, 210] on input "1" at bounding box center [525, 209] width 37 height 25
type input "DHVL - Ultragard Diamonite Orange Gloves - Large (7/8 mil). - (100 gloves per b…"
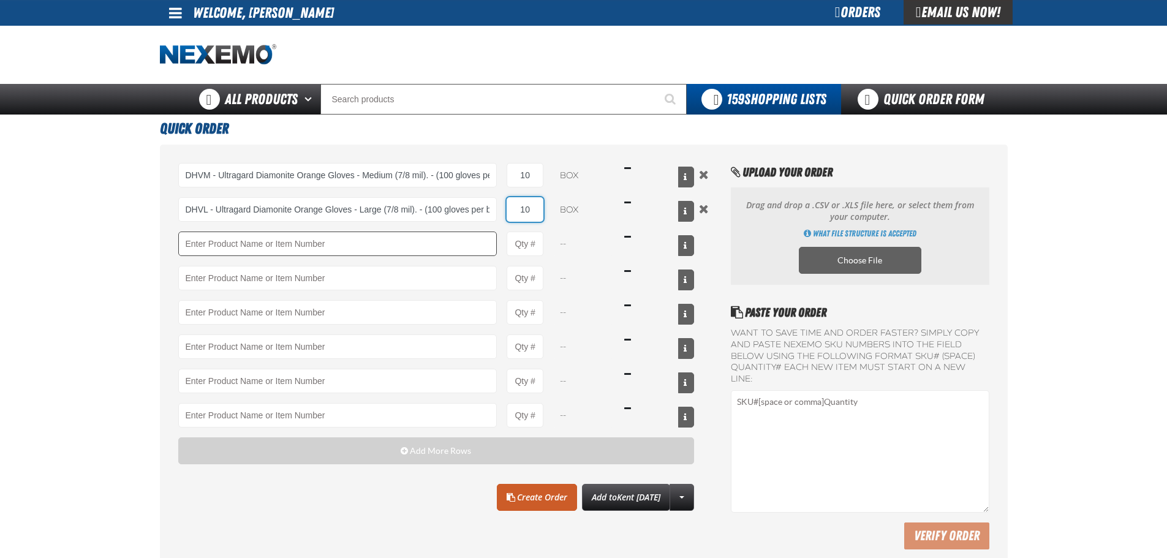
type input "10"
click at [290, 237] on input "Product" at bounding box center [337, 244] width 319 height 25
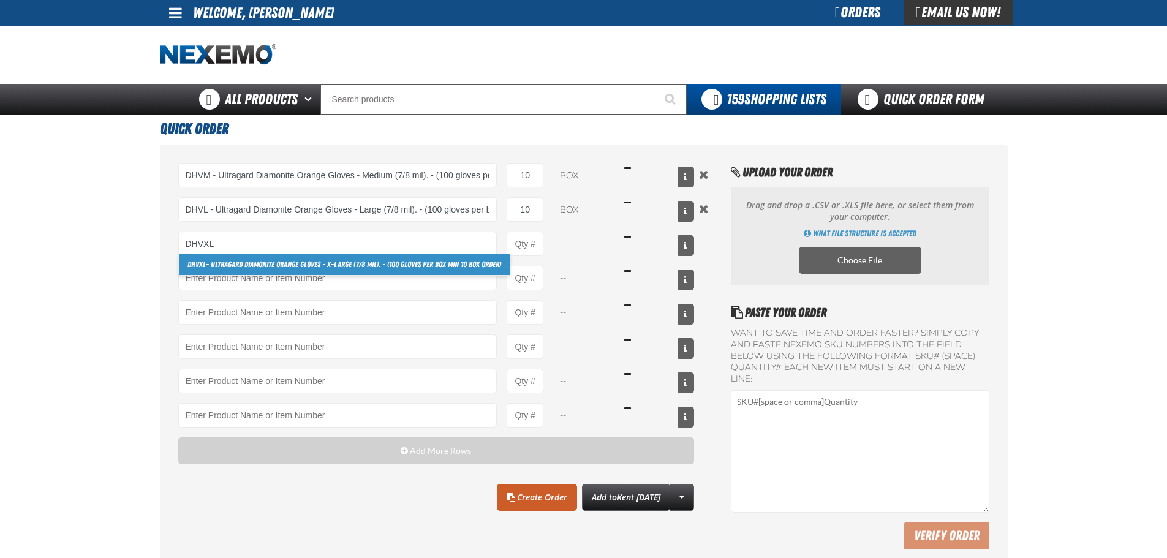
click at [299, 260] on link "DHVXL - Ultragard Diamonite Orange Gloves - X-Large (7/8 mil). - (100 gloves pe…" at bounding box center [344, 264] width 331 height 21
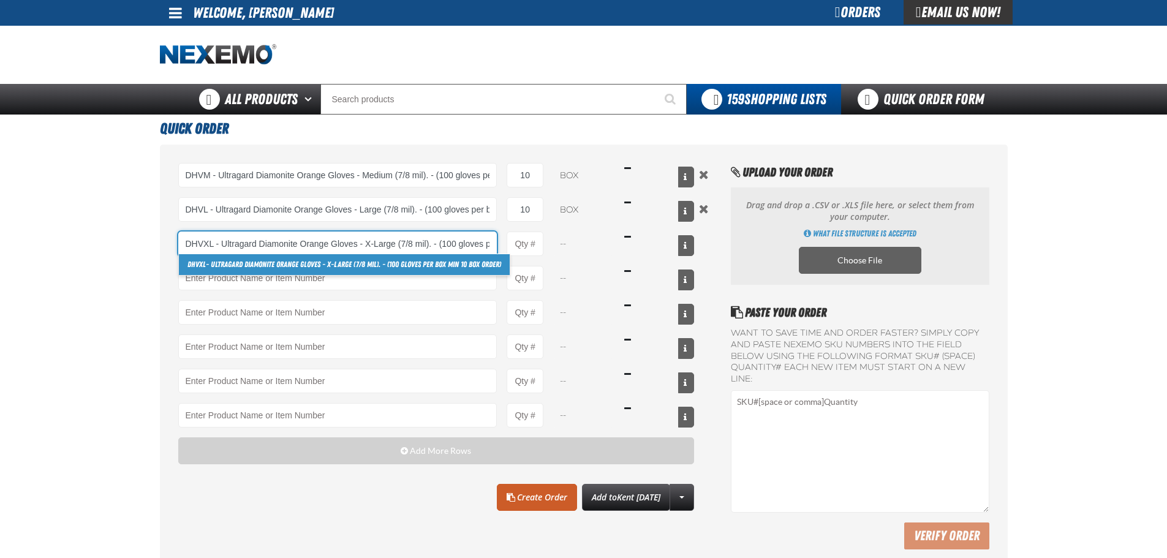
scroll to position [0, 96]
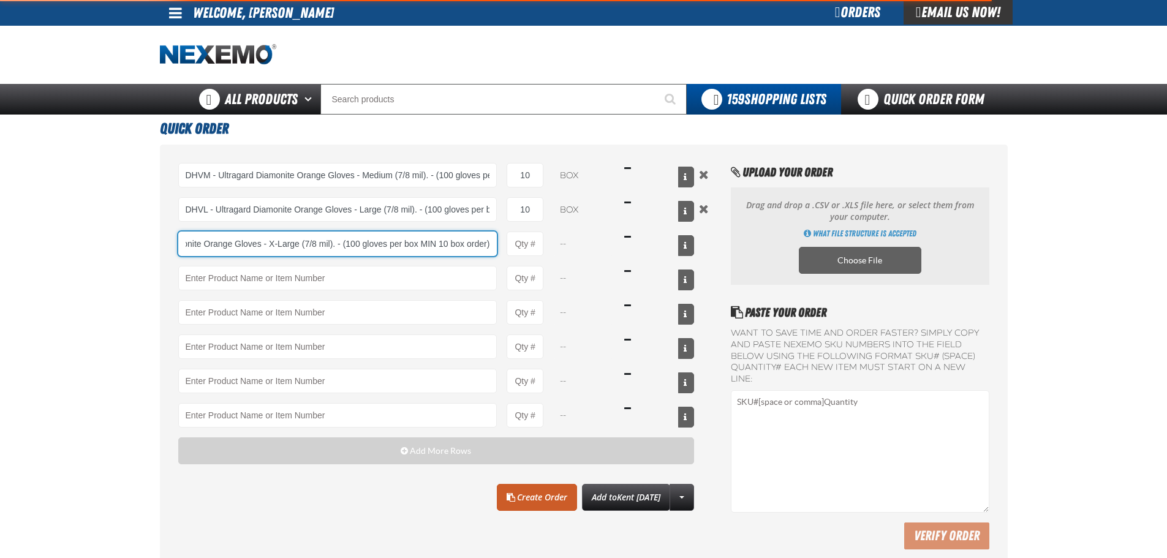
type input "DHVXL - Ultragard Diamonite Orange Gloves - X-Large (7/8 mil). - (100 gloves pe…"
type input "1"
select select "box"
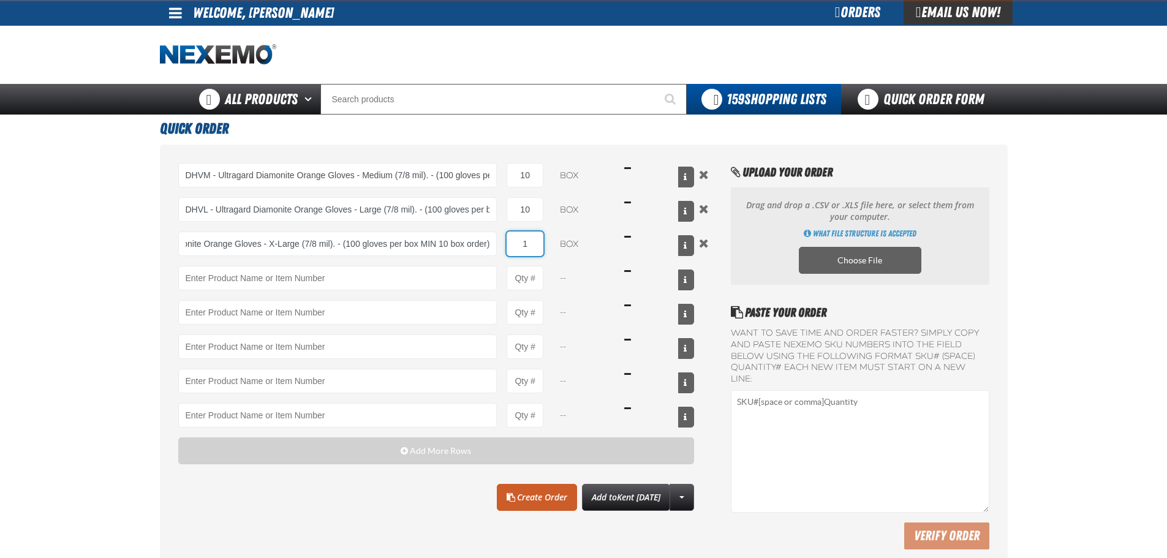
scroll to position [0, 0]
drag, startPoint x: 521, startPoint y: 249, endPoint x: 536, endPoint y: 248, distance: 14.7
click at [523, 248] on input "1" at bounding box center [525, 244] width 37 height 25
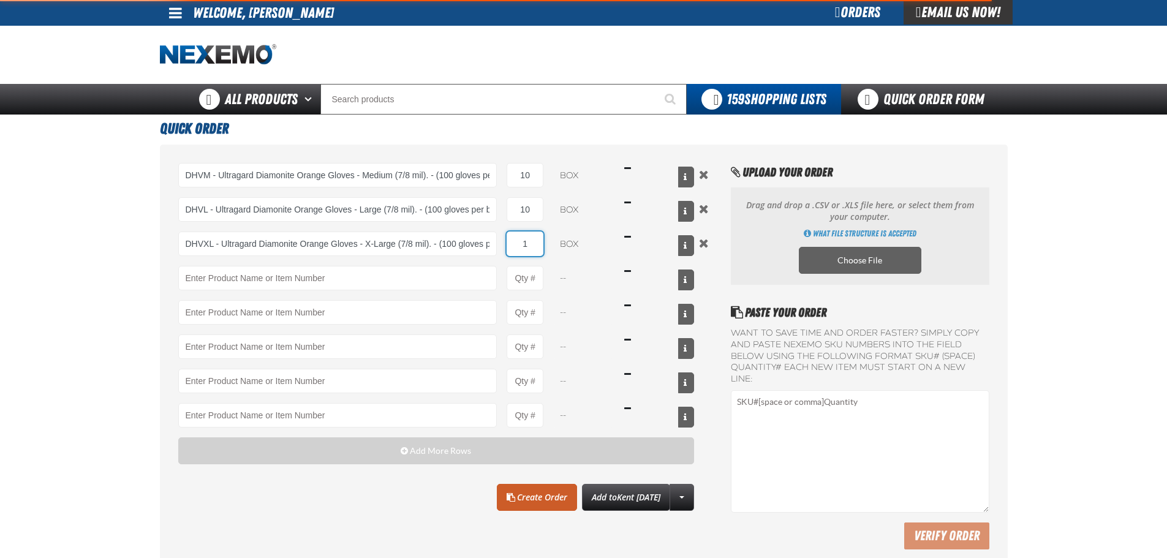
type input "DHVXL - Ultragard Diamonite Orange Gloves - X-Large (7/8 mil). - (100 gloves pe…"
click at [536, 246] on input "1" at bounding box center [525, 244] width 37 height 25
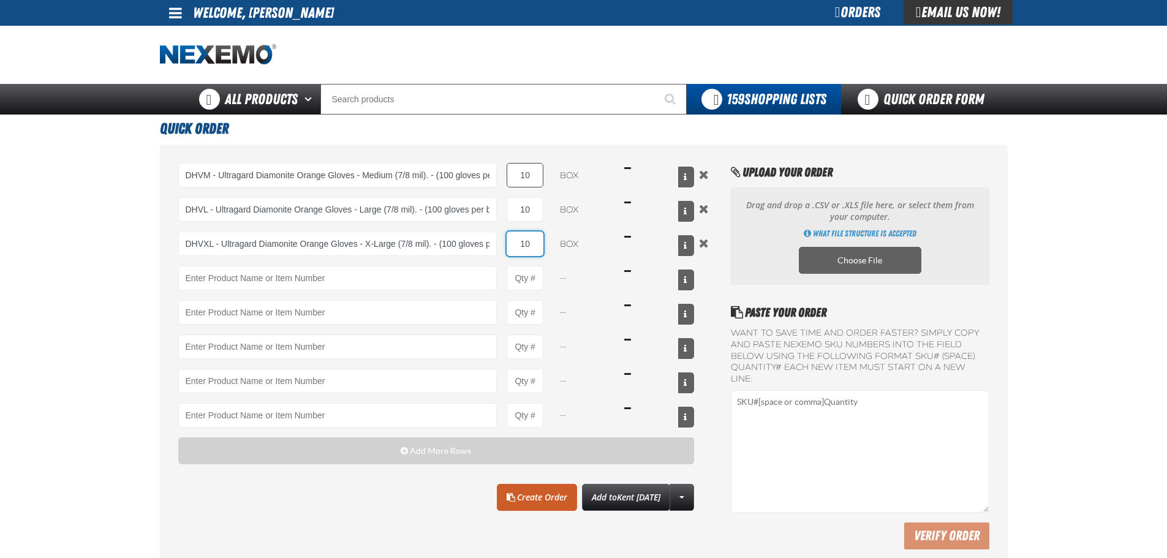
type input "10"
drag, startPoint x: 534, startPoint y: 173, endPoint x: 513, endPoint y: 175, distance: 21.6
click at [513, 175] on input "10" at bounding box center [525, 175] width 37 height 25
click at [533, 176] on input "10" at bounding box center [525, 175] width 37 height 25
click at [534, 175] on input "10" at bounding box center [525, 175] width 37 height 25
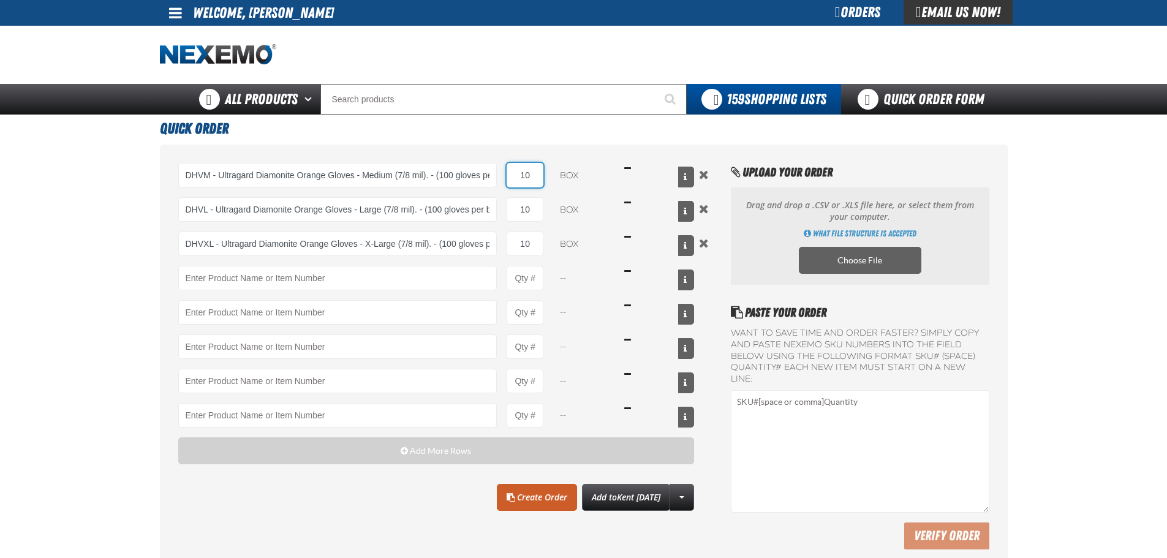
click at [534, 175] on input "10" at bounding box center [525, 175] width 37 height 25
click at [538, 175] on input "10" at bounding box center [525, 175] width 37 height 25
drag, startPoint x: 535, startPoint y: 178, endPoint x: 483, endPoint y: 176, distance: 52.1
click at [483, 176] on div "DHVM - Ultragard Diamonite Orange Gloves - Medium (7/8 mil). - (100 gloves per …" at bounding box center [436, 175] width 516 height 25
drag, startPoint x: 107, startPoint y: 211, endPoint x: 126, endPoint y: 211, distance: 19.0
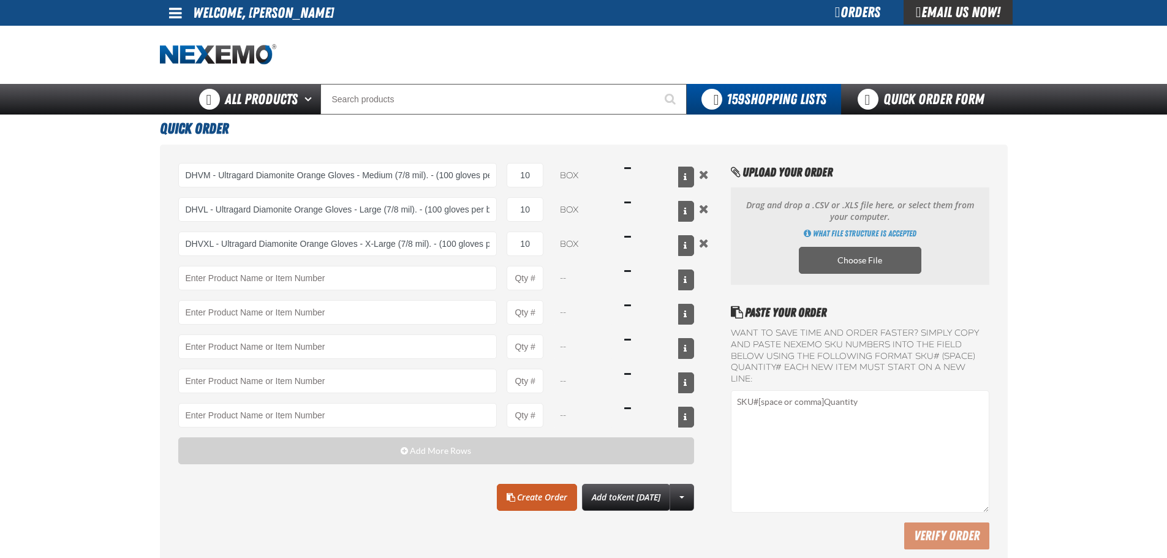
click at [107, 211] on main "Quick Order DHVM - Ultragard Diamonite Orange Gloves - Medium (7/8 mil). - (100…" at bounding box center [583, 345] width 1167 height 460
click at [528, 170] on input "10" at bounding box center [525, 175] width 37 height 25
type input "20"
click at [530, 206] on input "10" at bounding box center [525, 209] width 37 height 25
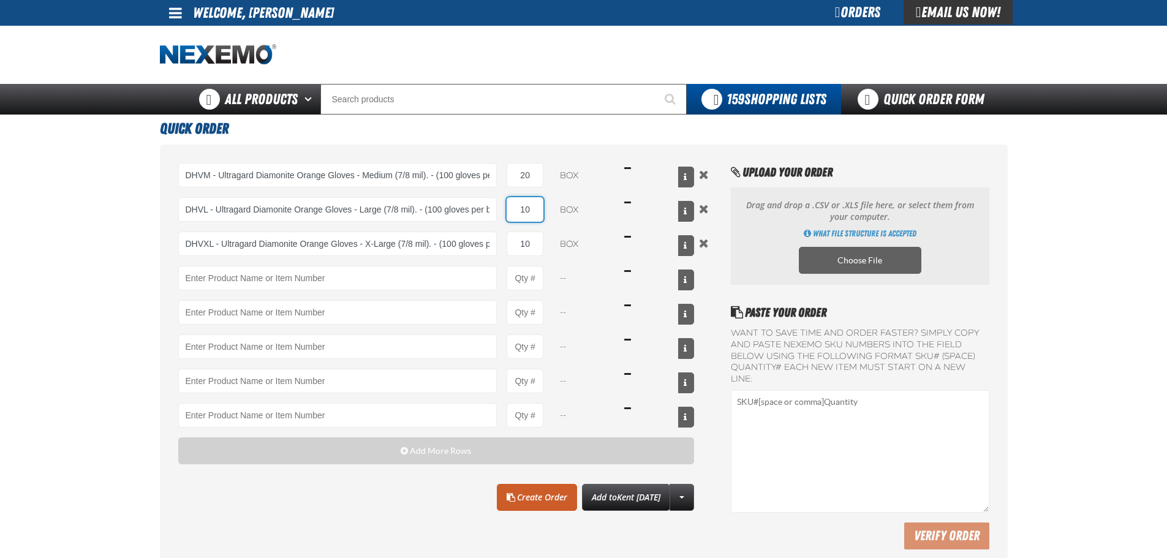
click at [530, 206] on input "10" at bounding box center [525, 209] width 37 height 25
type input "20"
click at [709, 244] on button "Remove the current row" at bounding box center [704, 242] width 15 height 13
click at [511, 496] on link "Create Order" at bounding box center [537, 497] width 80 height 27
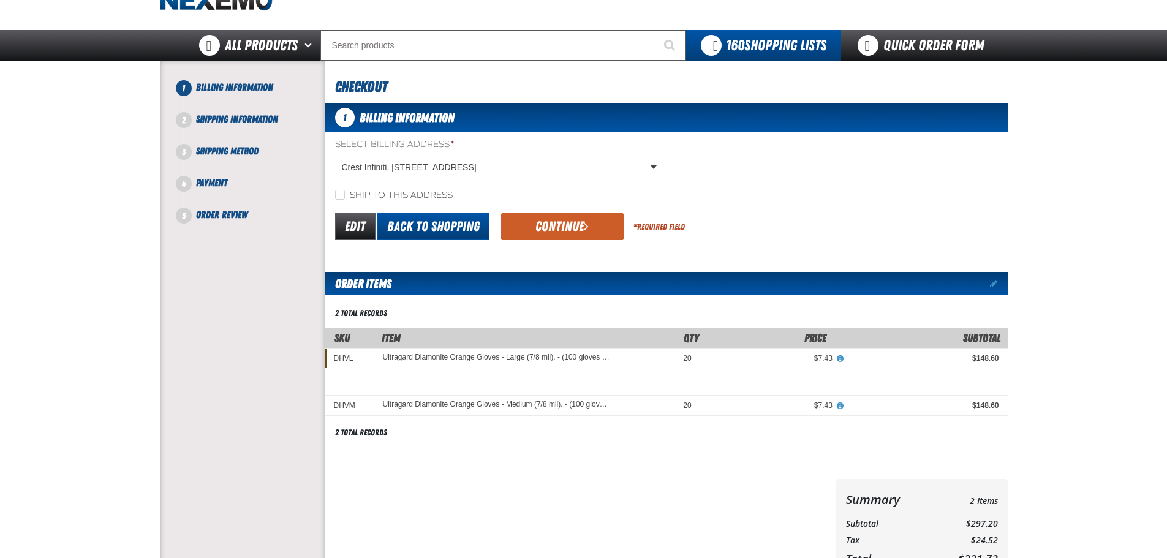
scroll to position [61, 0]
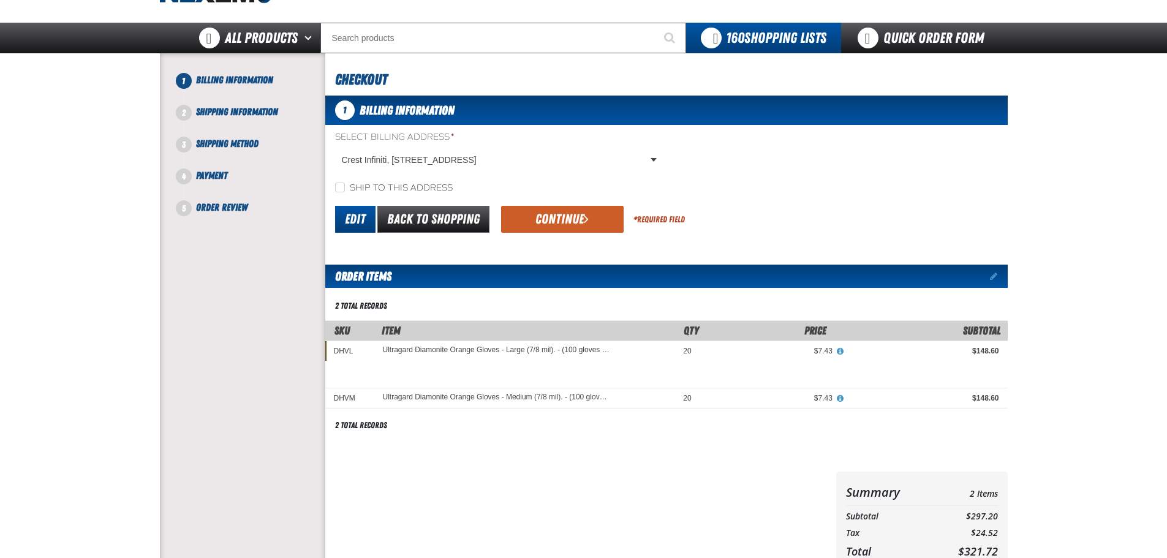
click at [357, 218] on link "Edit" at bounding box center [355, 219] width 40 height 27
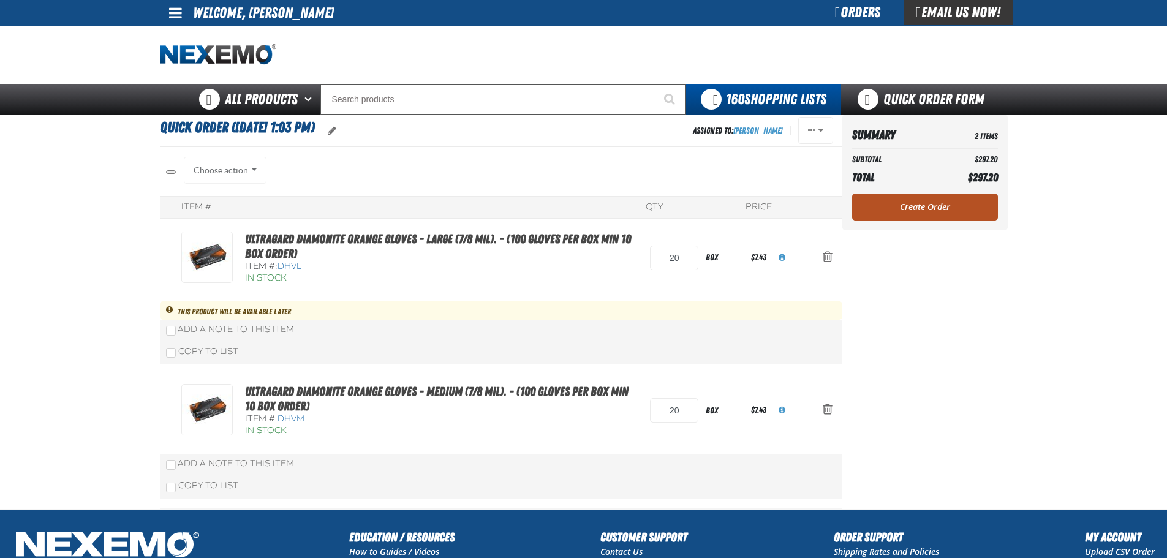
click at [886, 206] on link "Create Order" at bounding box center [925, 207] width 146 height 27
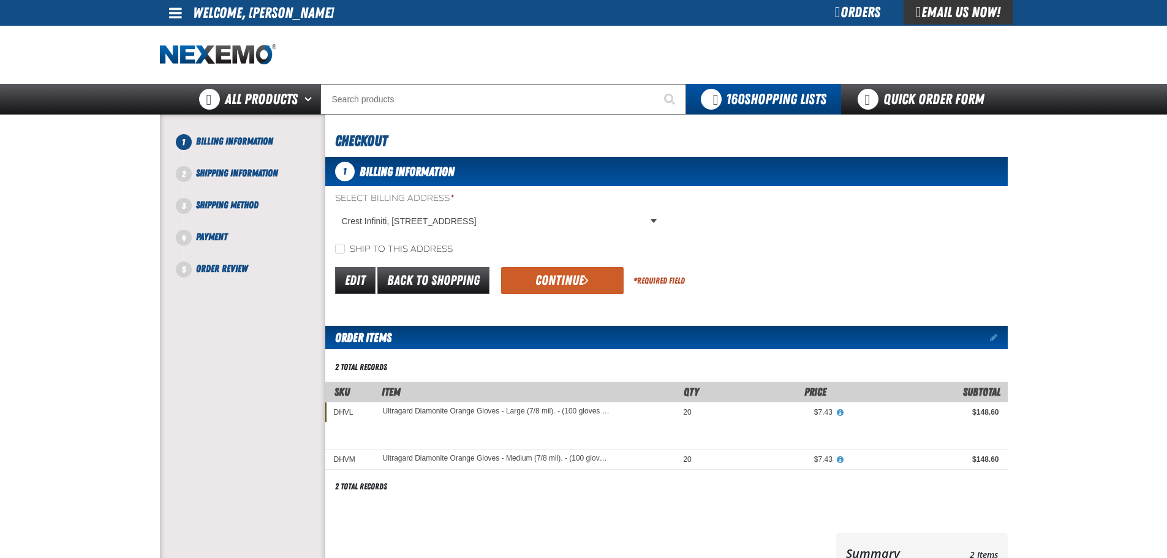
drag, startPoint x: 426, startPoint y: 244, endPoint x: 521, endPoint y: 263, distance: 96.7
click at [426, 244] on label "Ship to this address" at bounding box center [394, 250] width 118 height 12
click at [345, 244] on input "Ship to this address" at bounding box center [340, 249] width 10 height 10
checkbox input "true"
drag, startPoint x: 556, startPoint y: 278, endPoint x: 389, endPoint y: 256, distance: 168.6
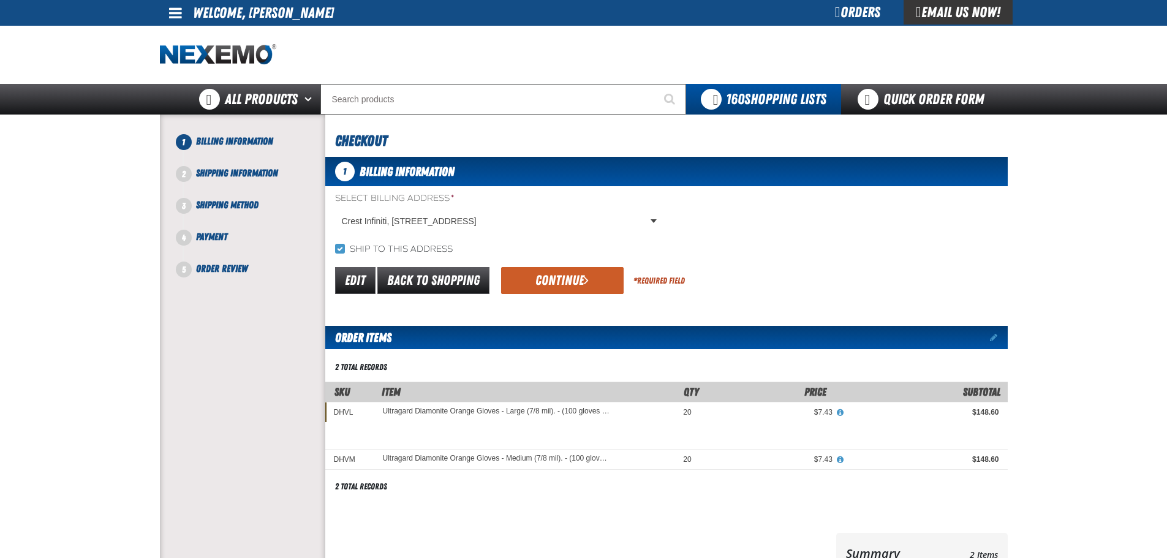
click at [555, 278] on button "Continue" at bounding box center [562, 280] width 123 height 27
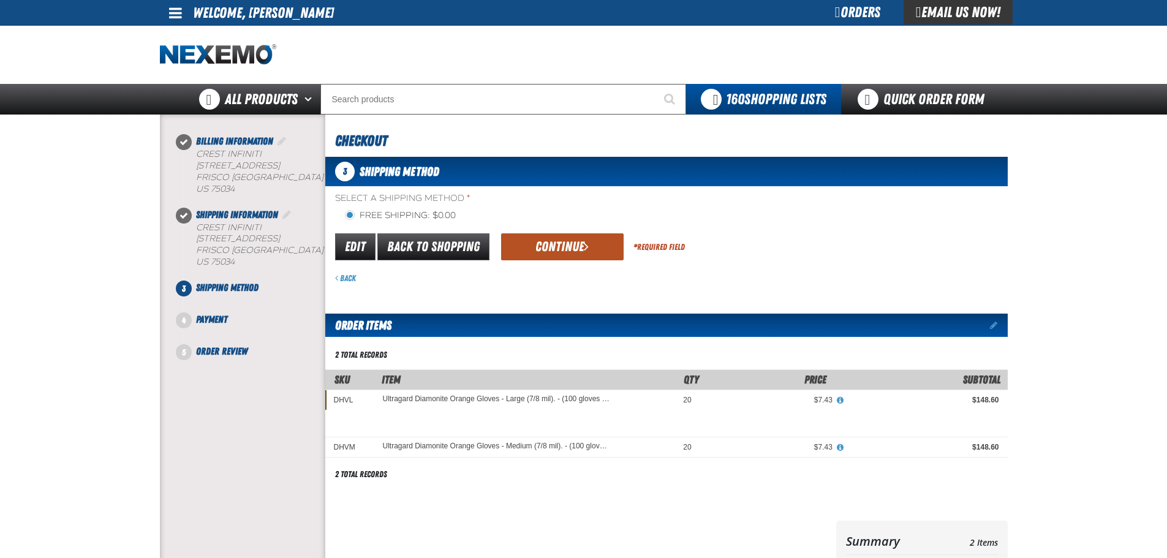
click at [539, 252] on button "Continue" at bounding box center [562, 246] width 123 height 27
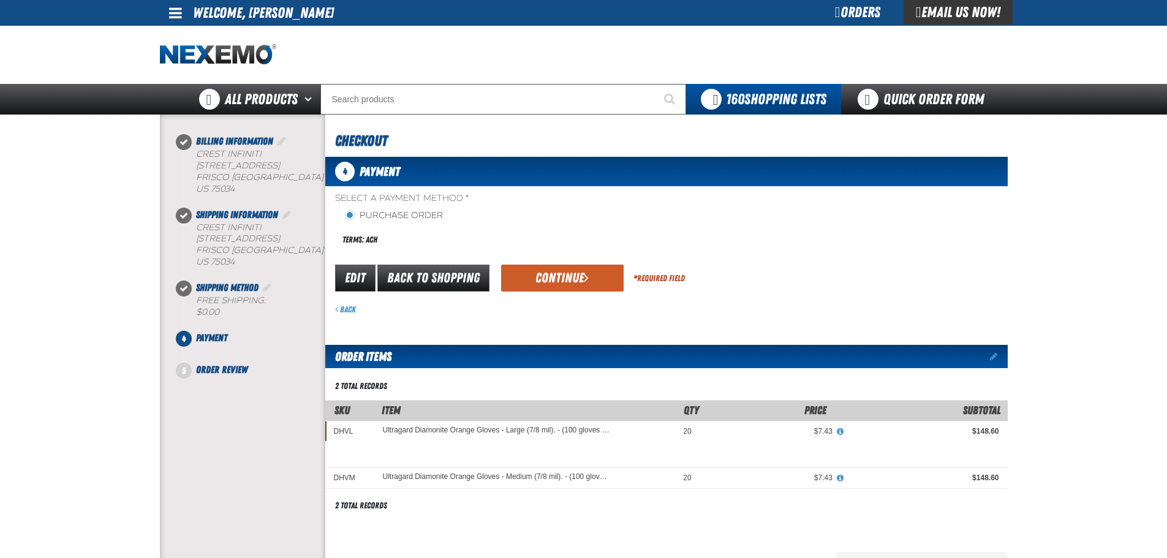
click at [566, 257] on div "Select a Payment Method * Purchase Order Terms: ACH payment_term_4 *" at bounding box center [666, 253] width 683 height 123
click at [557, 270] on button "Continue" at bounding box center [562, 278] width 123 height 27
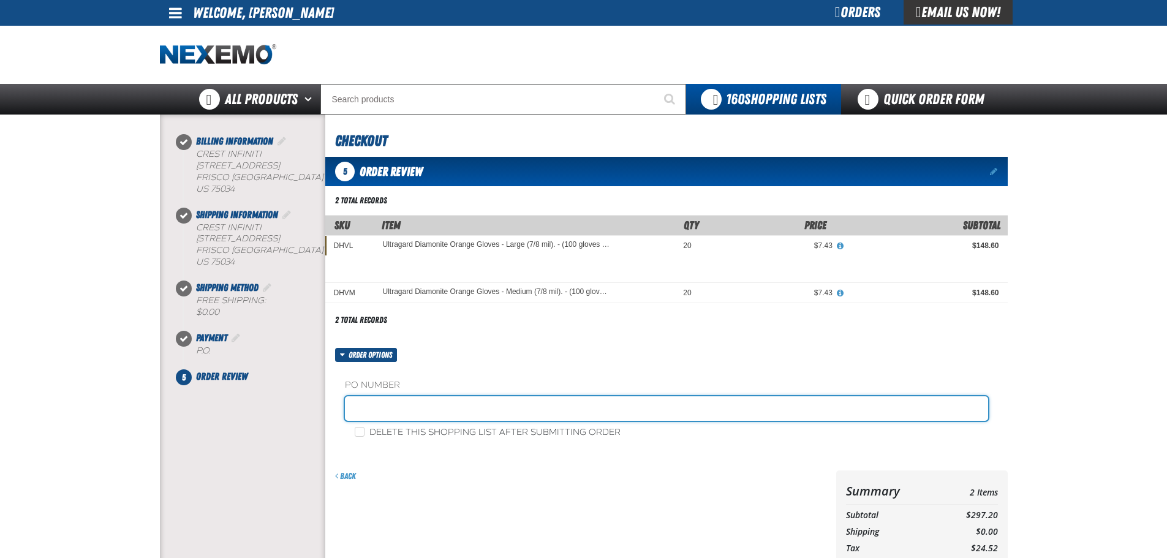
click at [467, 404] on input "text" at bounding box center [666, 408] width 643 height 25
paste input "881716"
type input "881716-BI"
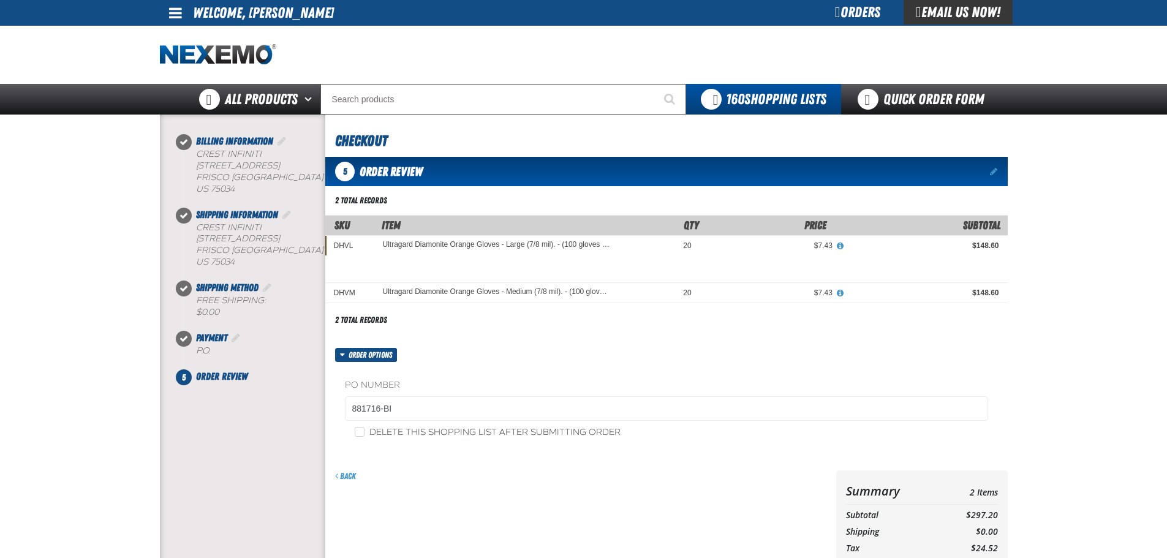
click at [406, 430] on label "Delete this shopping list after submitting order" at bounding box center [488, 433] width 266 height 12
click at [365, 430] on input "Delete this shopping list after submitting order" at bounding box center [360, 432] width 10 height 10
checkbox input "true"
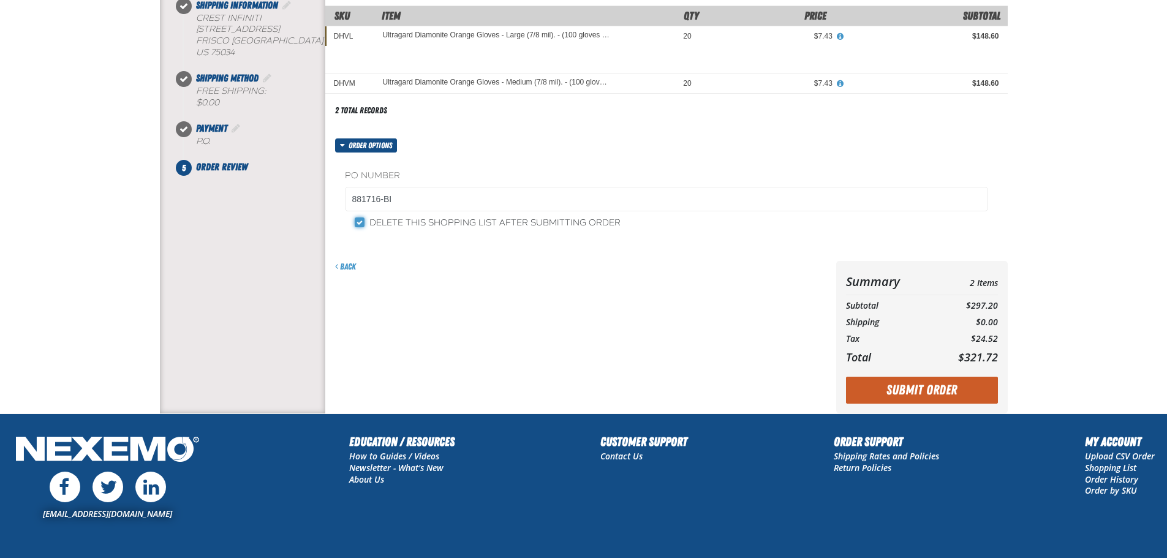
scroll to position [245, 0]
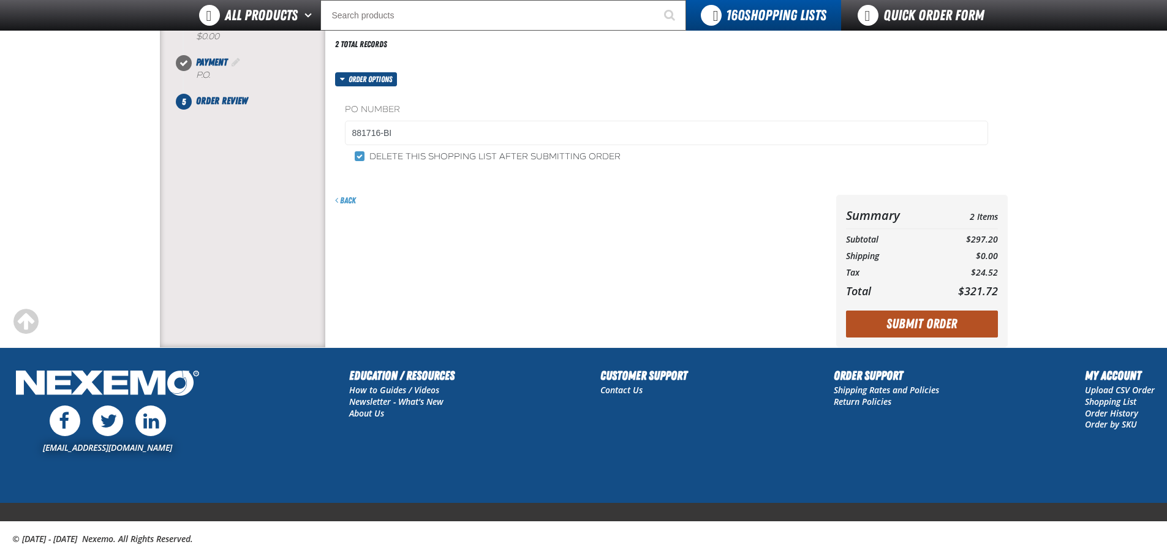
click at [915, 321] on button "Submit Order" at bounding box center [922, 324] width 152 height 27
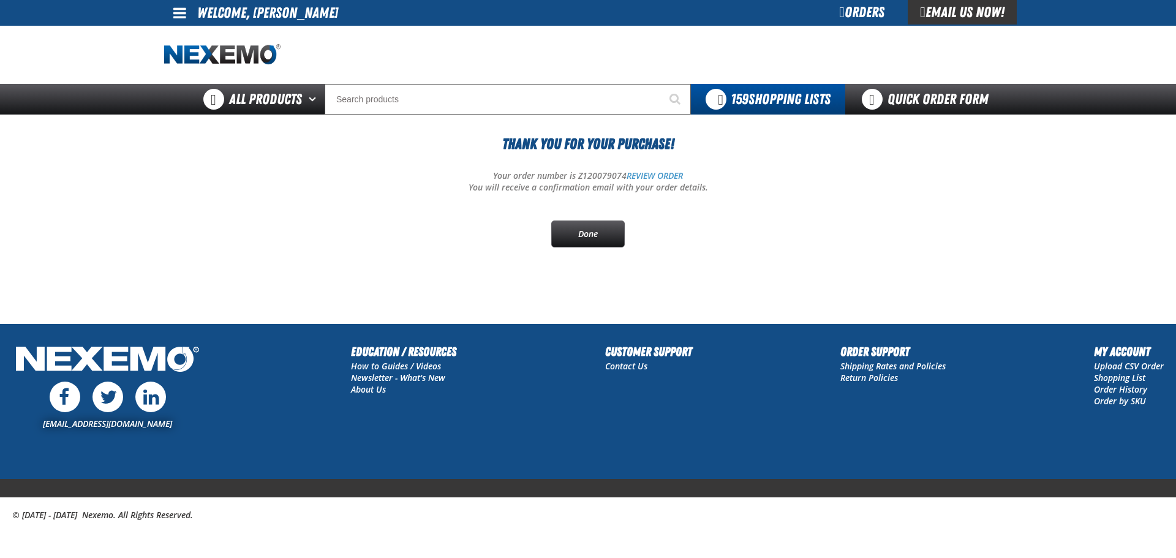
click at [602, 175] on p "Your order number is Z120079074 REVIEW ORDER" at bounding box center [588, 176] width 848 height 12
copy p "Z120079074"
click at [472, 224] on div "Thank You For Your Purchase! Your order number is Z120079074 REVIEW ORDER You w…" at bounding box center [588, 190] width 848 height 115
click at [597, 171] on p "Your order number is Z120079074 REVIEW ORDER" at bounding box center [588, 176] width 848 height 12
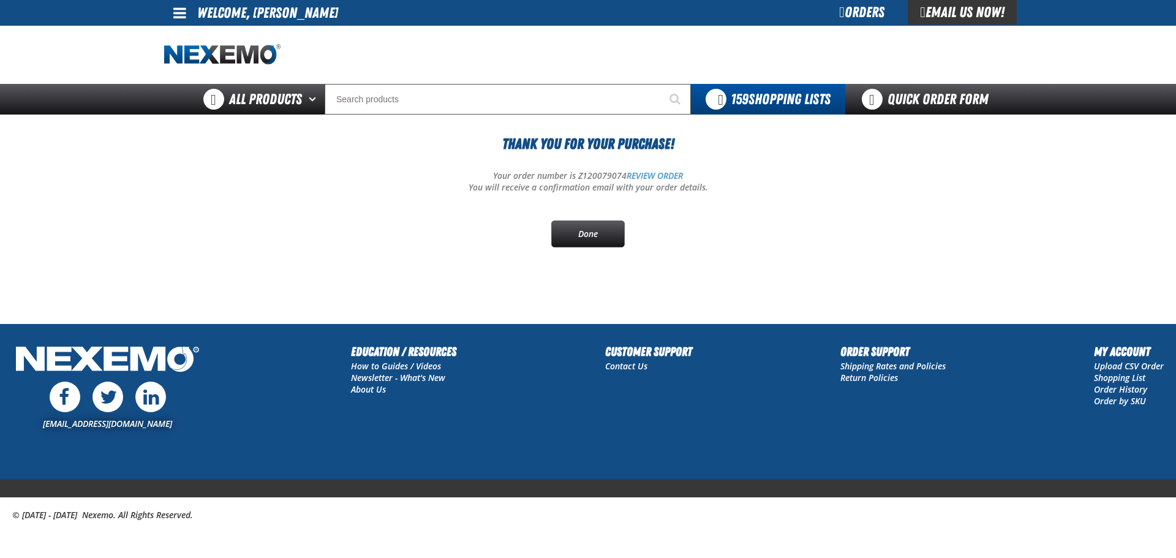
click at [597, 171] on p "Your order number is Z120079074 REVIEW ORDER" at bounding box center [588, 176] width 848 height 12
drag, startPoint x: 597, startPoint y: 171, endPoint x: 592, endPoint y: 176, distance: 6.9
copy p "Z120079074"
click at [222, 214] on div "Thank You For Your Purchase! Your order number is Z120079074 REVIEW ORDER You w…" at bounding box center [588, 190] width 848 height 115
